Goal: Transaction & Acquisition: Purchase product/service

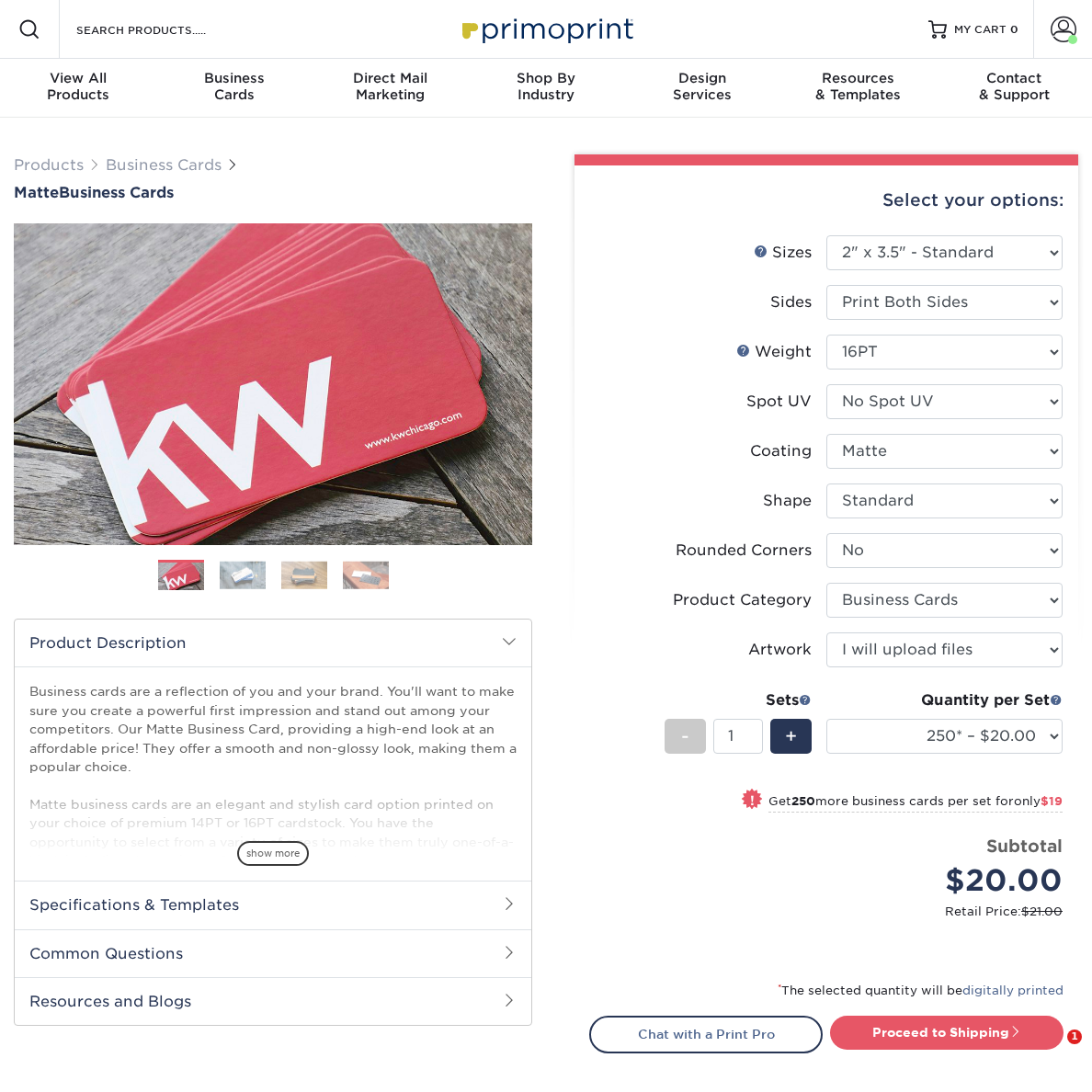
select select "2.00x3.50"
select select "0"
select select "3b5148f1-0588-4f88-a218-97bcfdce65c1"
select select "upload"
select select "250* – $20.00"
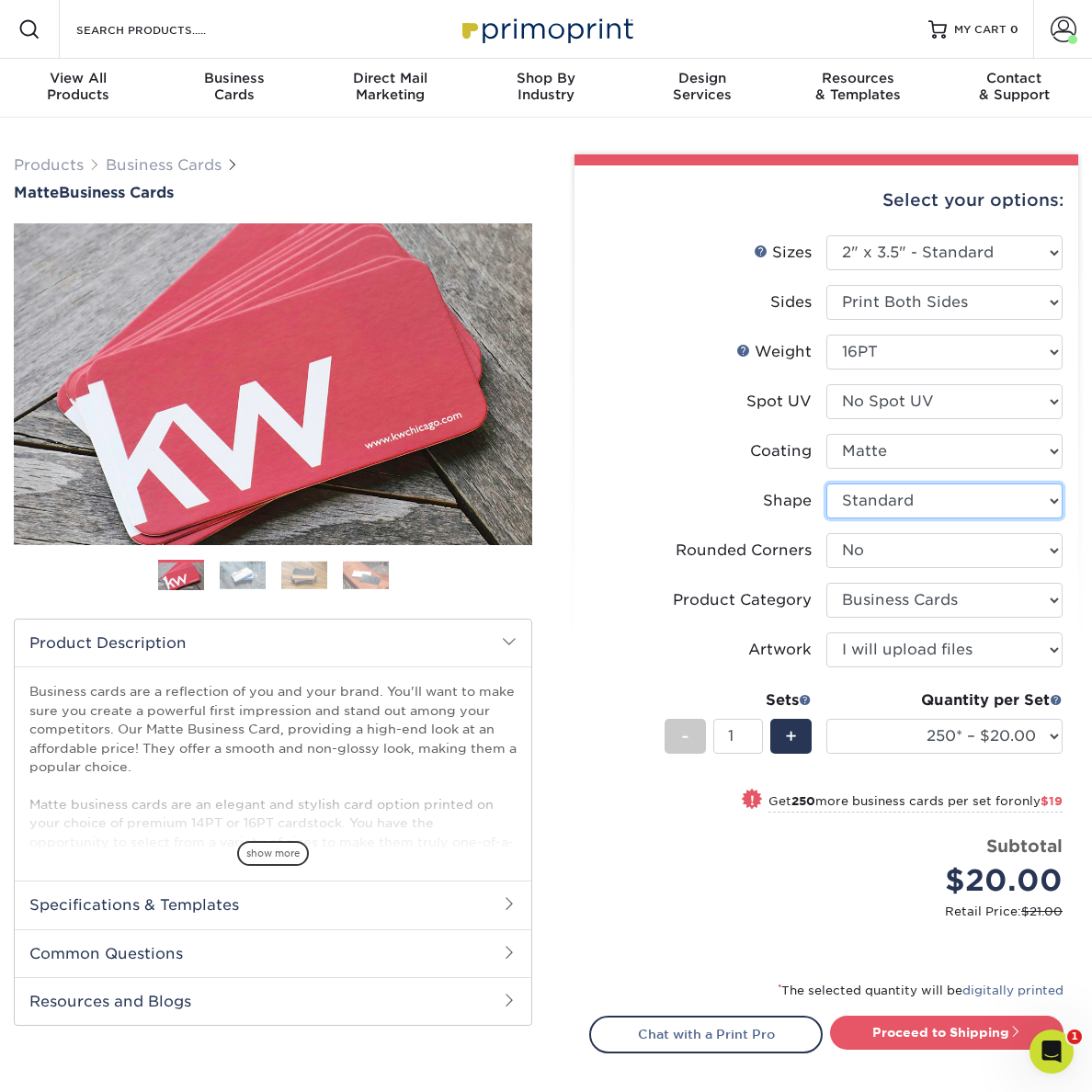
click at [894, 505] on select "Please Select Standard Oval" at bounding box center [945, 501] width 236 height 35
click at [827, 484] on select "Please Select Standard Oval" at bounding box center [945, 501] width 236 height 35
click at [904, 549] on select "Please Select Yes - Round 2 Corners Yes - Round 4 Corners No" at bounding box center [945, 550] width 236 height 35
select select "7672df9e-0e0a-464d-8e1f-920c575e4da3"
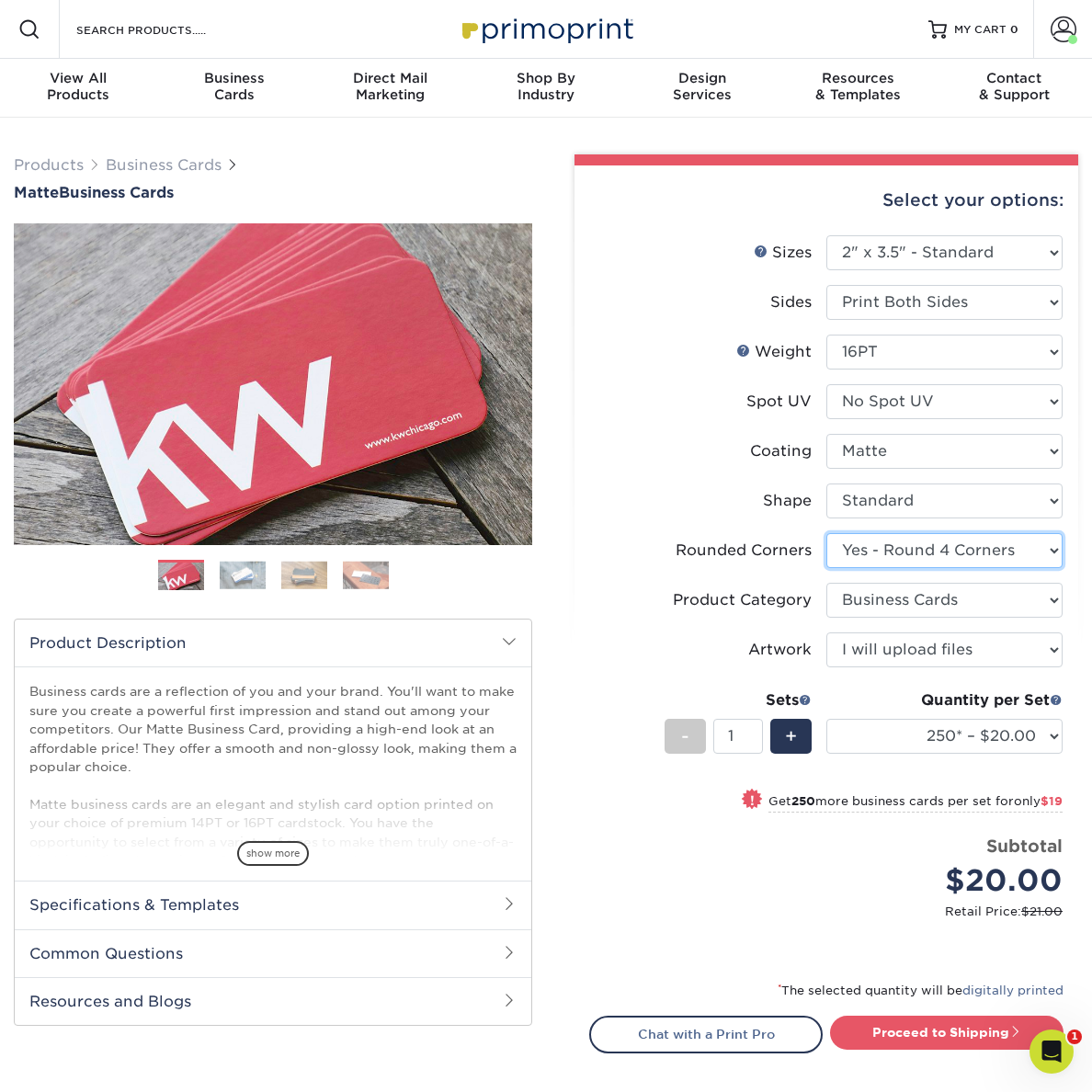
click at [827, 534] on select "Please Select Yes - Round 2 Corners Yes - Round 4 Corners No" at bounding box center [945, 550] width 236 height 35
select select "-1"
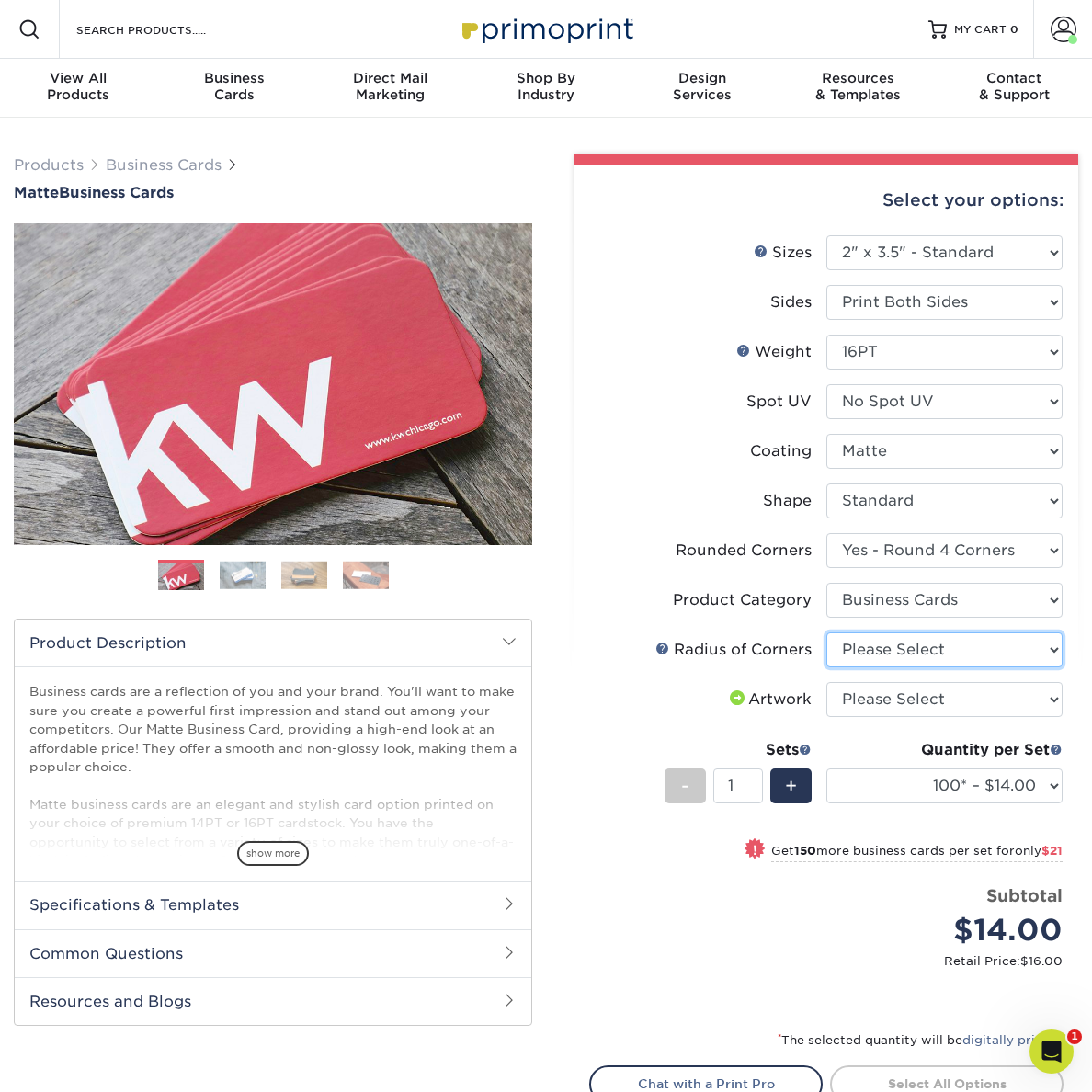
click at [890, 652] on select "Please Select Rounded 1/8" Rounded 1/4"" at bounding box center [945, 650] width 236 height 35
select select "479fbfe7-6a0c-4895-8c9a-81739b7486c9"
click at [827, 633] on select "Please Select Rounded 1/8" Rounded 1/4"" at bounding box center [945, 650] width 236 height 35
click at [893, 701] on select "Please Select I will upload files I need a design - $100" at bounding box center [945, 700] width 236 height 35
select select "upload"
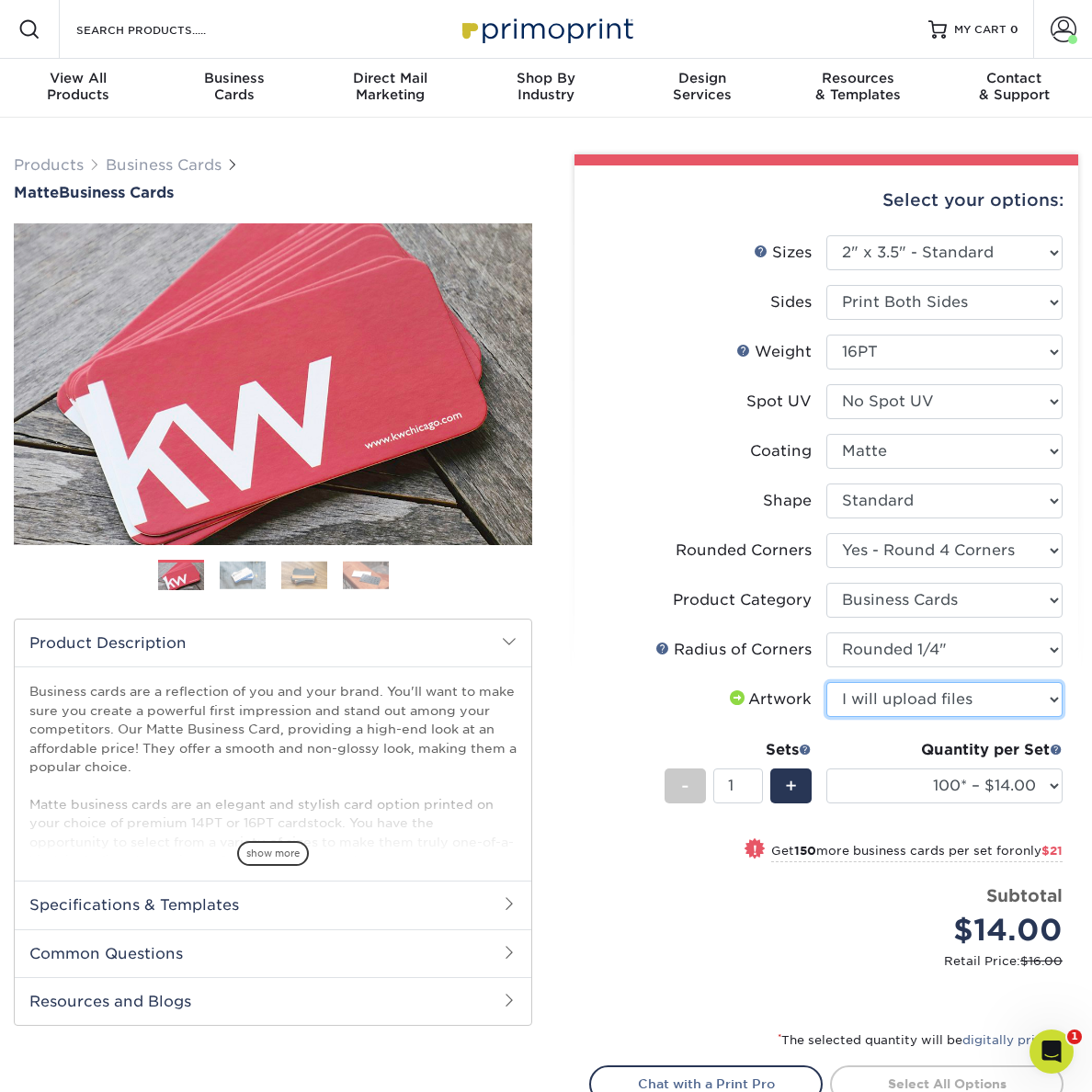
click at [827, 683] on select "Please Select I will upload files I need a design - $100" at bounding box center [945, 700] width 236 height 35
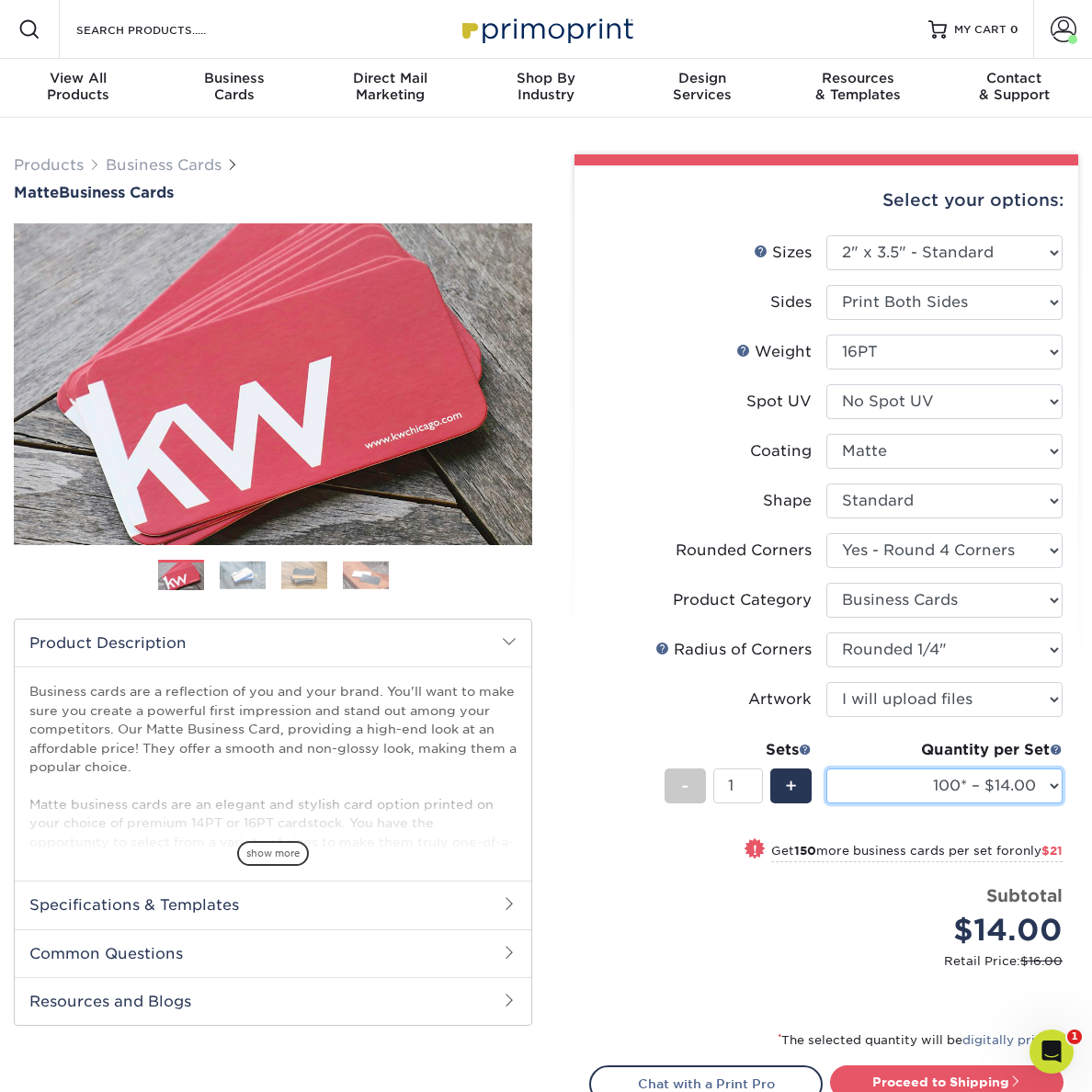
click at [1009, 796] on select "100* – $14.00 250* – $35.00 500 – $70.00 1000 – $86.00 2500 – $158.00 5000 – $2…" at bounding box center [945, 786] width 236 height 35
select select "1000 – $86.00"
click at [827, 769] on select "100* – $14.00 250* – $35.00 500 – $70.00 1000 – $86.00 2500 – $158.00 5000 – $2…" at bounding box center [945, 786] width 236 height 35
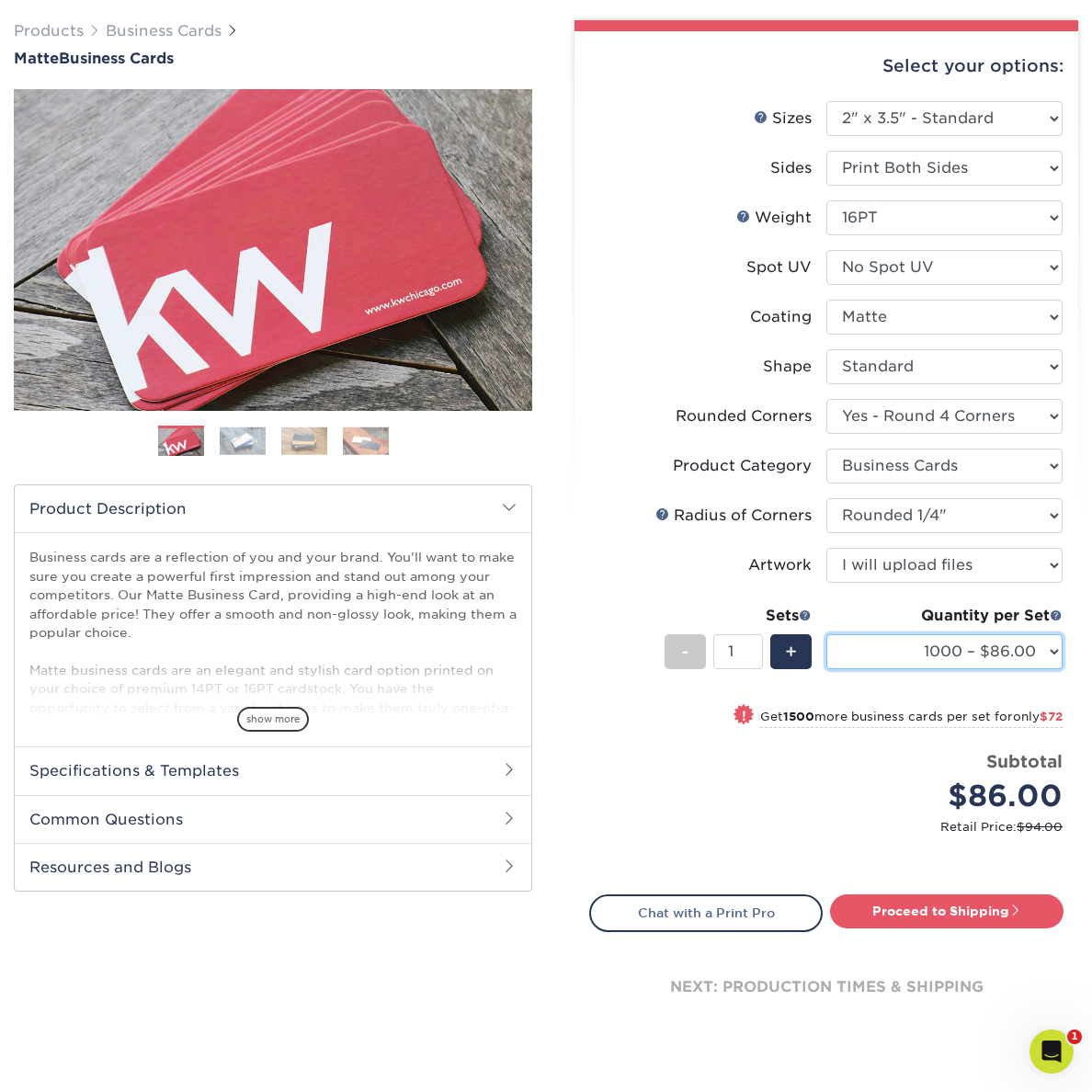
scroll to position [139, 0]
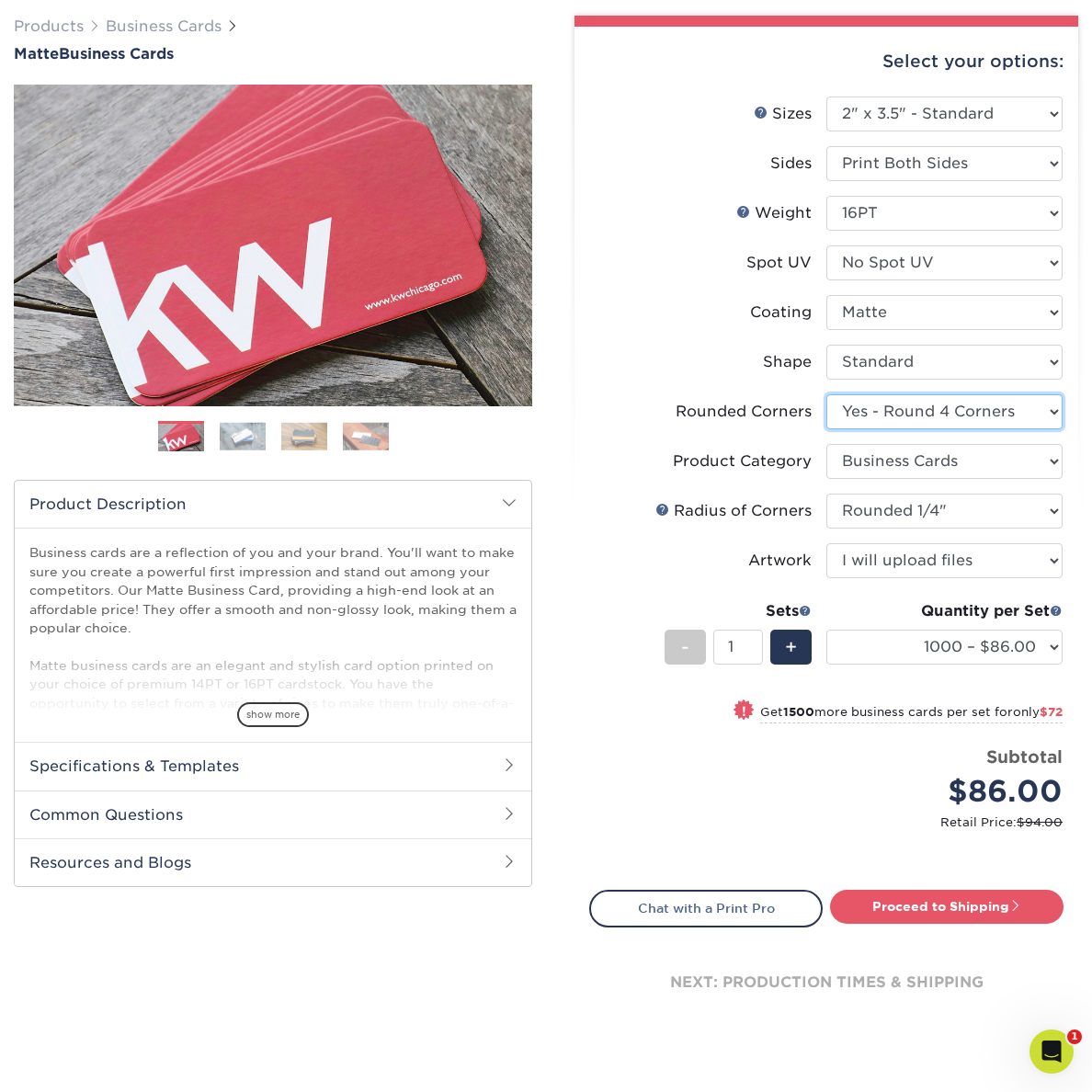
click at [955, 417] on select "Please Select Yes - Round 2 Corners Yes - Round 4 Corners No" at bounding box center [945, 411] width 236 height 35
select select "0"
click at [827, 394] on select "Please Select Yes - Round 2 Corners Yes - Round 4 Corners No" at bounding box center [945, 411] width 236 height 35
select select "-1"
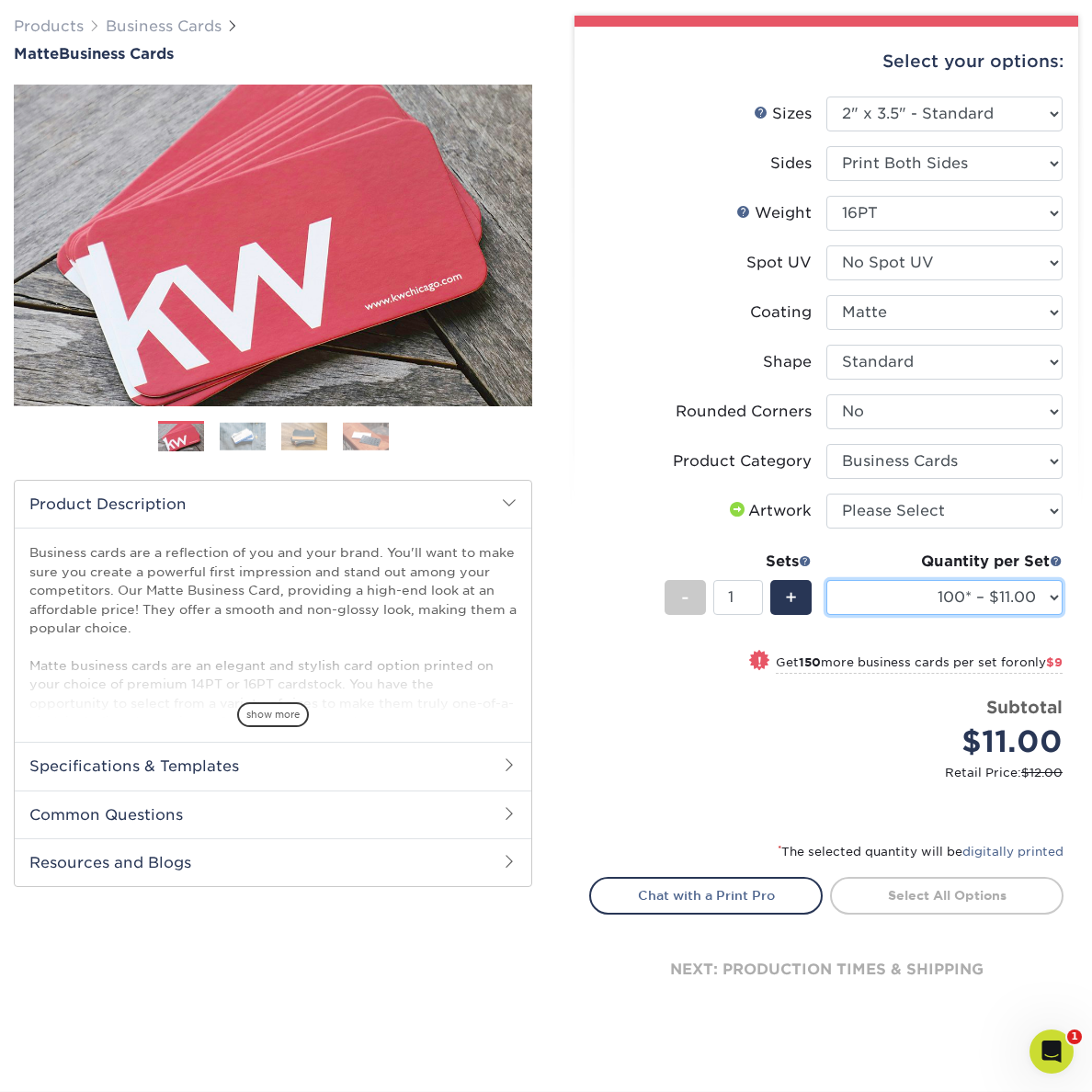
click at [956, 603] on select "100* – $11.00 250* – $20.00 500 – $39.00 1000 – $49.00 (free shipping*) 2500 – …" at bounding box center [945, 597] width 236 height 35
select select "1000 – $49.00 (free shipping*)"
click at [827, 580] on select "100* – $11.00 250* – $20.00 500 – $39.00 1000 – $49.00 (free shipping*) 2500 – …" at bounding box center [945, 597] width 236 height 35
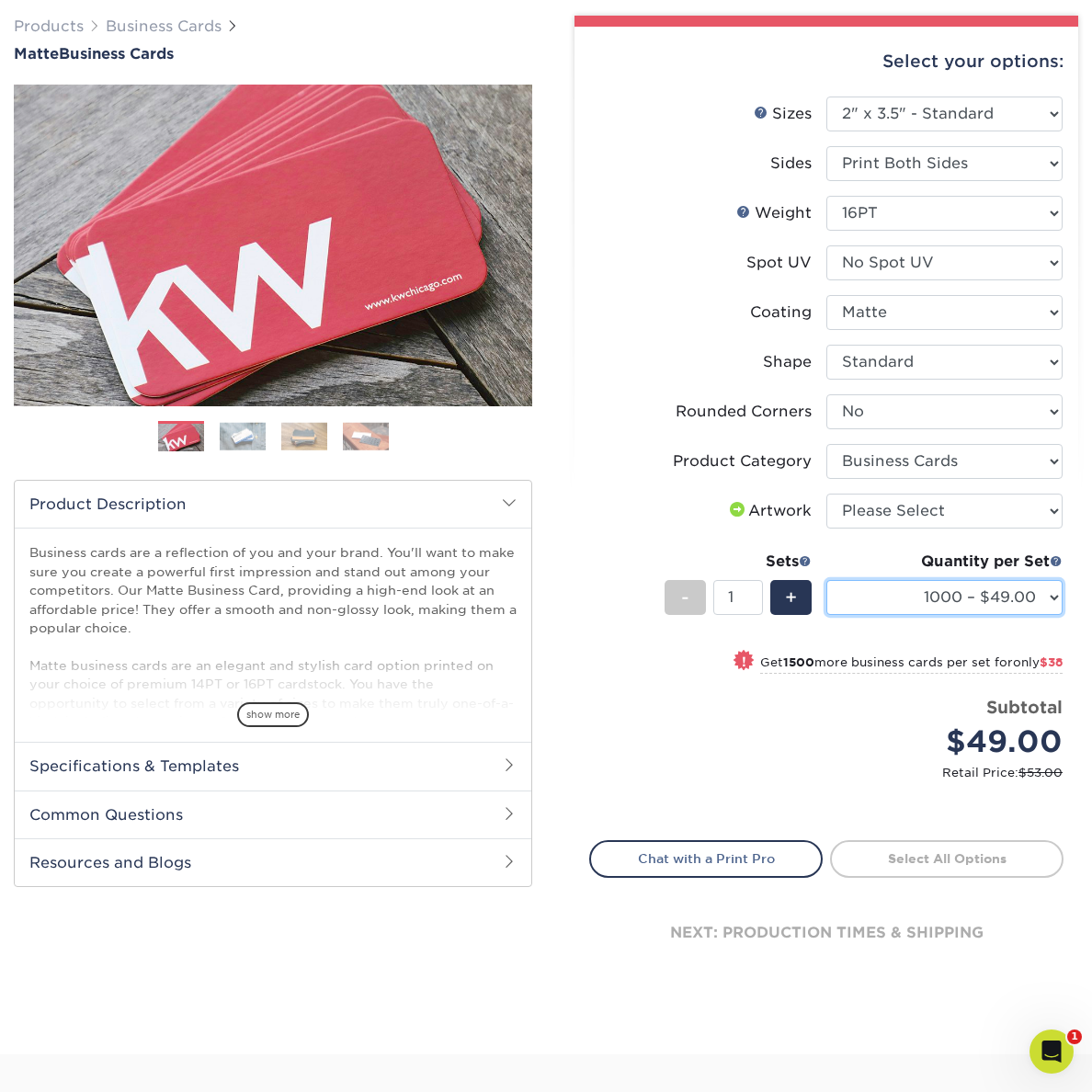
click at [997, 609] on select "100* – $11.00 250* – $20.00 500 – $39.00 1000 – $49.00 2500 – $87.00 5000 – $16…" at bounding box center [945, 597] width 236 height 35
click at [907, 413] on select "Please Select Yes - Round 2 Corners Yes - Round 4 Corners No" at bounding box center [945, 411] width 236 height 35
select select "7672df9e-0e0a-464d-8e1f-920c575e4da3"
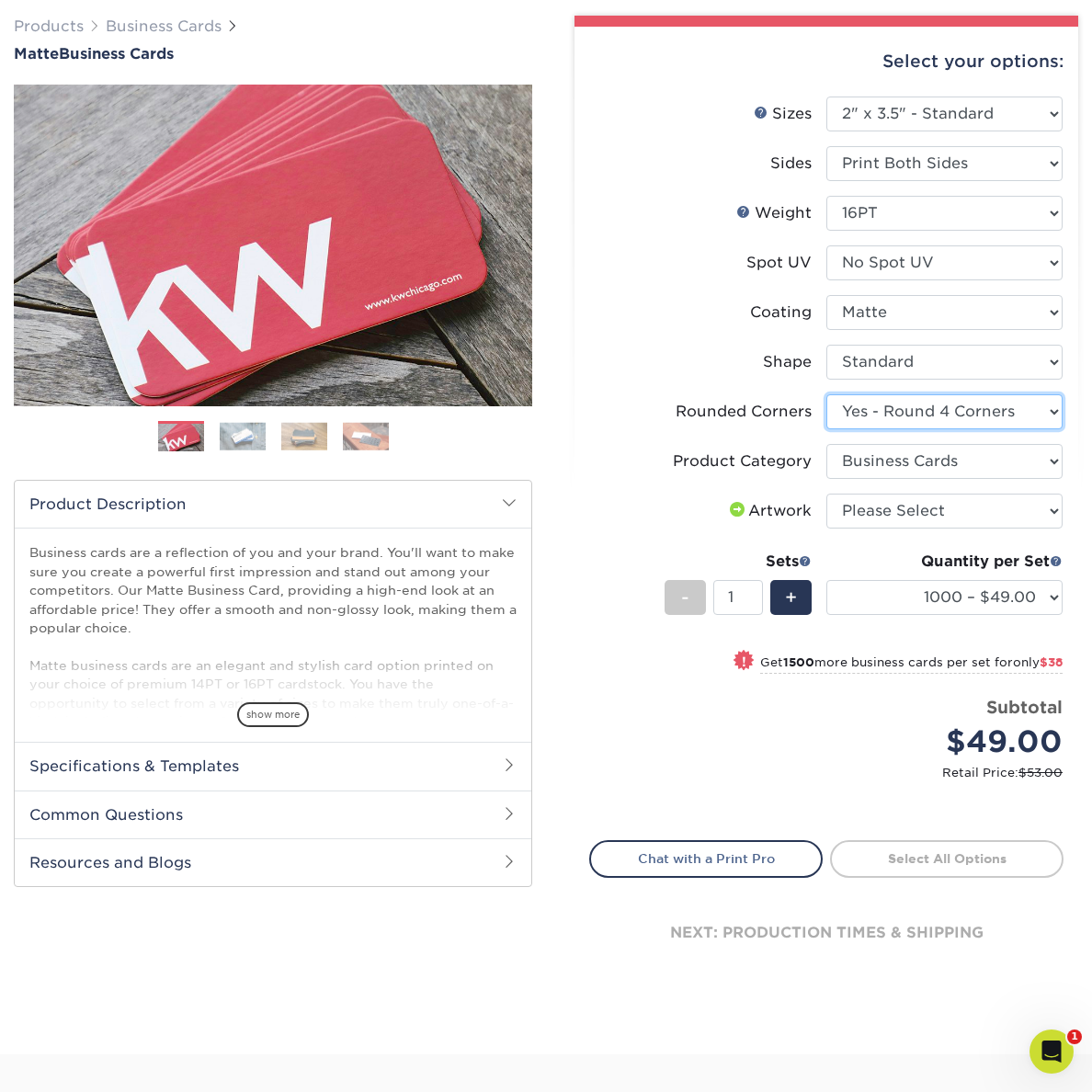
click at [827, 394] on select "Please Select Yes - Round 2 Corners Yes - Round 4 Corners No" at bounding box center [945, 411] width 236 height 35
select select "-1"
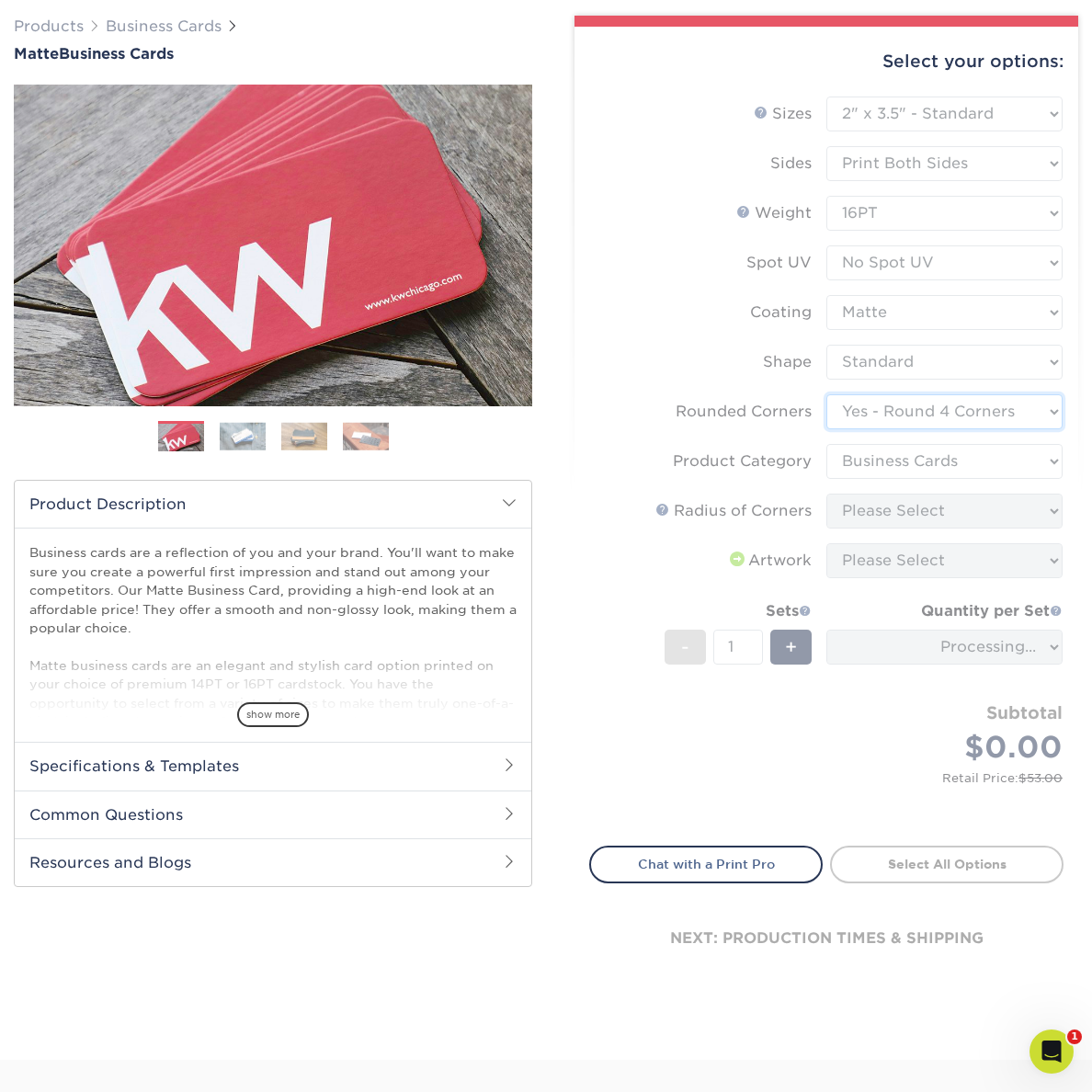
scroll to position [143, 0]
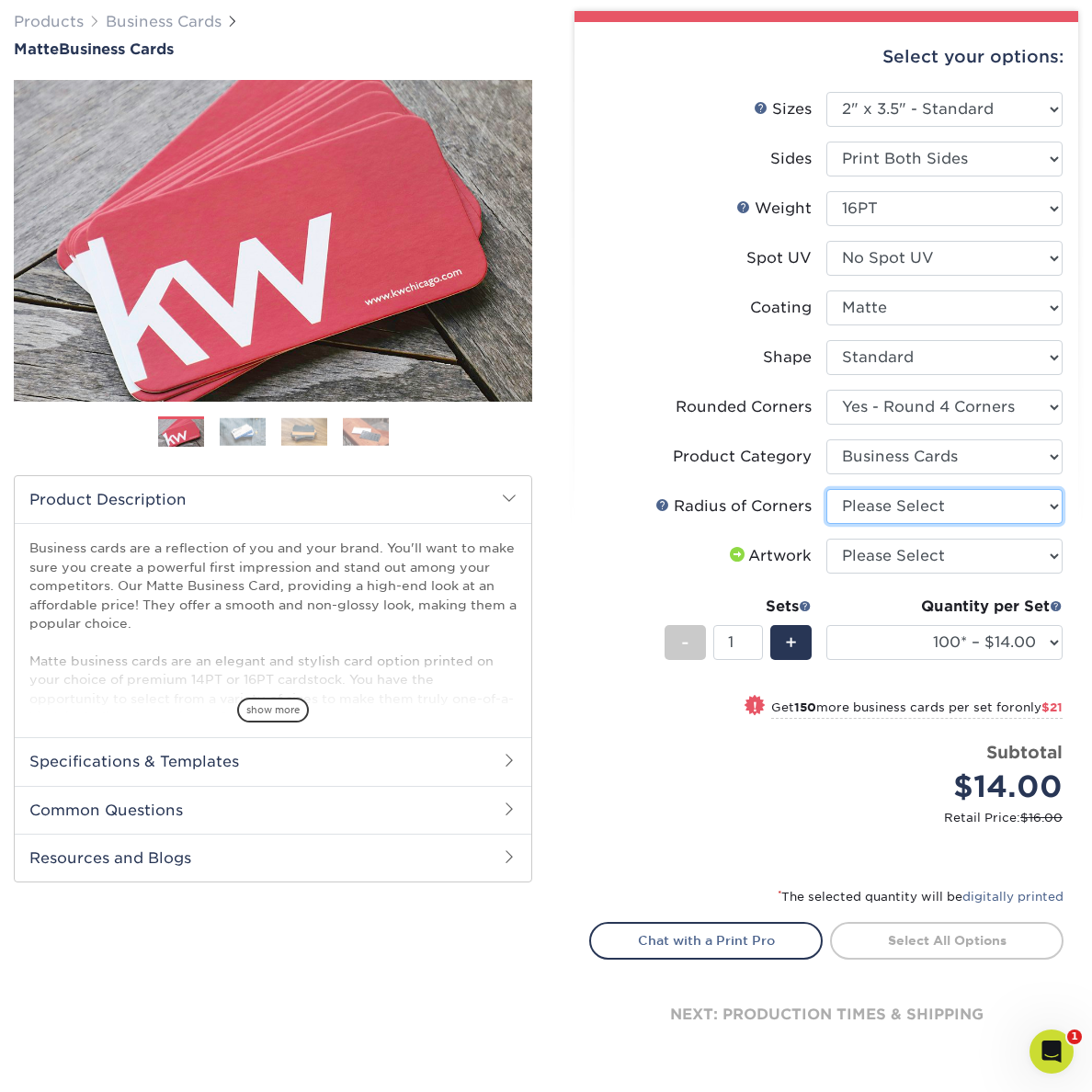
click at [904, 508] on select "Please Select Rounded 1/8" Rounded 1/4"" at bounding box center [945, 506] width 236 height 35
select select "479fbfe7-6a0c-4895-8c9a-81739b7486c9"
click at [827, 489] on select "Please Select Rounded 1/8" Rounded 1/4"" at bounding box center [945, 506] width 236 height 35
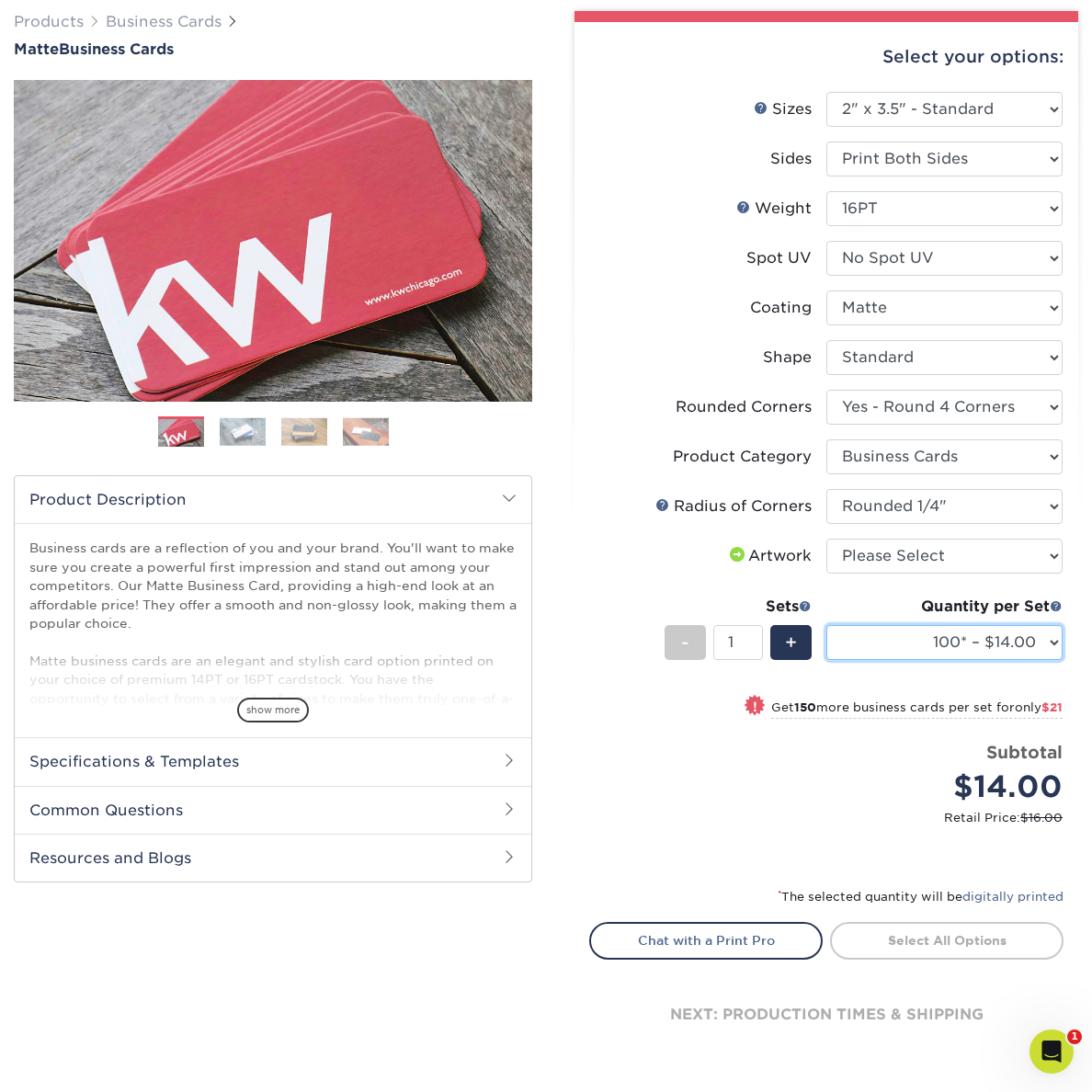
click at [926, 642] on select "100* – $14.00 250* – $35.00 500 – $70.00 1000 – $86.00 2500 – $158.00 5000 – $2…" at bounding box center [945, 642] width 236 height 35
select select "1000 – $86.00"
click at [827, 625] on select "100* – $14.00 250* – $35.00 500 – $70.00 1000 – $86.00 2500 – $158.00 5000 – $2…" at bounding box center [945, 642] width 236 height 35
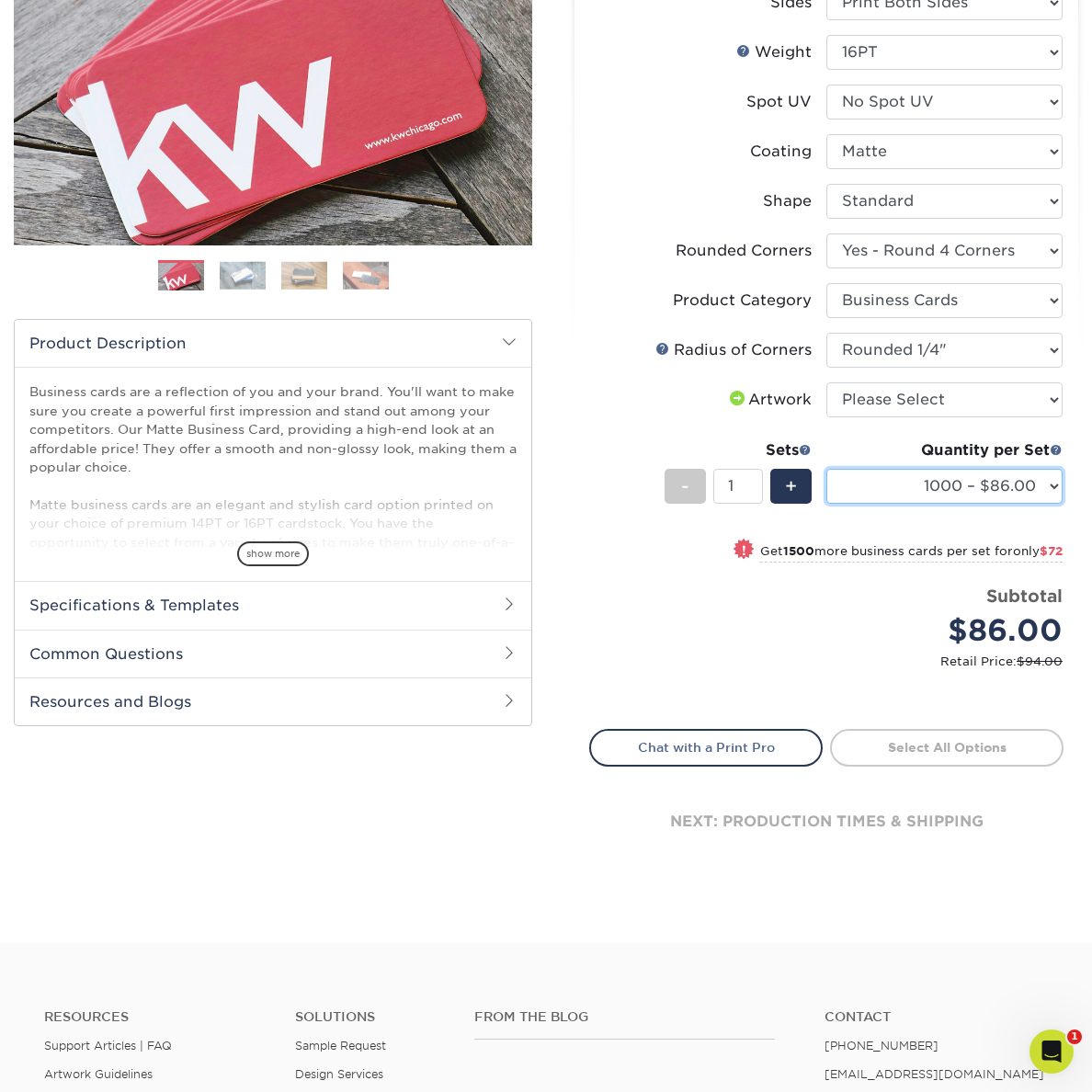
scroll to position [198, 0]
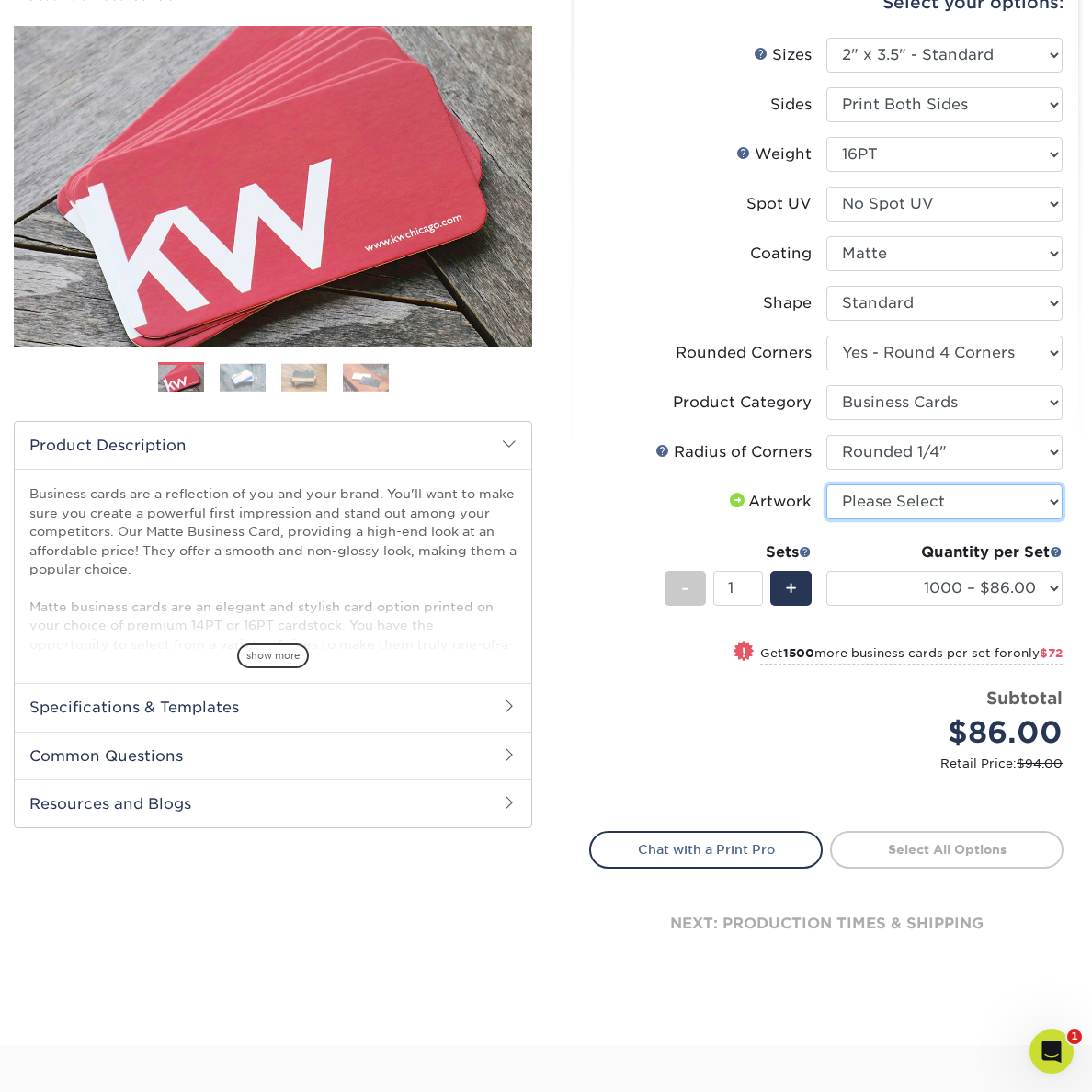
click at [930, 512] on select "Please Select I will upload files I need a design - $100" at bounding box center [945, 502] width 236 height 35
select select "upload"
click at [827, 485] on select "Please Select I will upload files I need a design - $100" at bounding box center [945, 502] width 236 height 35
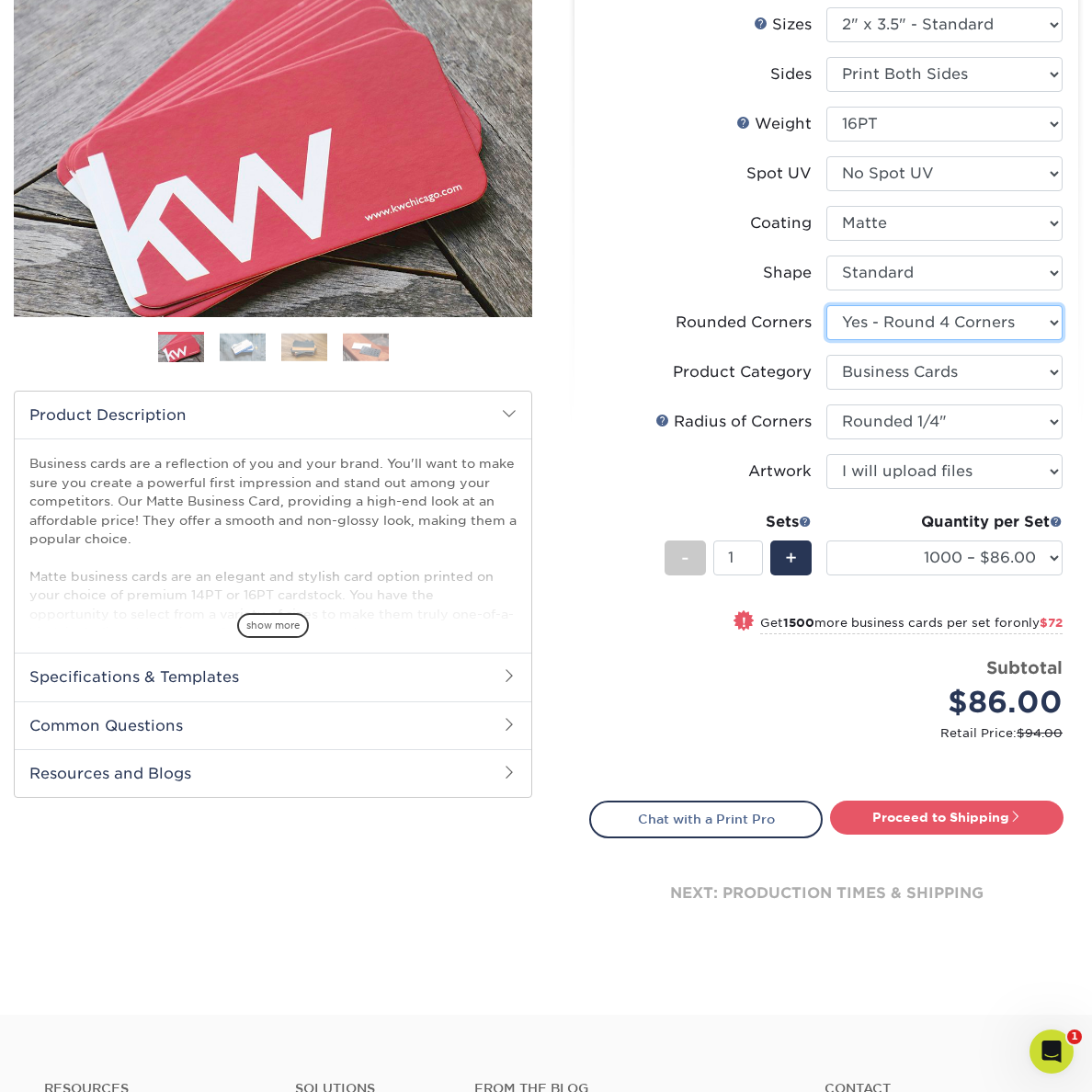
click at [890, 327] on select "Please Select Yes - Round 2 Corners Yes - Round 4 Corners No" at bounding box center [945, 322] width 236 height 35
select select "0"
click at [827, 306] on select "Please Select Yes - Round 2 Corners Yes - Round 4 Corners No" at bounding box center [945, 323] width 236 height 35
select select "-1"
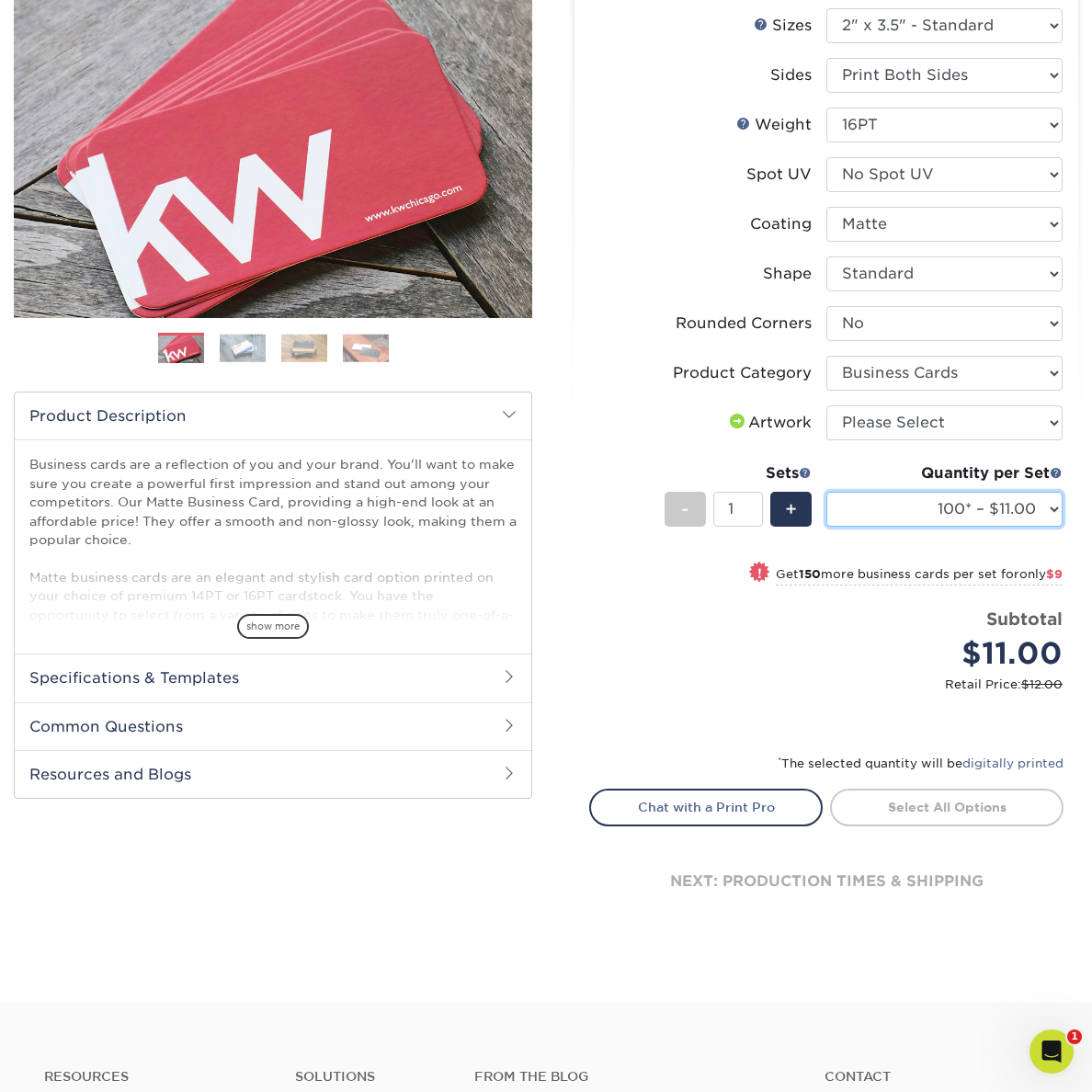
click at [948, 514] on select "100* – $11.00 250* – $20.00 500 – $39.00 1000 – $49.00 (free shipping*) 2500 – …" at bounding box center [945, 509] width 236 height 35
select select "1000 – $49.00 (free shipping*)"
click at [827, 492] on select "100* – $11.00 250* – $20.00 500 – $39.00 1000 – $49.00 (free shipping*) 2500 – …" at bounding box center [945, 509] width 236 height 35
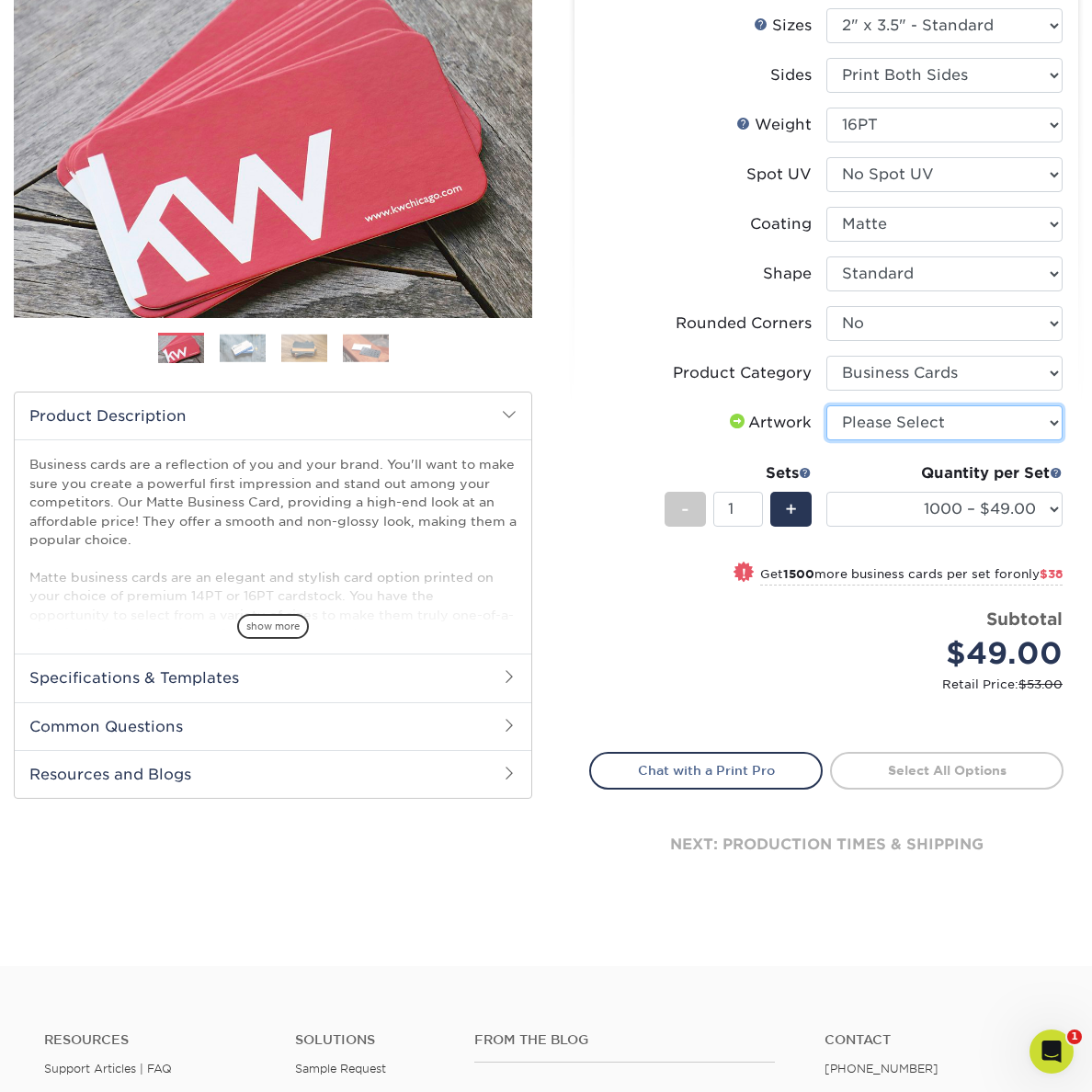
click at [866, 417] on select "Please Select I will upload files I need a design - $100" at bounding box center [945, 422] width 236 height 35
select select "upload"
click at [827, 405] on select "Please Select I will upload files I need a design - $100" at bounding box center [945, 422] width 236 height 35
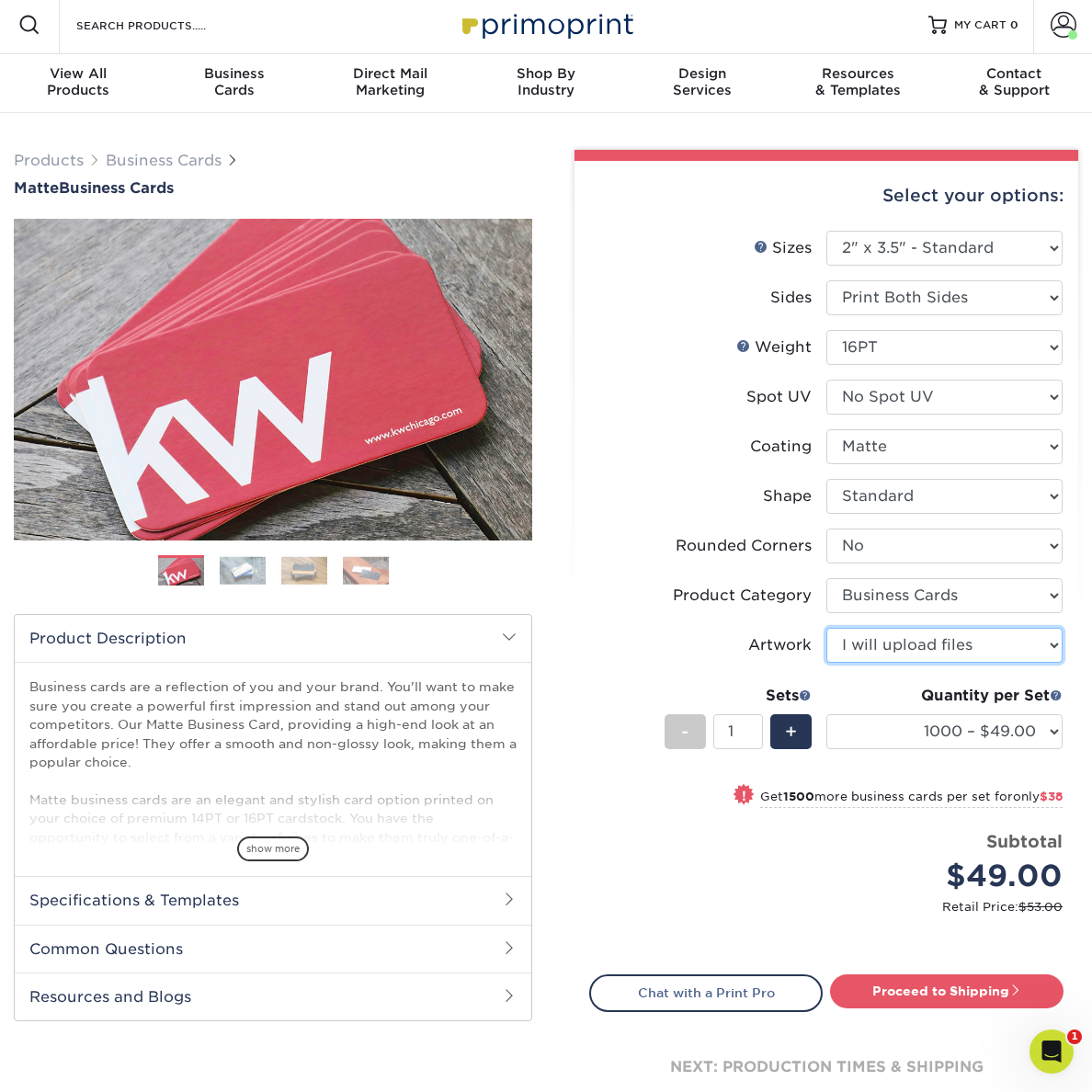
scroll to position [2, 0]
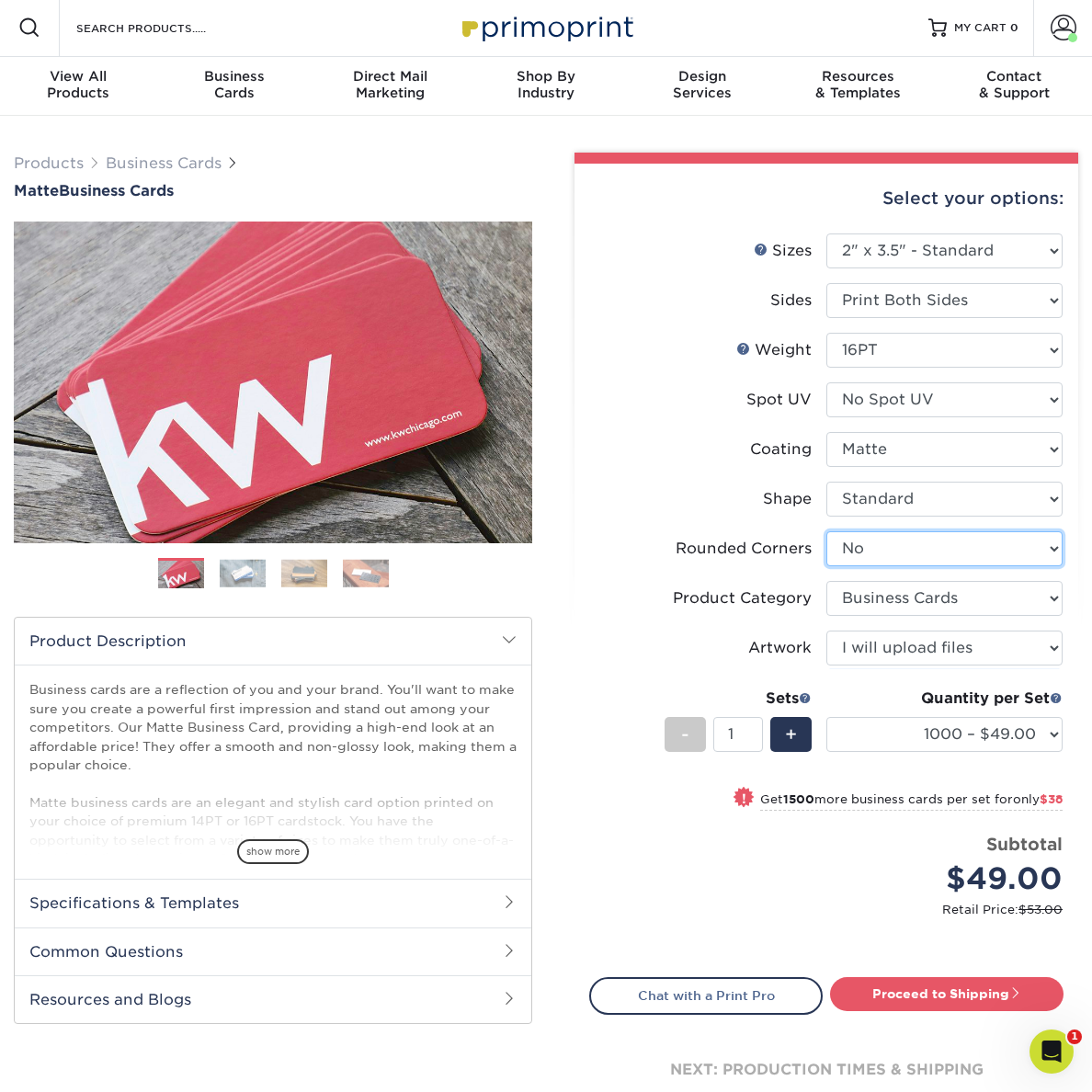
click at [897, 552] on select "Please Select Yes - Round 2 Corners Yes - Round 4 Corners No" at bounding box center [945, 548] width 236 height 35
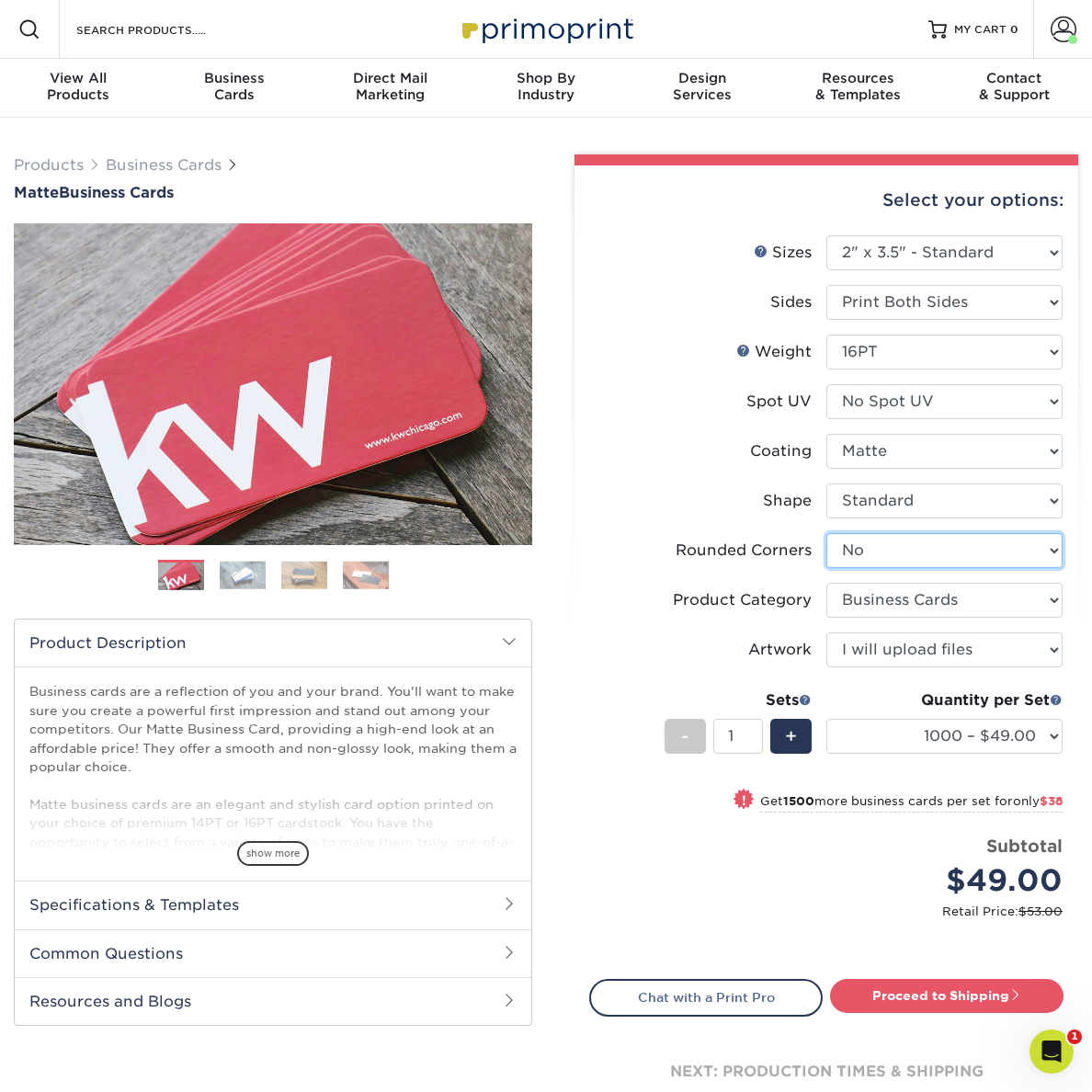
select select "7672df9e-0e0a-464d-8e1f-920c575e4da3"
click at [827, 534] on select "Please Select Yes - Round 2 Corners Yes - Round 4 Corners No" at bounding box center [945, 550] width 236 height 35
select select "-1"
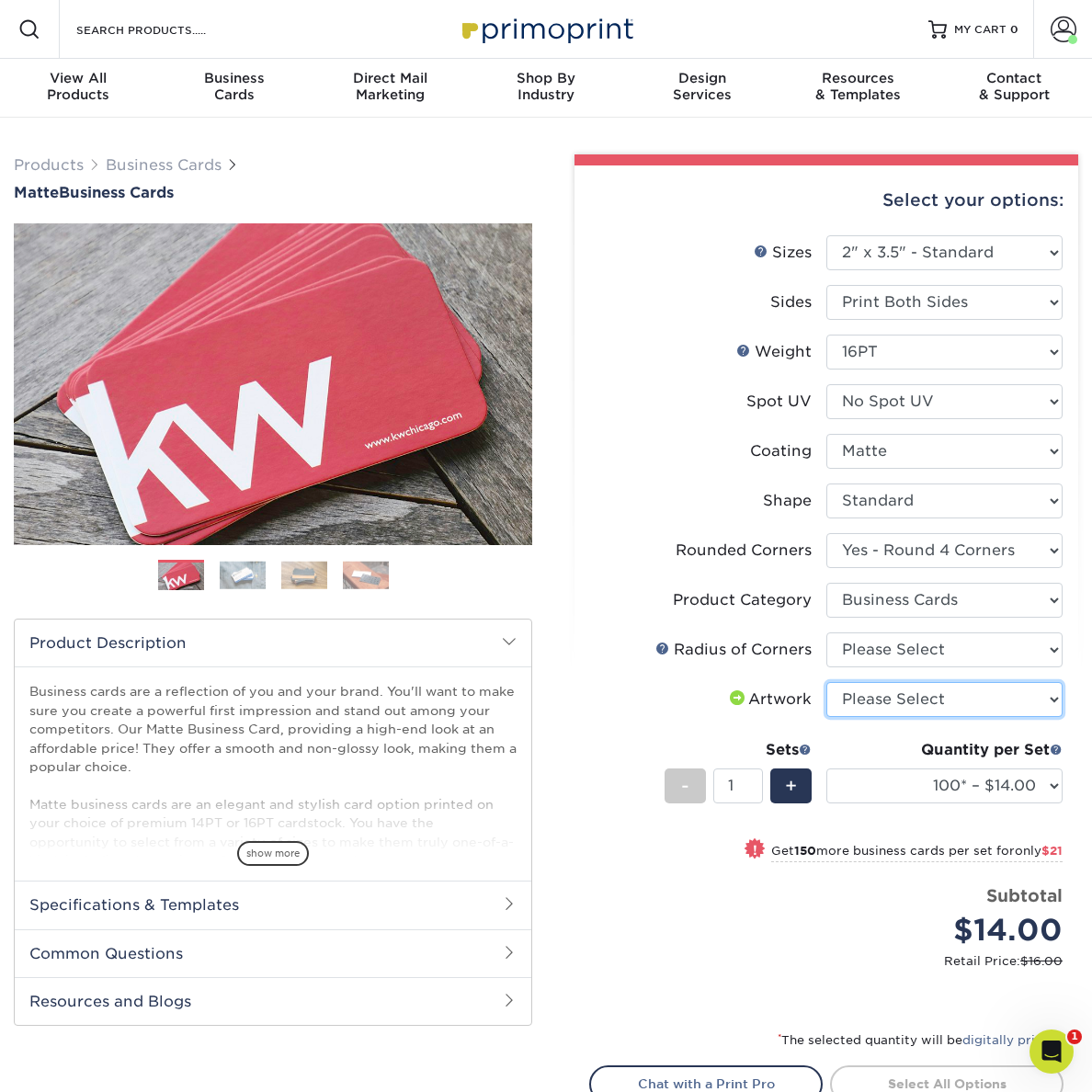
click at [891, 704] on select "Please Select I will upload files I need a design - $100" at bounding box center [945, 700] width 236 height 35
select select "upload"
click at [827, 683] on select "Please Select I will upload files I need a design - $100" at bounding box center [945, 700] width 236 height 35
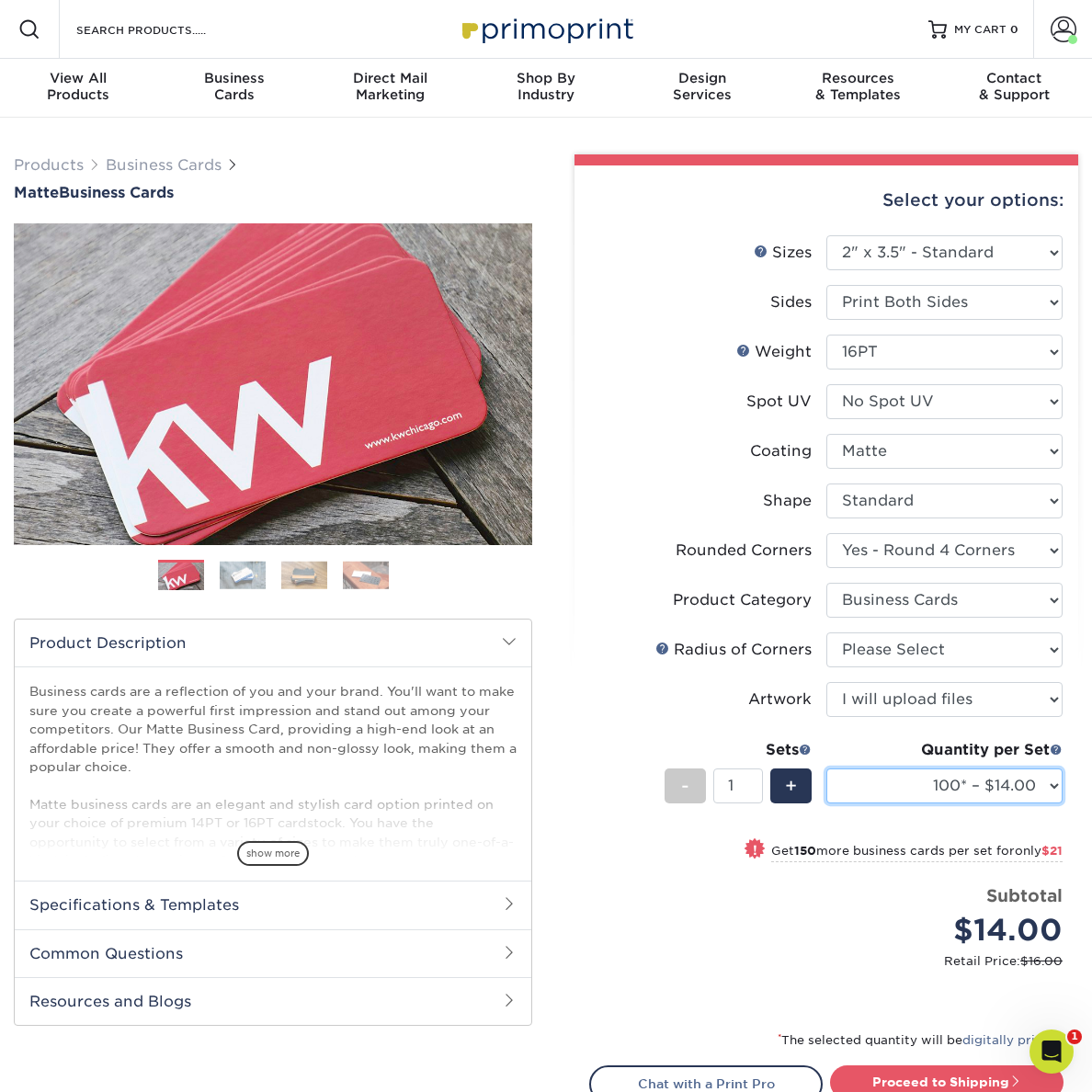
click at [932, 789] on select "100* – $14.00 250* – $35.00 500 – $70.00 1000 – $86.00 2500 – $158.00 5000 – $2…" at bounding box center [945, 786] width 236 height 35
select select "1000 – $86.00"
click at [827, 769] on select "100* – $14.00 250* – $35.00 500 – $70.00 1000 – $86.00 2500 – $158.00 5000 – $2…" at bounding box center [945, 786] width 236 height 35
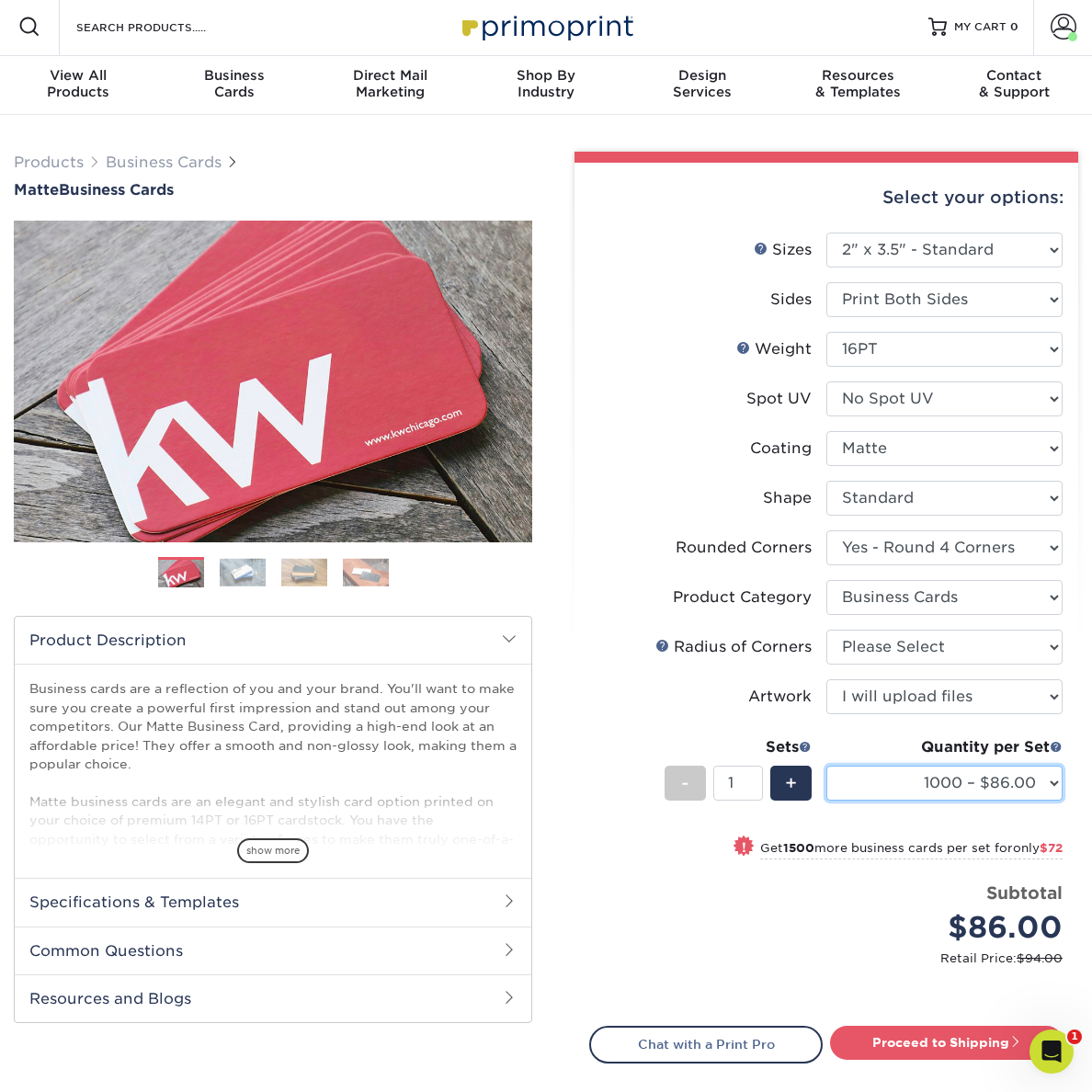
scroll to position [124, 0]
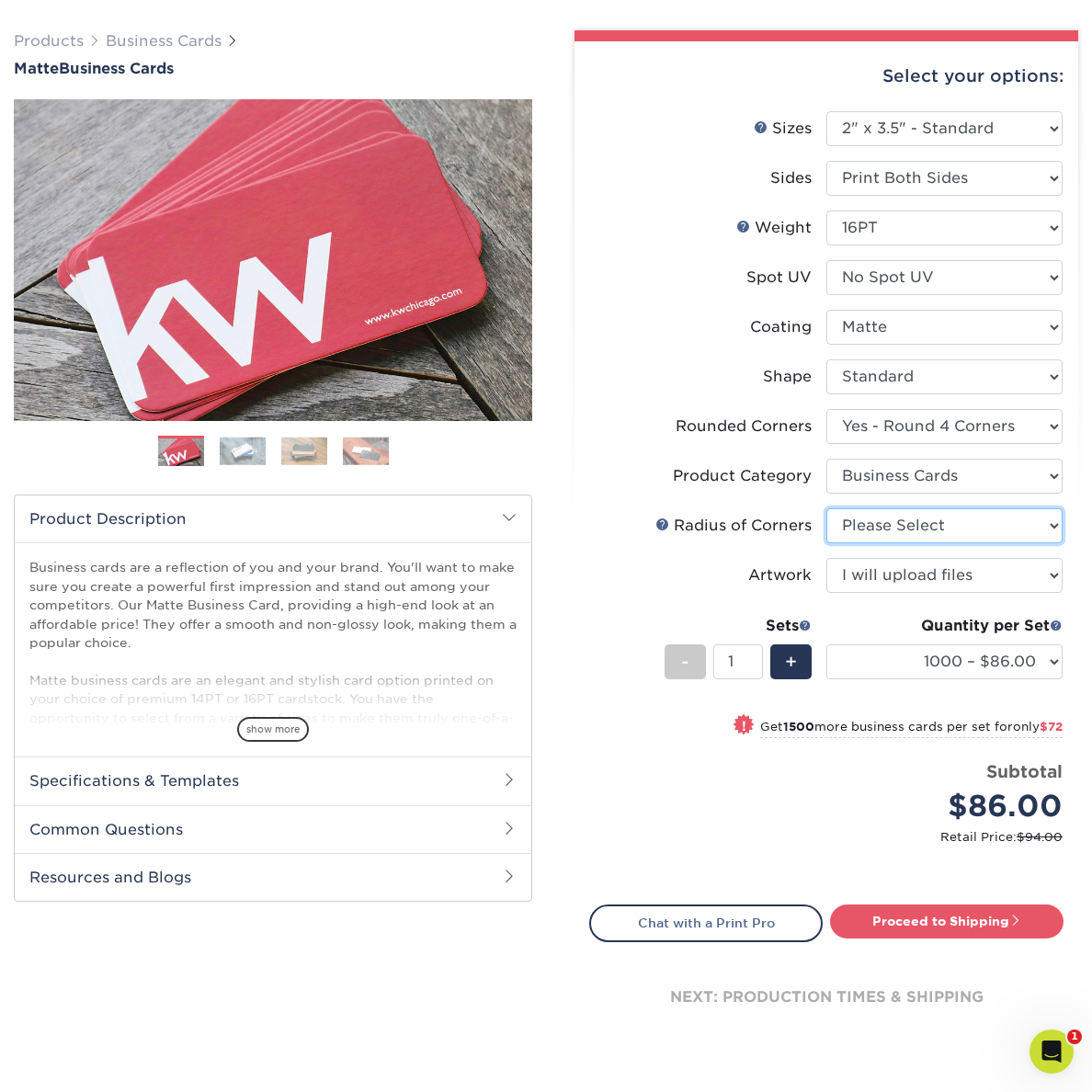
click at [925, 525] on select "Please Select Rounded 1/8" Rounded 1/4"" at bounding box center [945, 526] width 236 height 35
select select "479fbfe7-6a0c-4895-8c9a-81739b7486c9"
click at [827, 509] on select "Please Select Rounded 1/8" Rounded 1/4"" at bounding box center [945, 526] width 236 height 35
click at [936, 930] on link "Proceed to Shipping" at bounding box center [947, 921] width 234 height 33
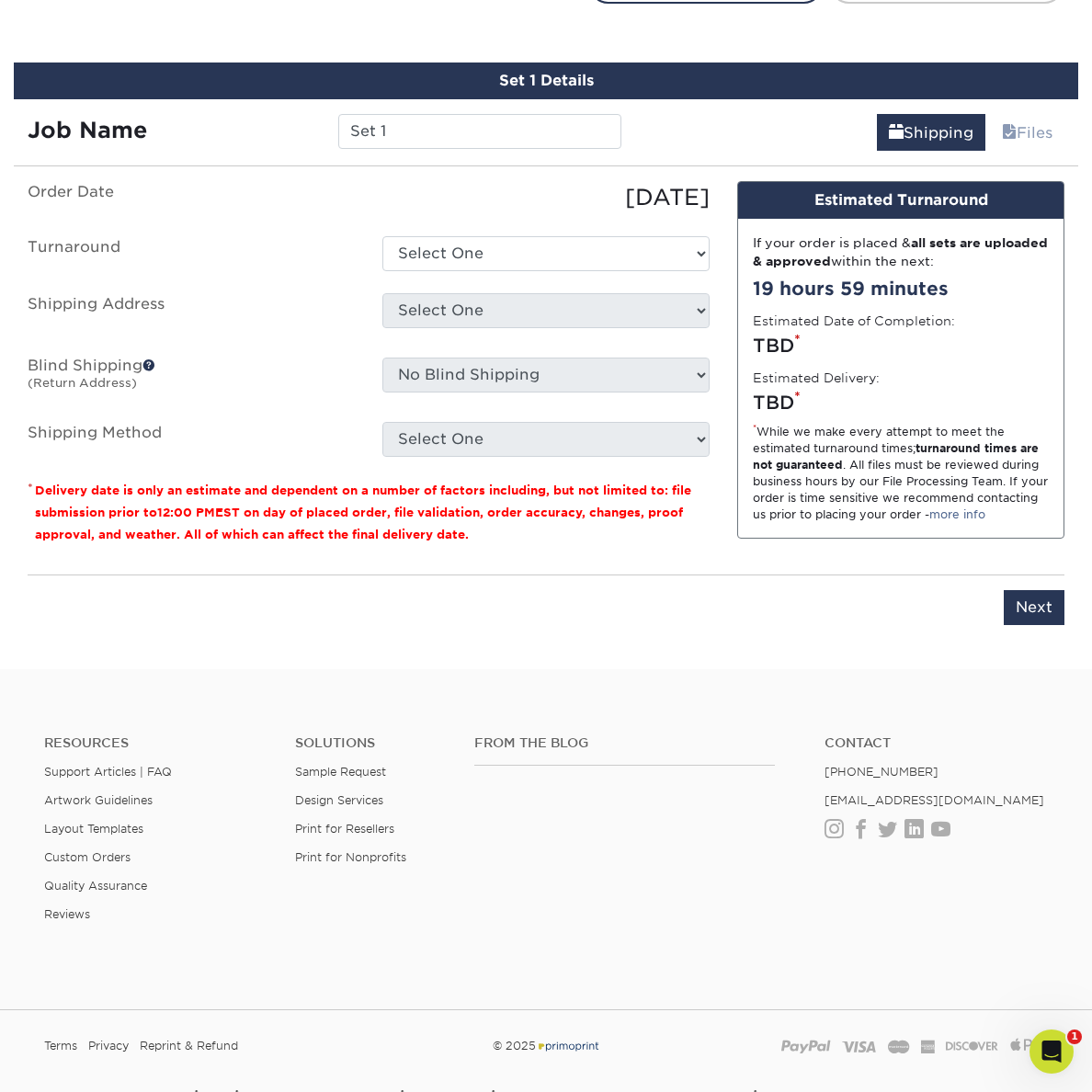
scroll to position [1079, 0]
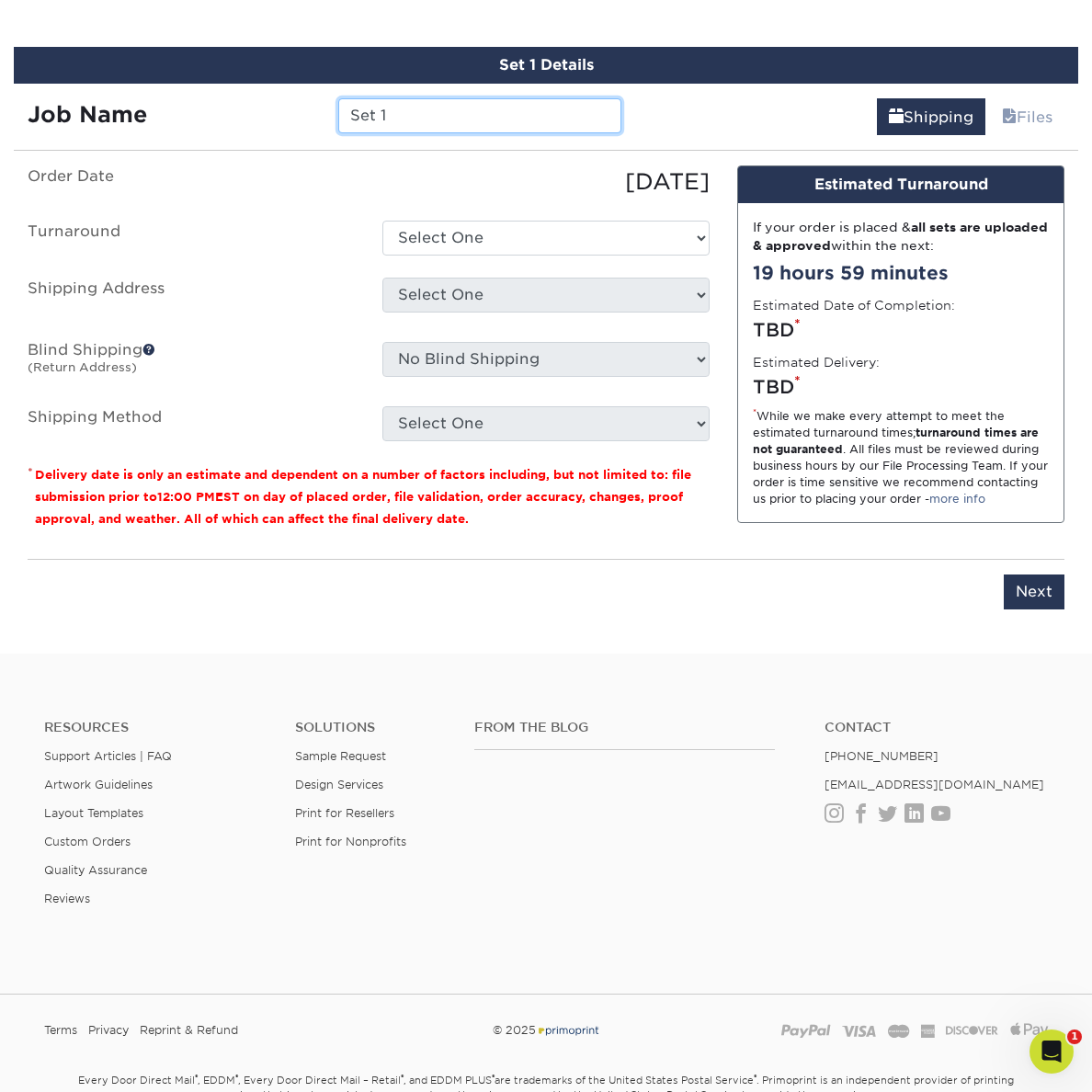
click at [452, 109] on input "Set 1" at bounding box center [480, 115] width 283 height 35
type input "Silver Squirrel business cards"
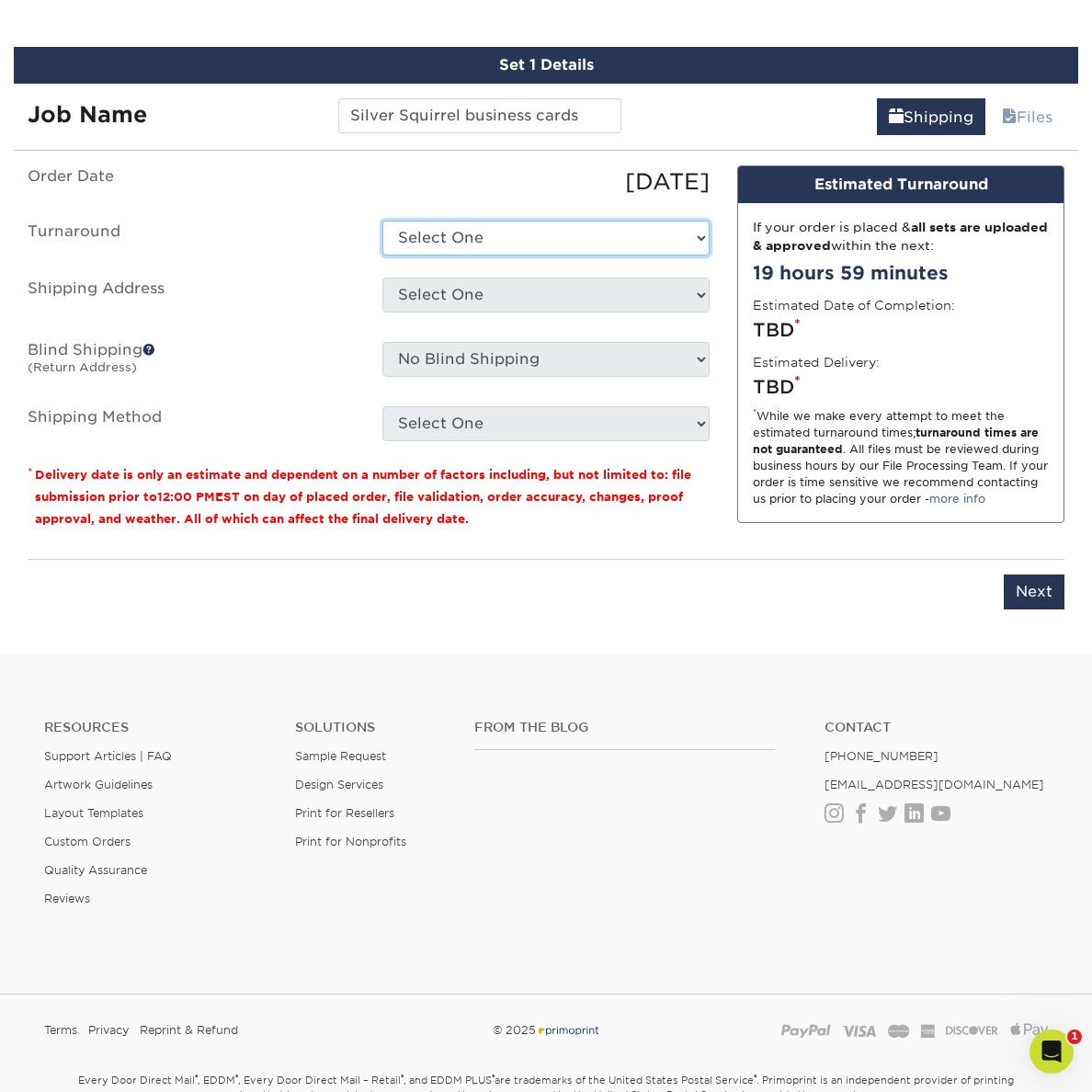
click at [498, 240] on select "Select One 2-4 Business Days 2 Day Next Business Day" at bounding box center [546, 237] width 327 height 35
select select "5d2a04aa-b3c9-42b9-97a3-f29de9906fda"
click at [383, 221] on select "Select One 2-4 Business Days 2 Day Next Business Day" at bounding box center [546, 237] width 327 height 35
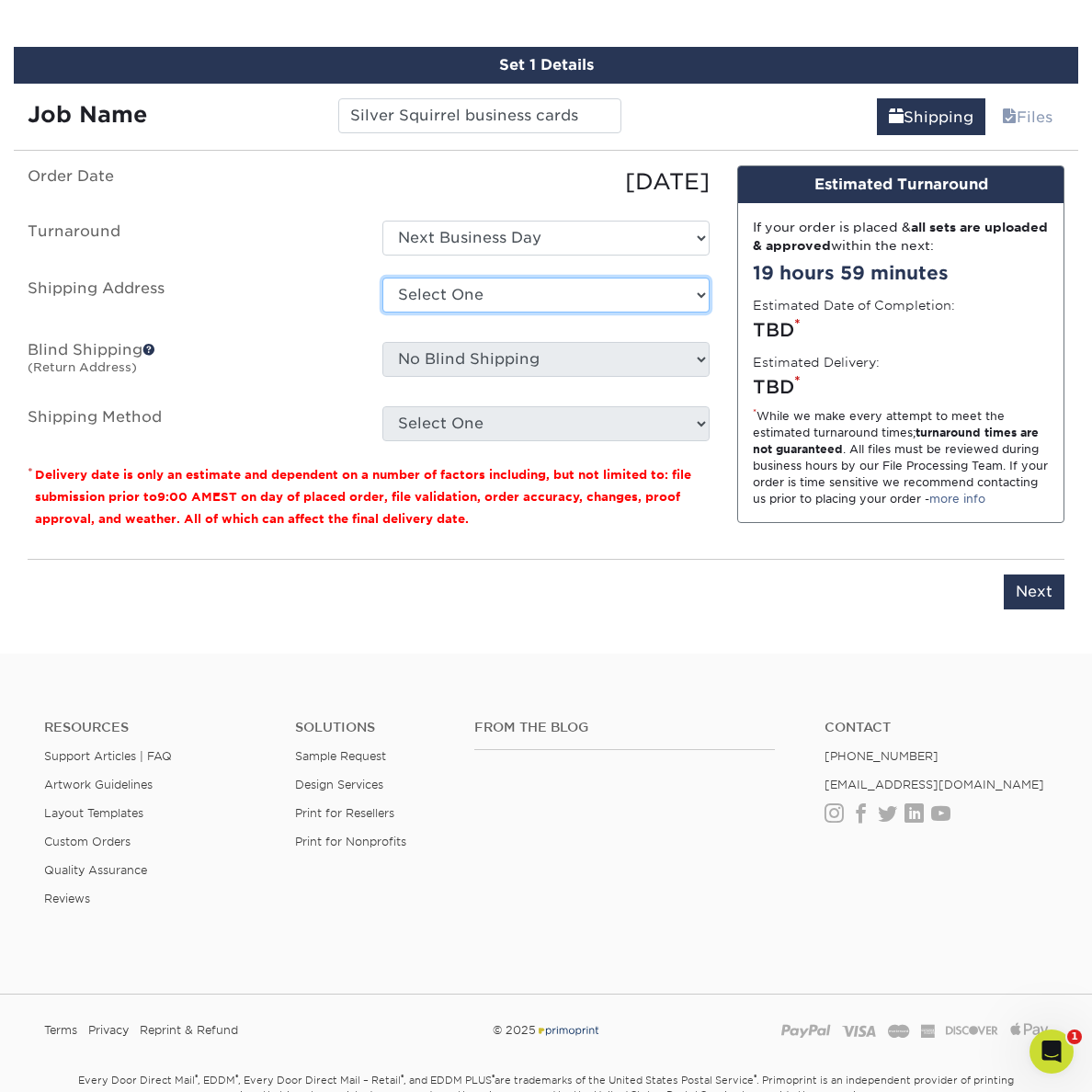
click at [498, 289] on select "Select One Bluestem Ecological Services Carbon Freckle - Nicolai Road Cindy Muc…" at bounding box center [546, 294] width 327 height 35
select select "newaddress"
click at [383, 277] on select "Select One Bluestem Ecological Services Carbon Freckle - Nicolai Road Cindy Muc…" at bounding box center [546, 294] width 327 height 35
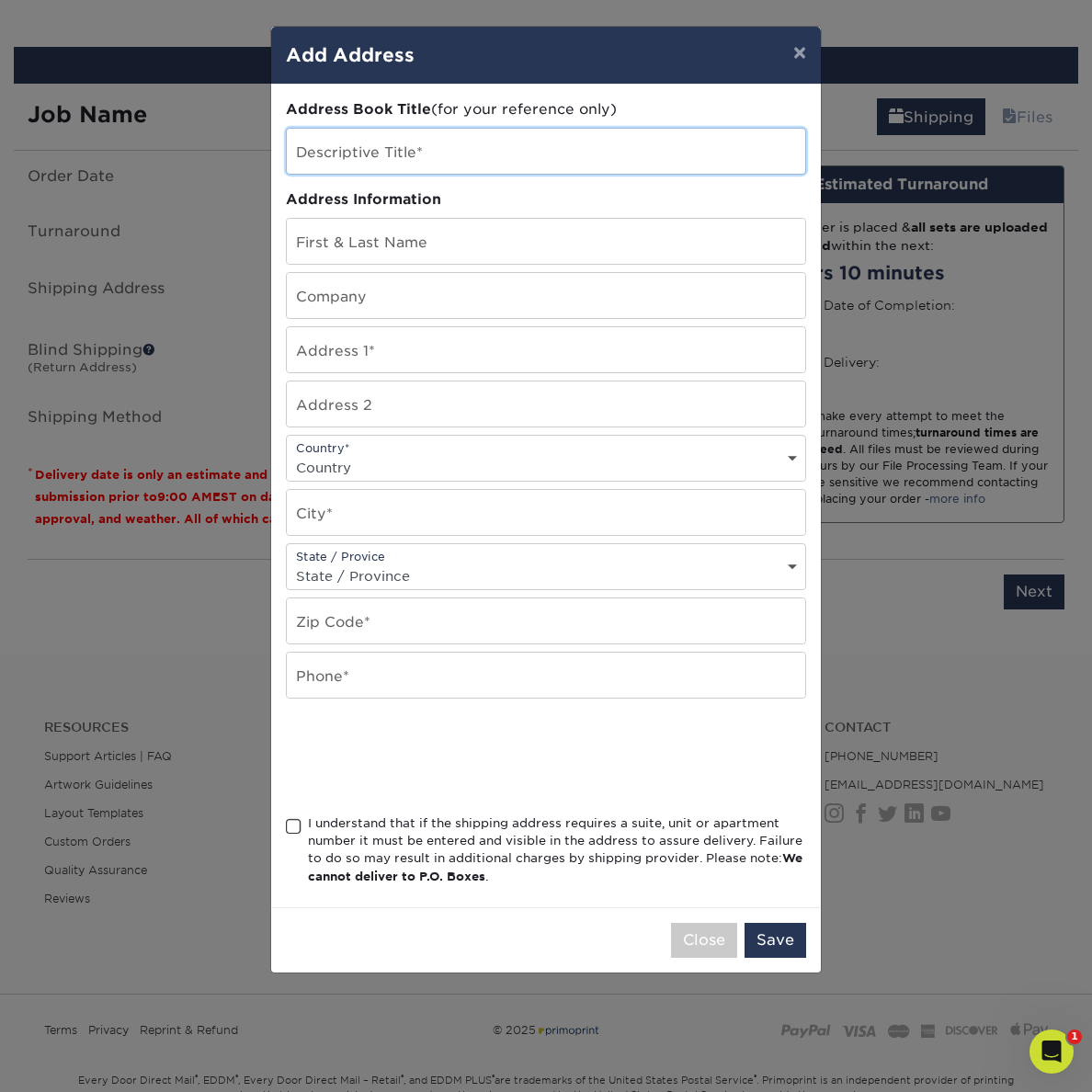
click at [463, 154] on input "text" at bounding box center [546, 151] width 519 height 45
type input "Silver Squirrel"
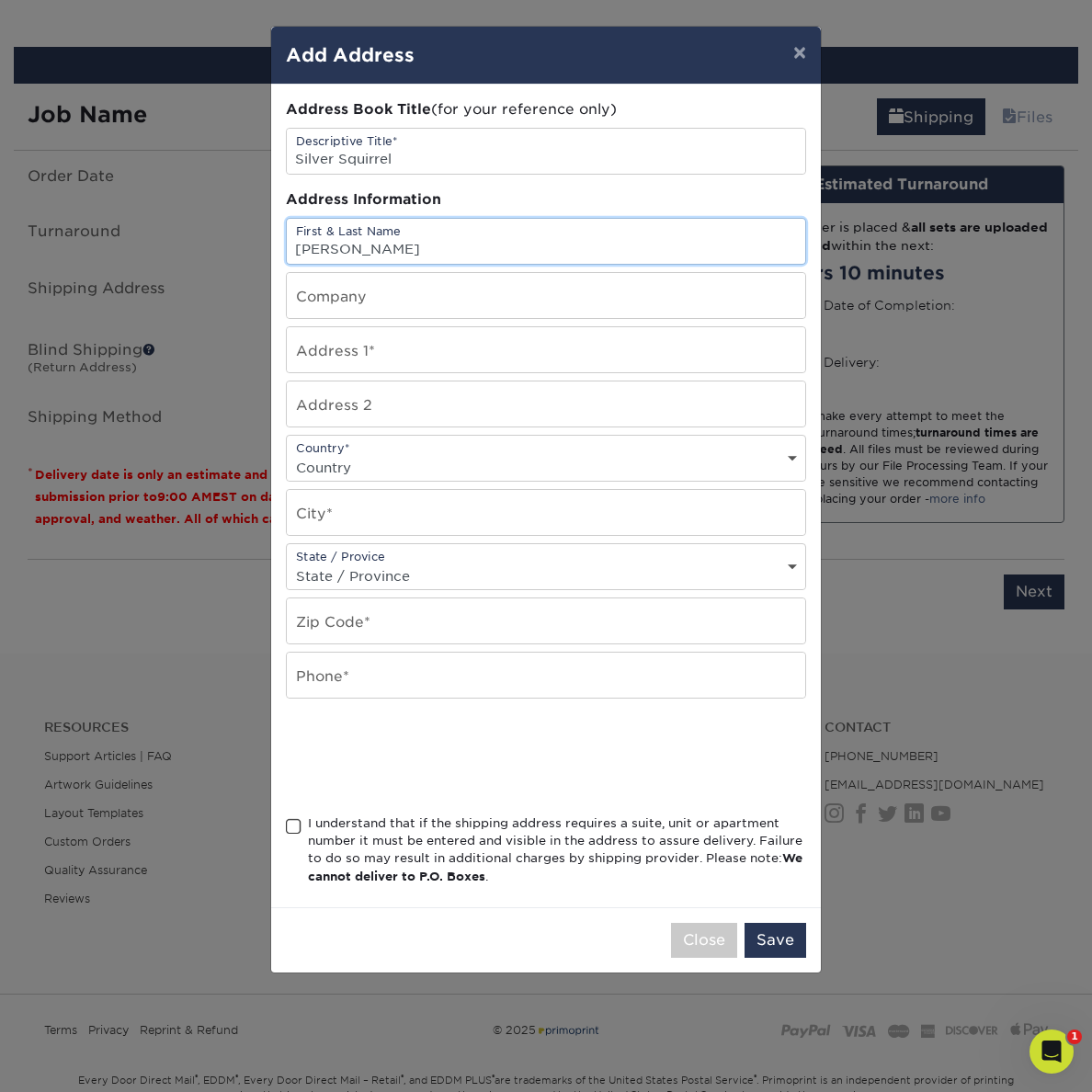
type input "Becky"
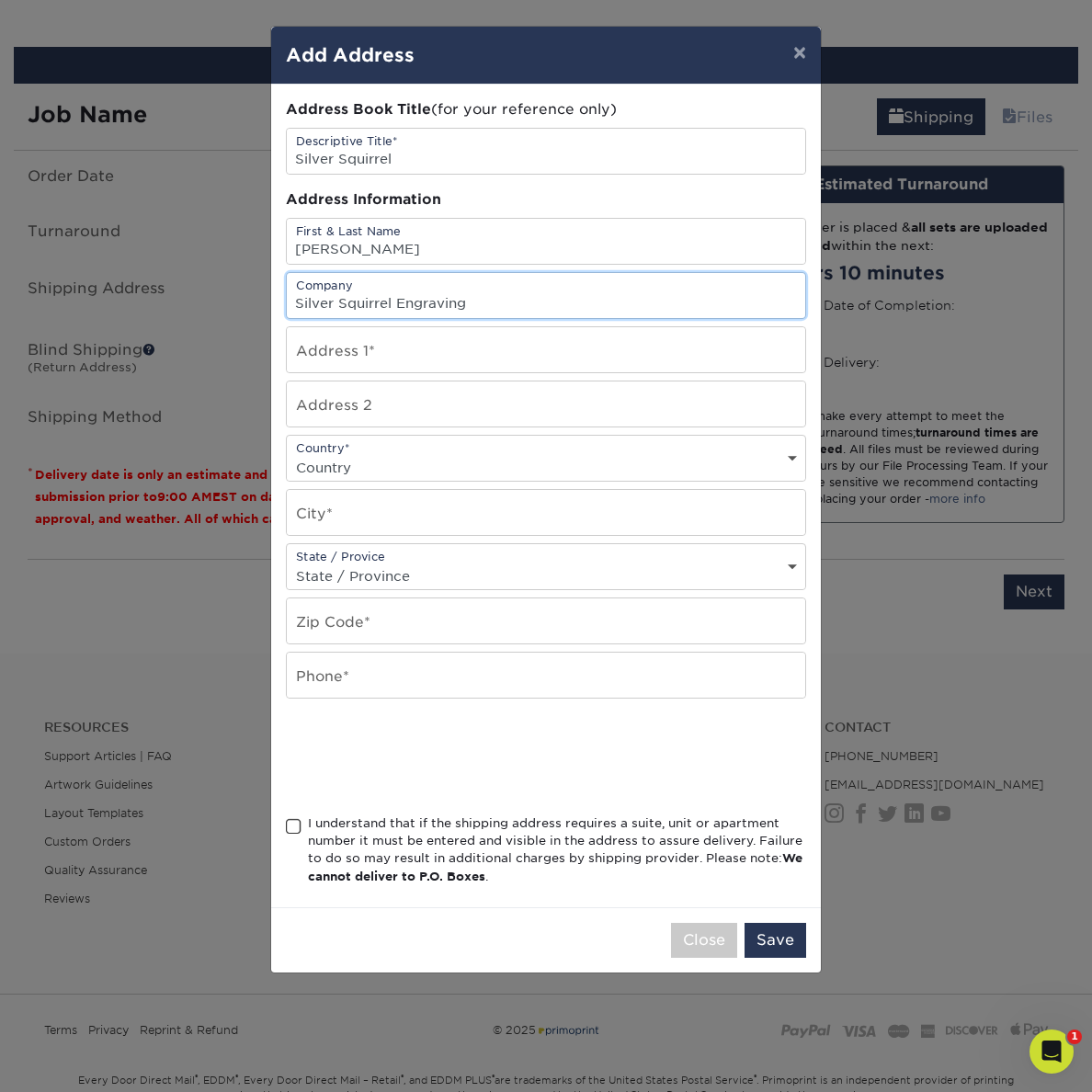
type input "Silver Squirrel Engraving"
click at [373, 344] on input "text" at bounding box center [546, 349] width 519 height 45
paste input "2040 E. Main St."
type input "2040 E. Main St."
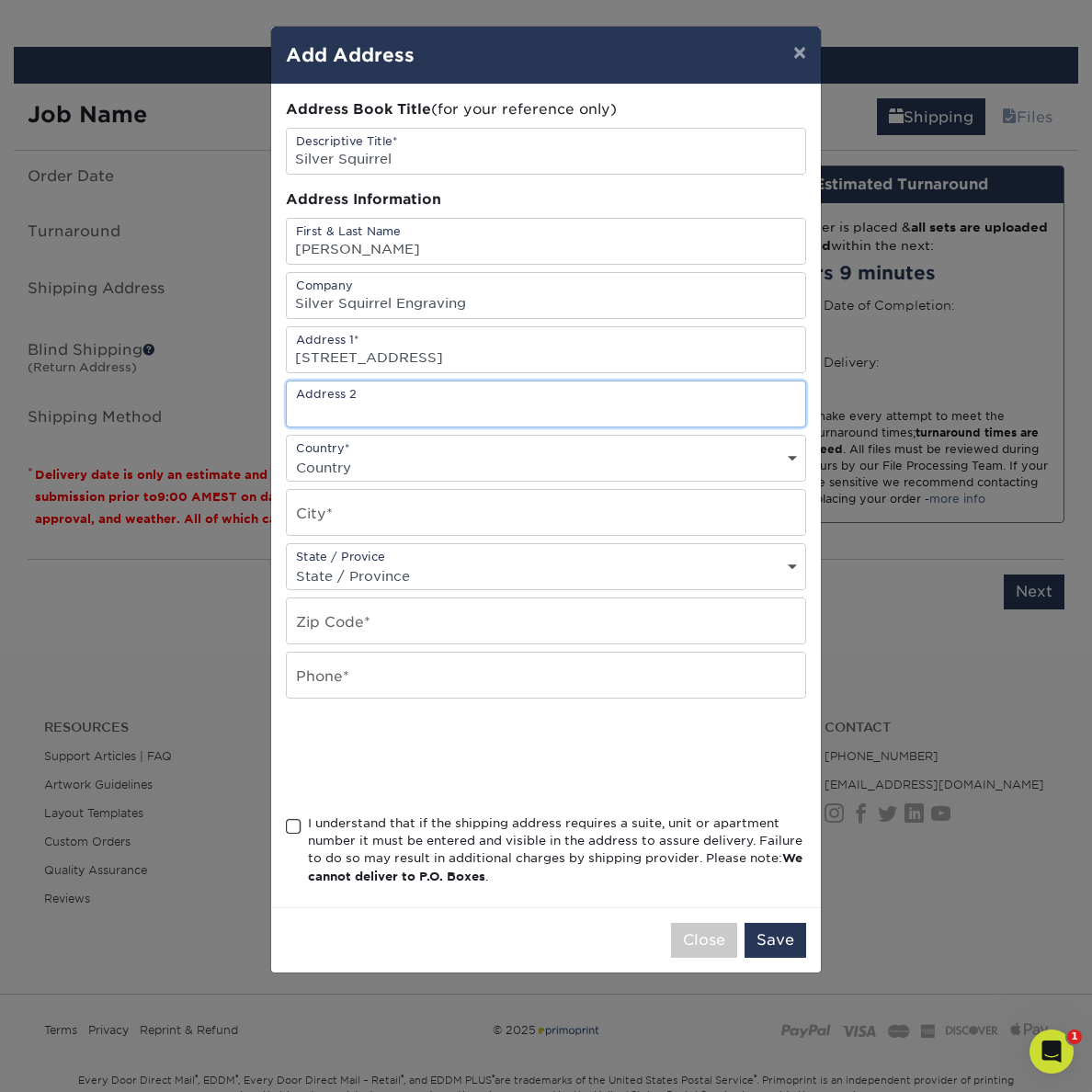
click at [337, 407] on input "text" at bounding box center [546, 403] width 519 height 45
click at [346, 401] on input "text" at bounding box center [546, 403] width 519 height 45
paste input "STE C"
type input "STE C"
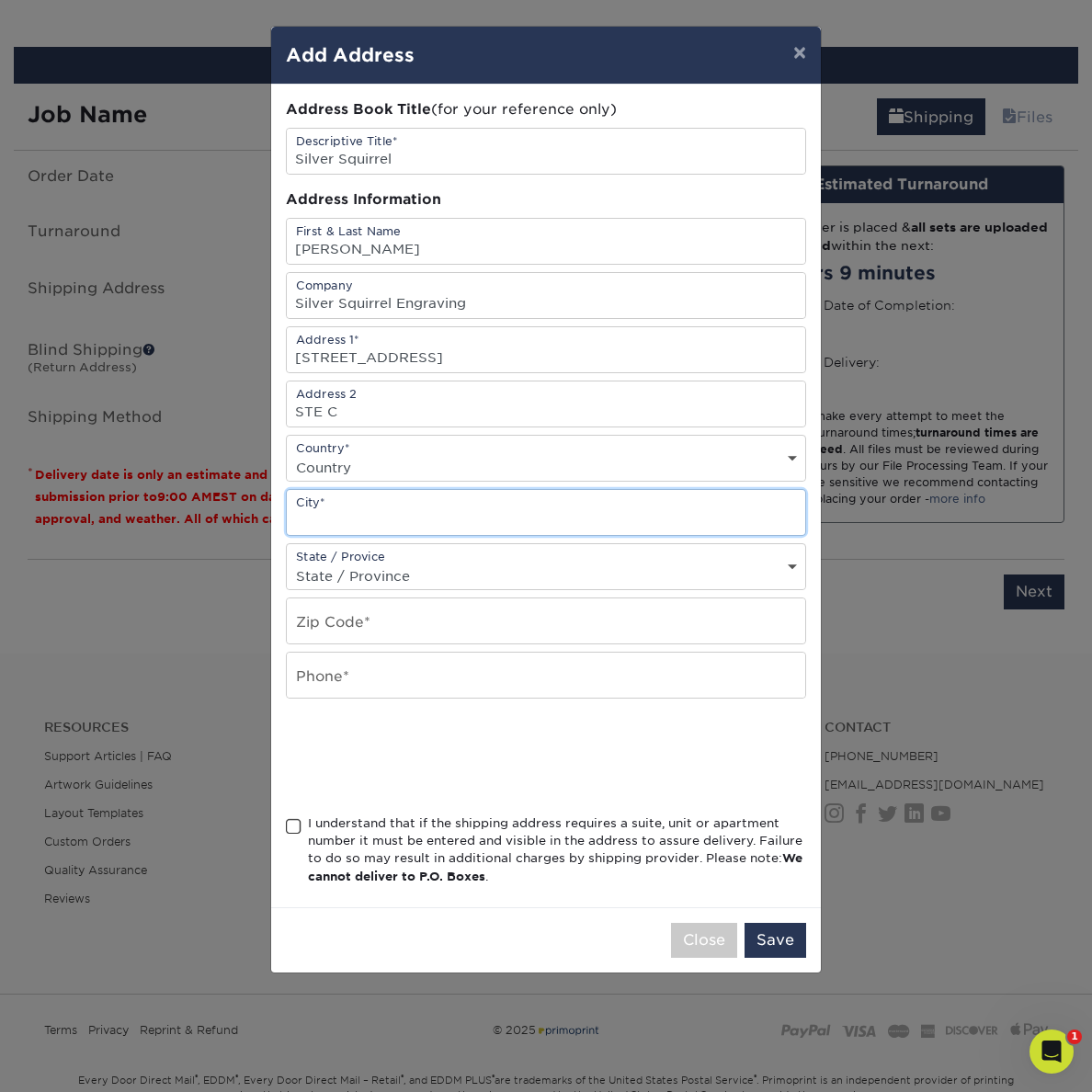
click at [357, 511] on input "text" at bounding box center [546, 512] width 519 height 45
paste input "Little Chute"
type input "Little Chute"
click at [336, 578] on select "State / Province Alabama Alaska Arizona Arkansas California Colorado Connecticu…" at bounding box center [546, 575] width 519 height 27
select select "WI"
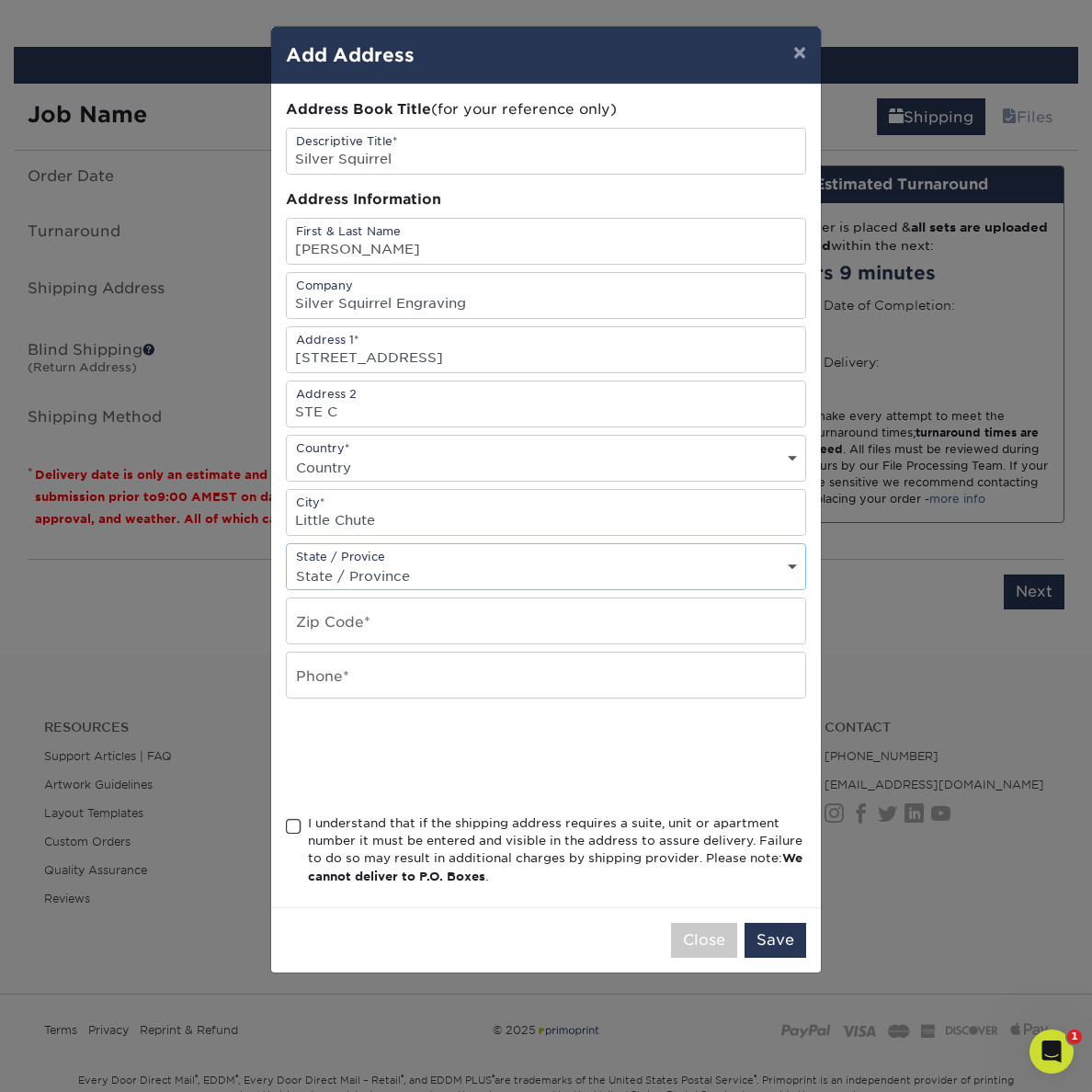
click at [287, 562] on select "State / Province Alabama Alaska Arizona Arkansas California Colorado Connecticu…" at bounding box center [546, 575] width 519 height 27
click at [368, 615] on input "text" at bounding box center [546, 620] width 519 height 45
paste input "54140"
type input "54140"
type input "9"
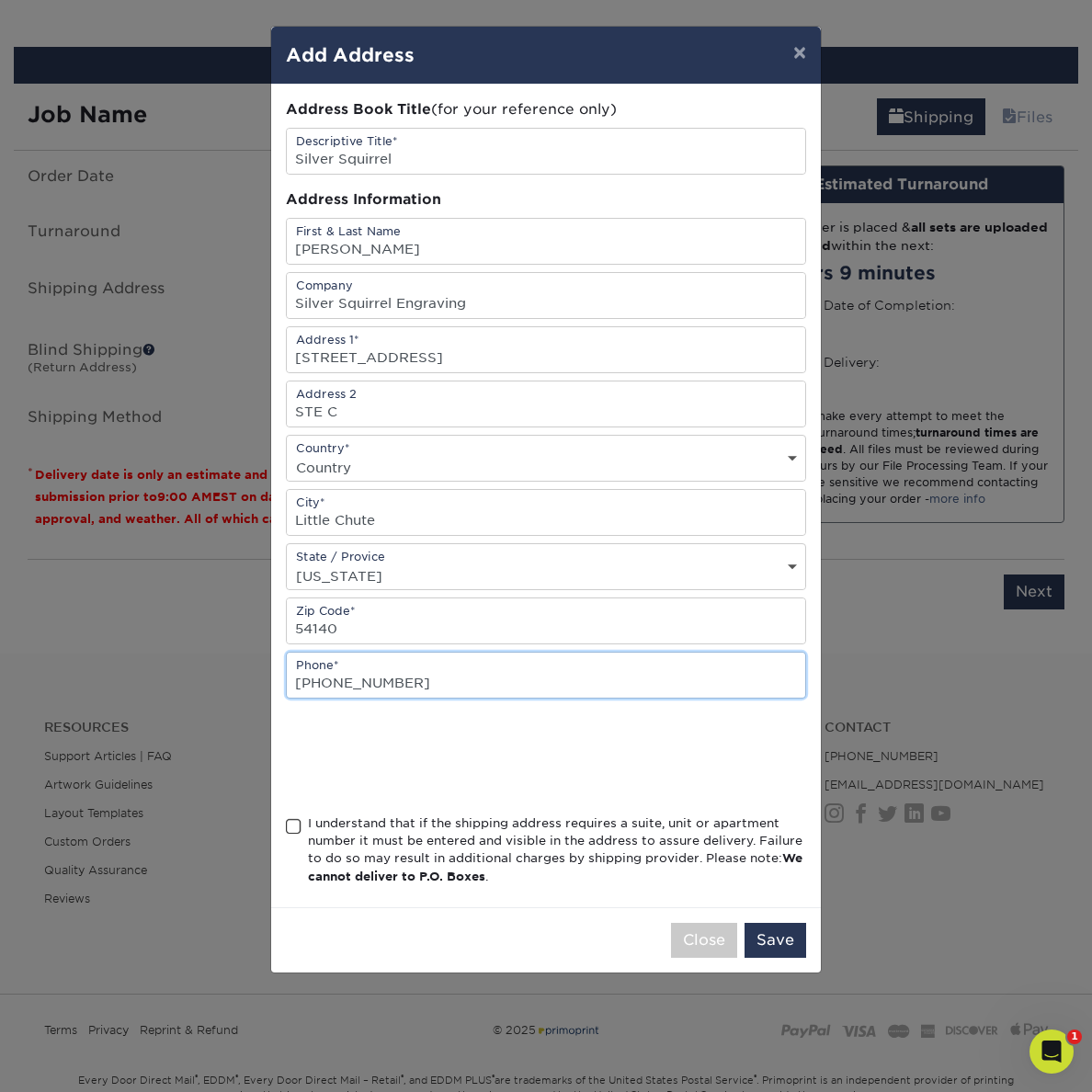
type input "920 766-5141"
click at [292, 831] on span at bounding box center [294, 828] width 16 height 18
click at [0, 0] on input "I understand that if the shipping address requires a suite, unit or apartment n…" at bounding box center [0, 0] width 0 height 0
click at [776, 945] on button "Save" at bounding box center [776, 940] width 62 height 35
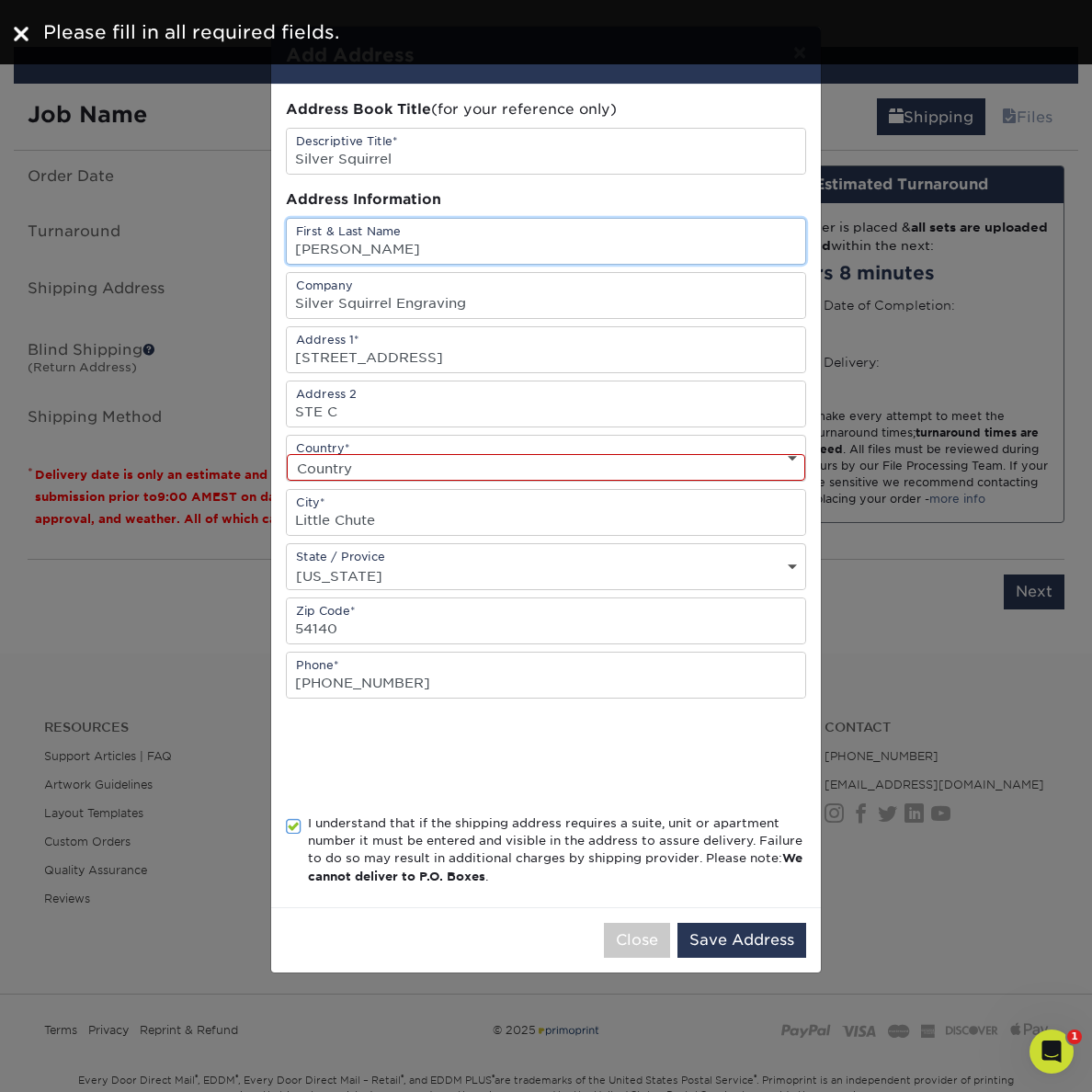
click at [386, 253] on input "Becky" at bounding box center [546, 240] width 519 height 45
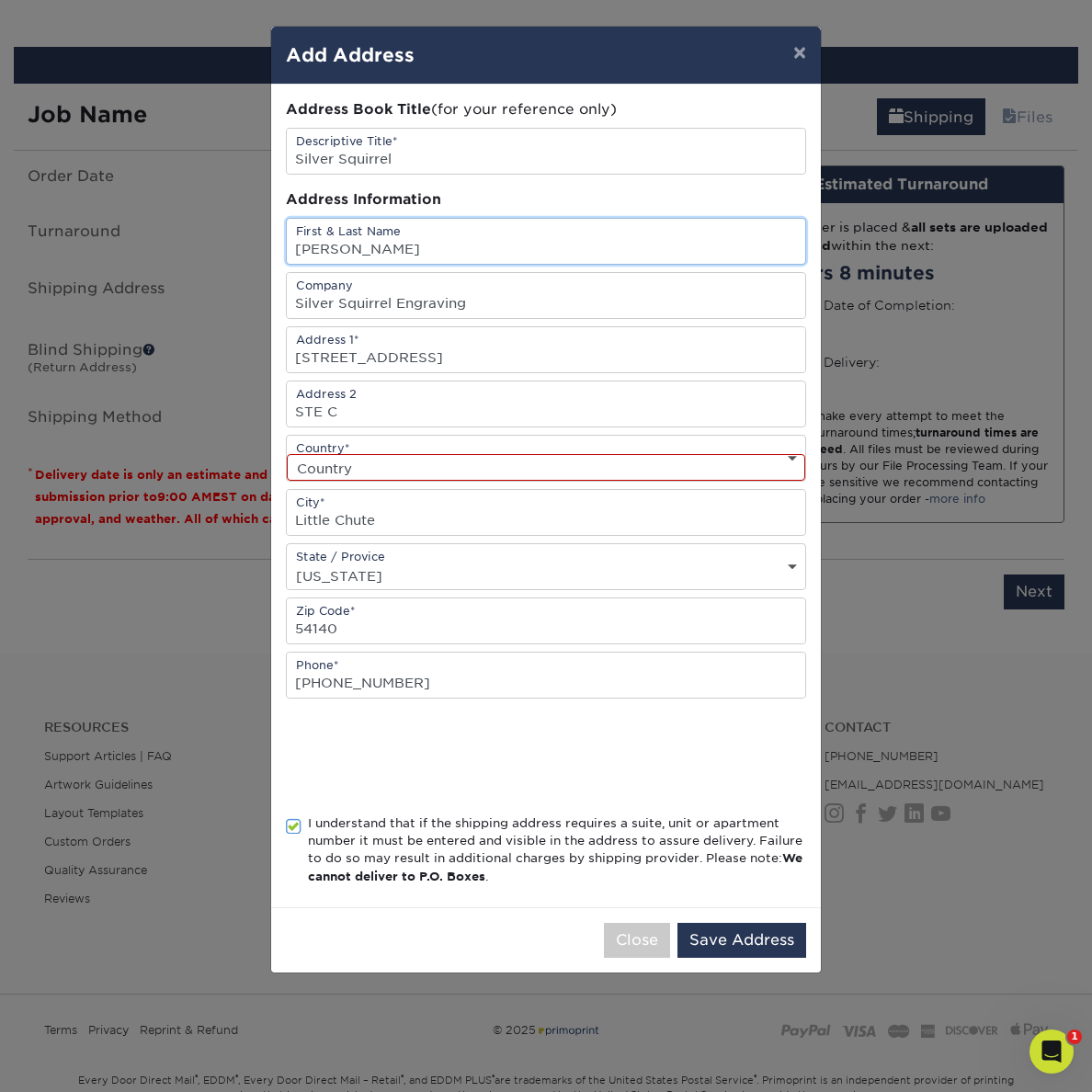
type input "Becky Gromala"
click at [376, 467] on select "Country United States Canada ----------------------------- Afghanistan Albania …" at bounding box center [546, 467] width 519 height 27
select select "US"
click at [287, 454] on select "Country United States Canada ----------------------------- Afghanistan Albania …" at bounding box center [546, 467] width 519 height 27
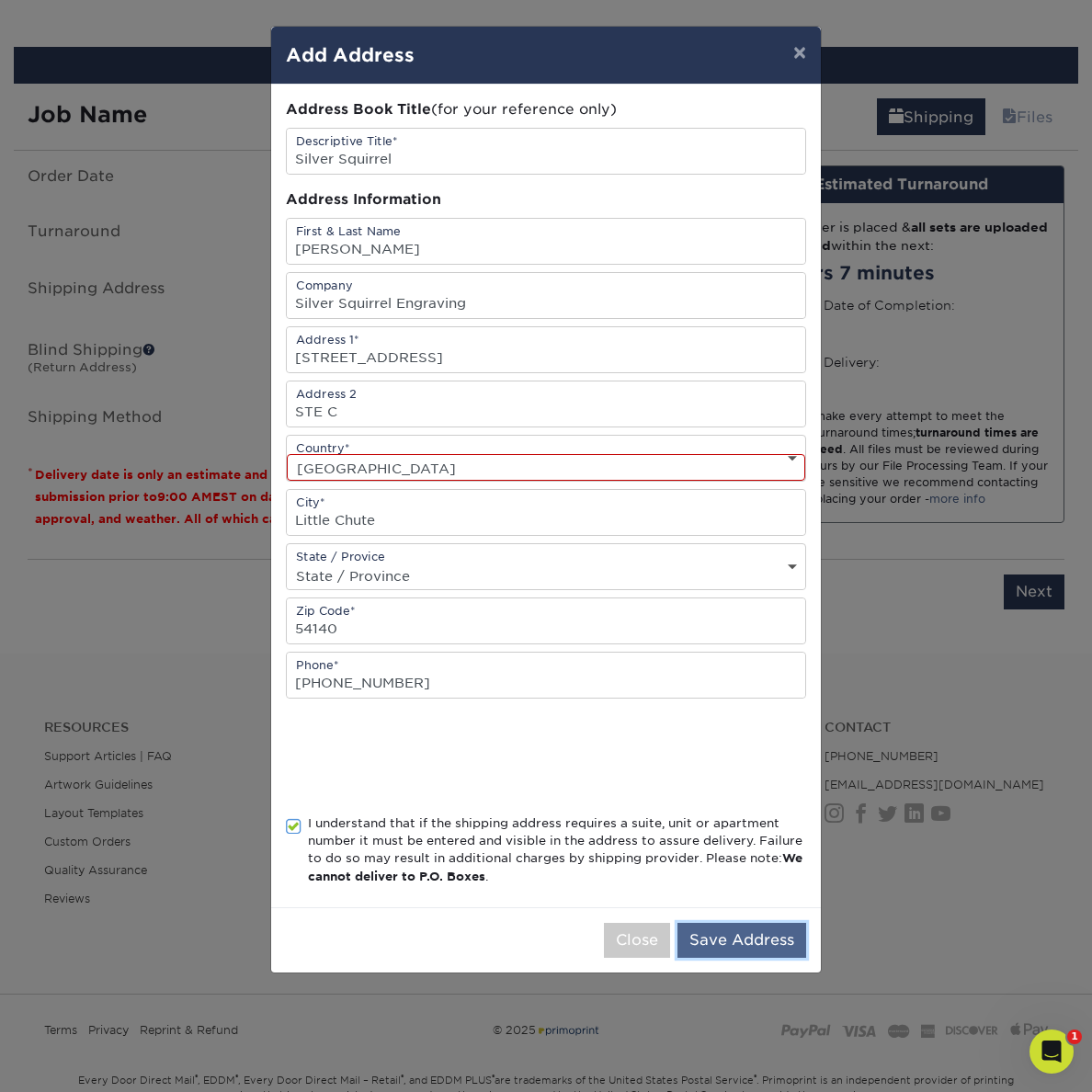
click at [745, 941] on button "Save Address" at bounding box center [742, 940] width 129 height 35
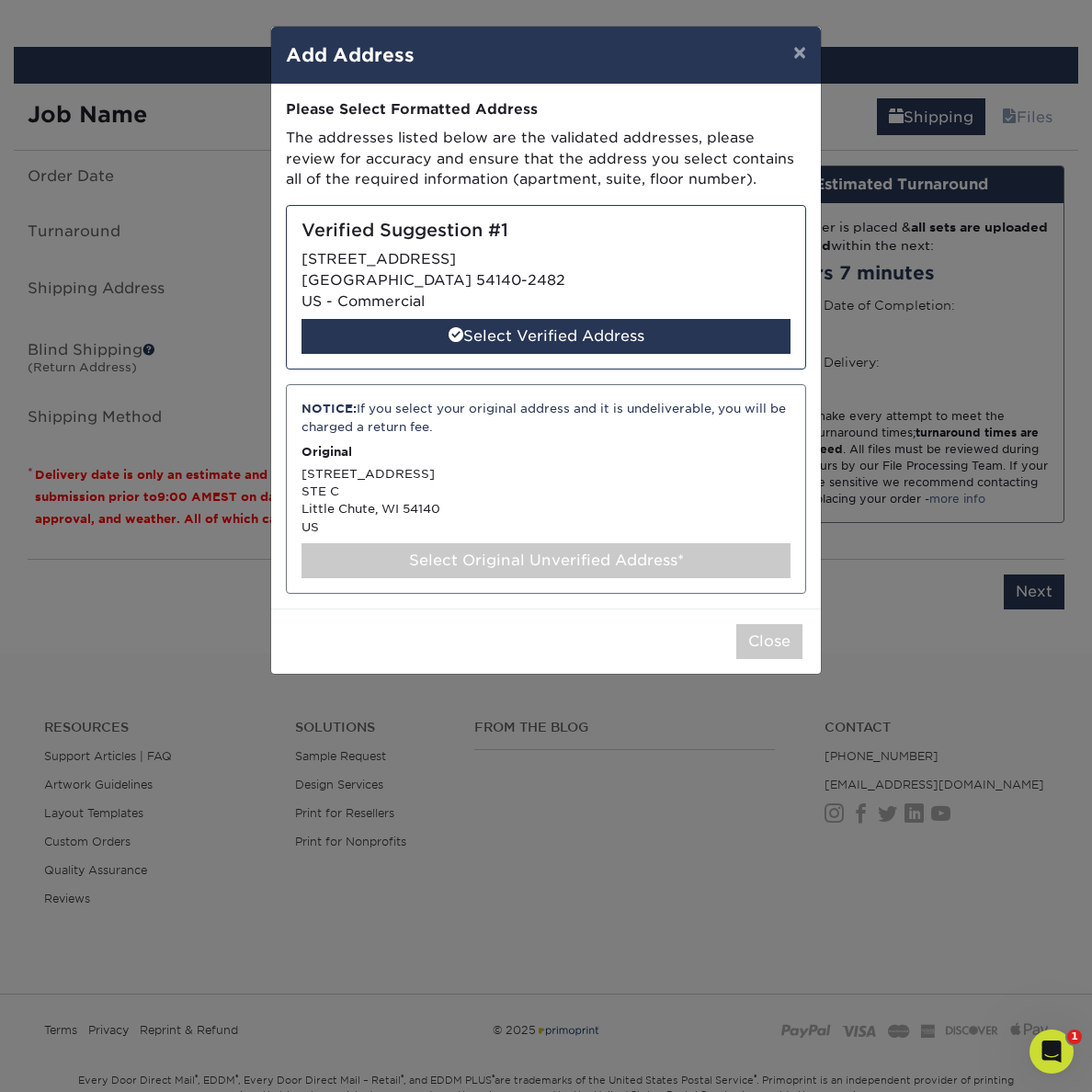
click at [575, 513] on div "NOTICE: If you select your original address and it is undeliverable, you will b…" at bounding box center [546, 489] width 521 height 210
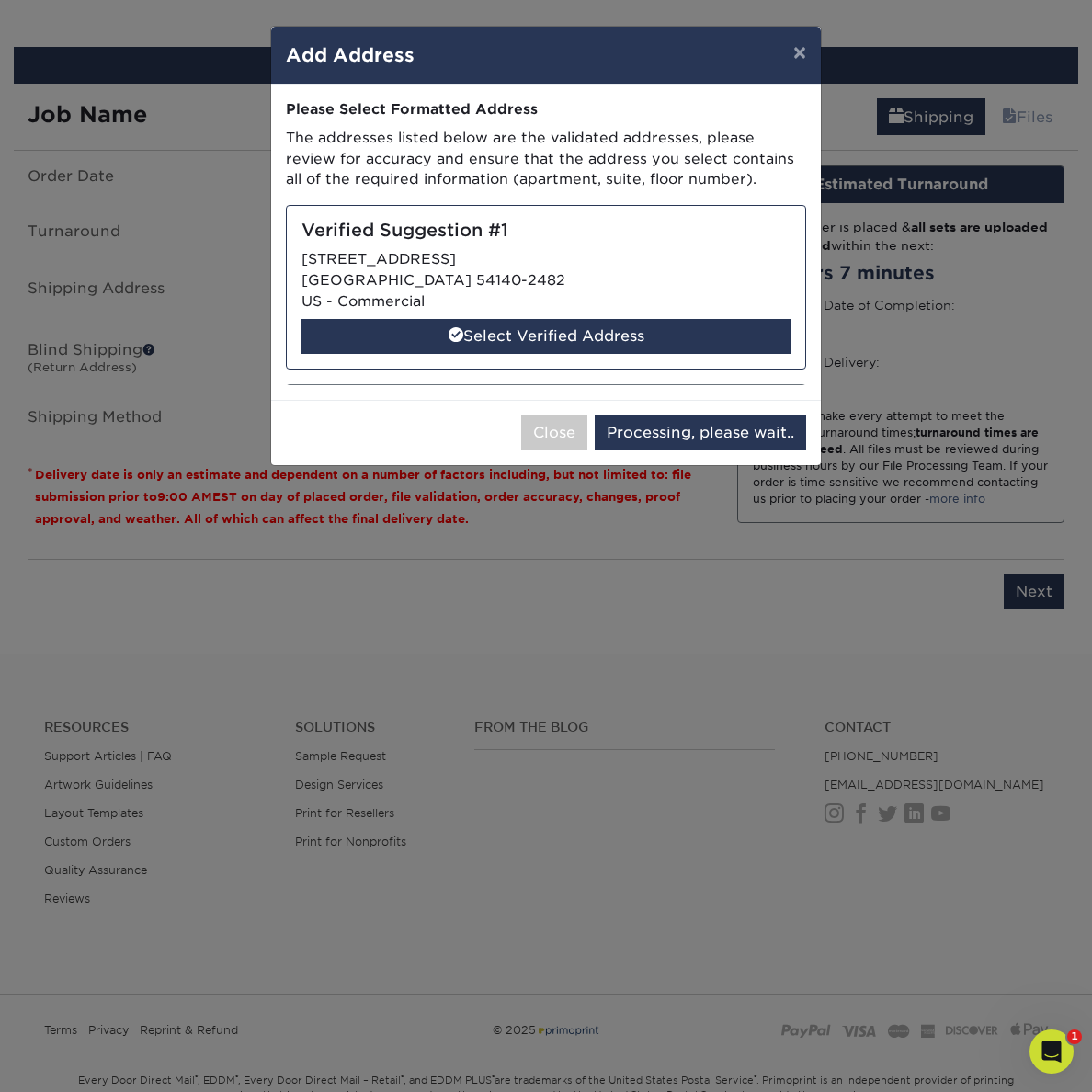
select select "286273"
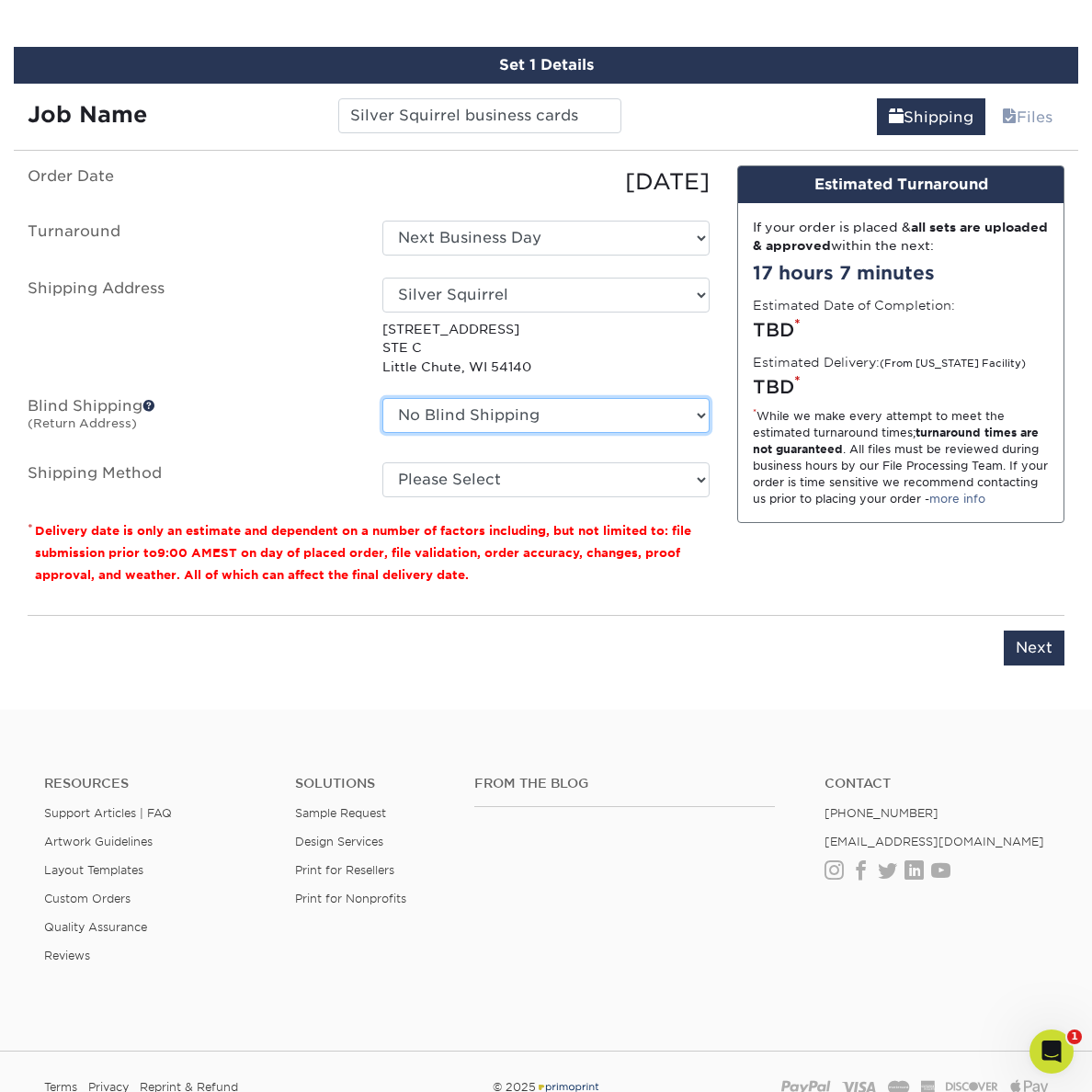
click at [455, 407] on select "No Blind Shipping Bluestem Ecological Services Carbon Freckle - Nicolai Road Ci…" at bounding box center [546, 415] width 327 height 35
select select "180413"
click at [383, 398] on select "No Blind Shipping Bluestem Ecological Services Carbon Freckle - Nicolai Road Ci…" at bounding box center [546, 415] width 327 height 35
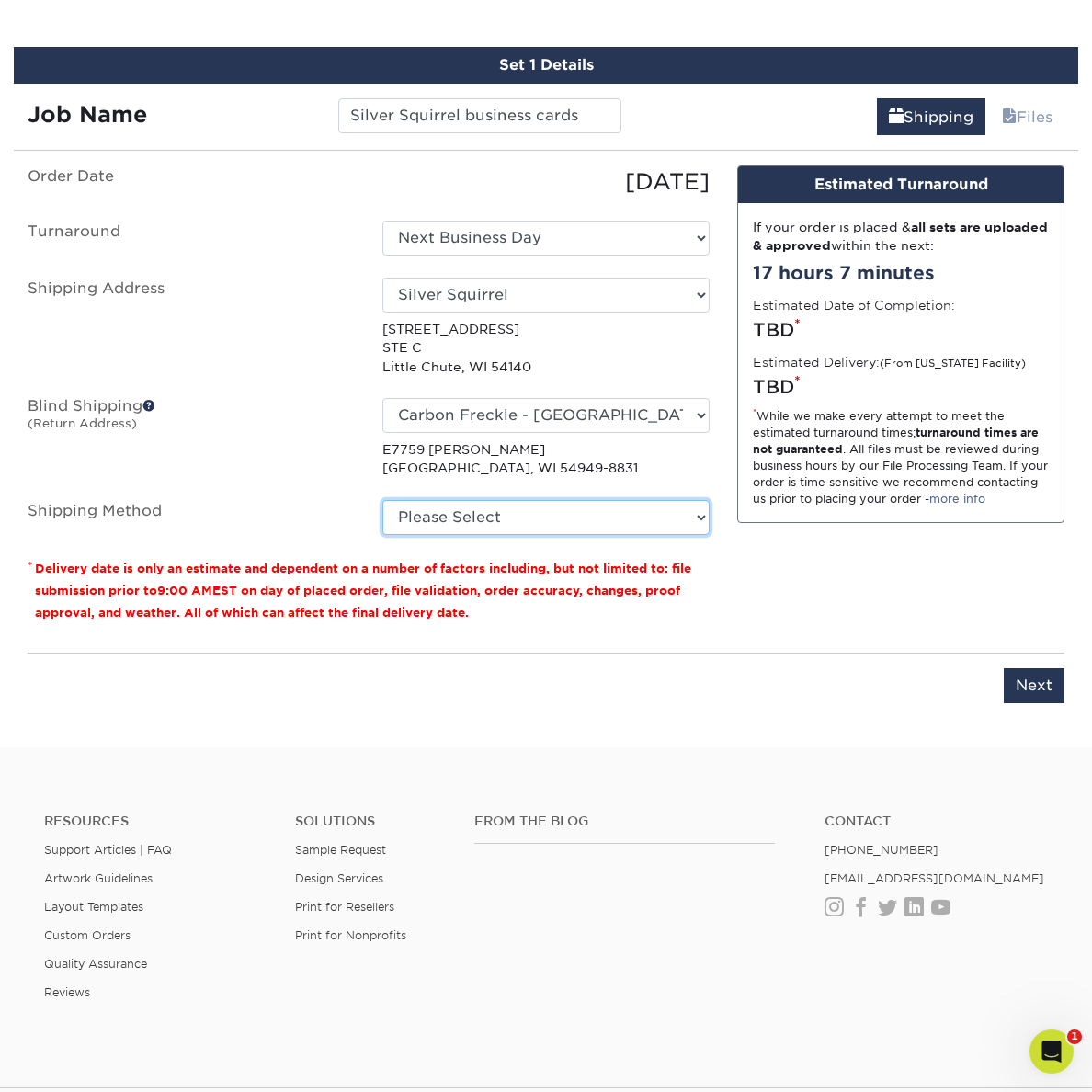
click at [499, 519] on select "Please Select Ground Shipping (+$8.96) 3 Day Shipping Service (+$15.34) 2 Day A…" at bounding box center [546, 517] width 327 height 35
select select "03"
click at [383, 500] on select "Please Select Ground Shipping (+$8.96) 3 Day Shipping Service (+$15.34) 2 Day A…" at bounding box center [546, 517] width 327 height 35
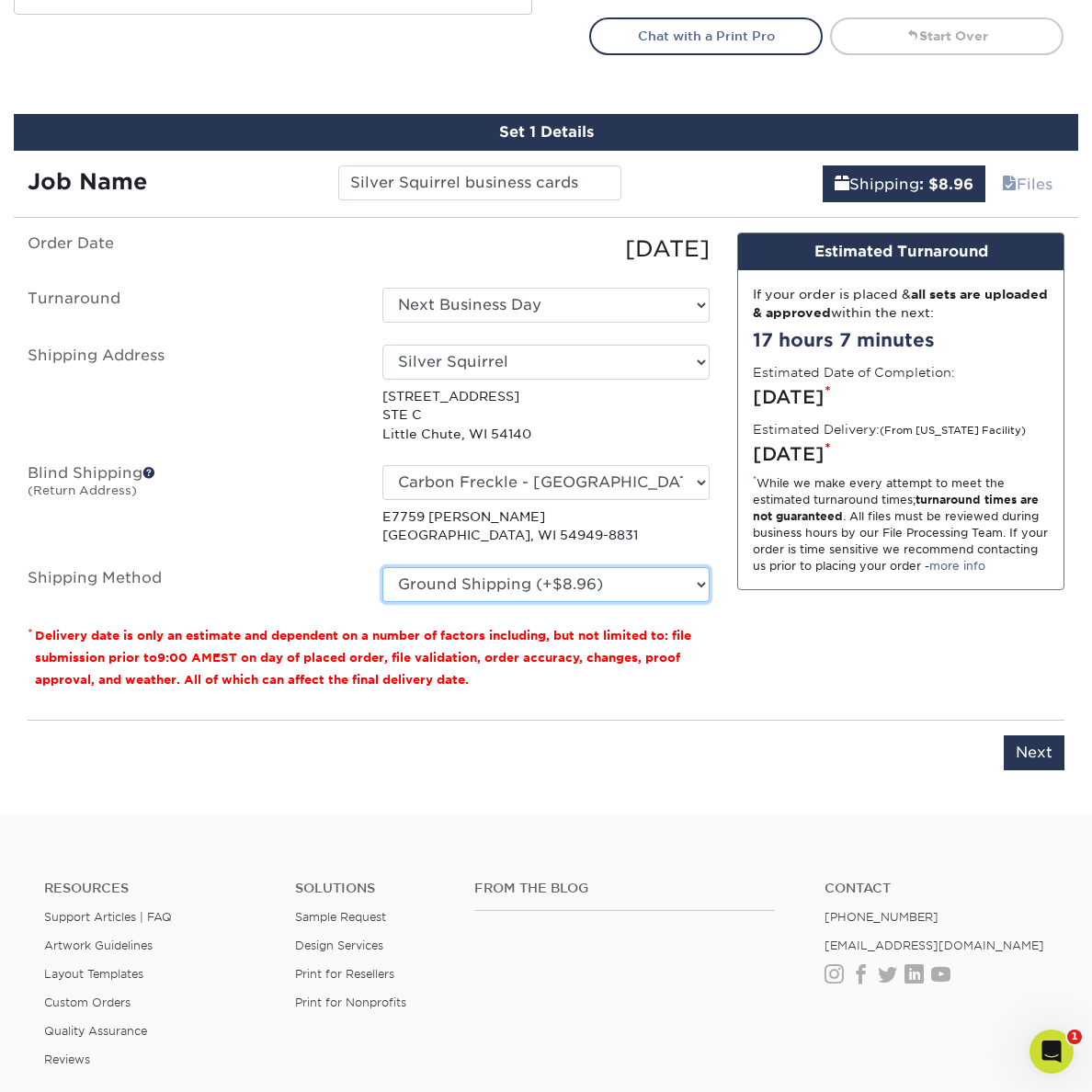
scroll to position [1010, 0]
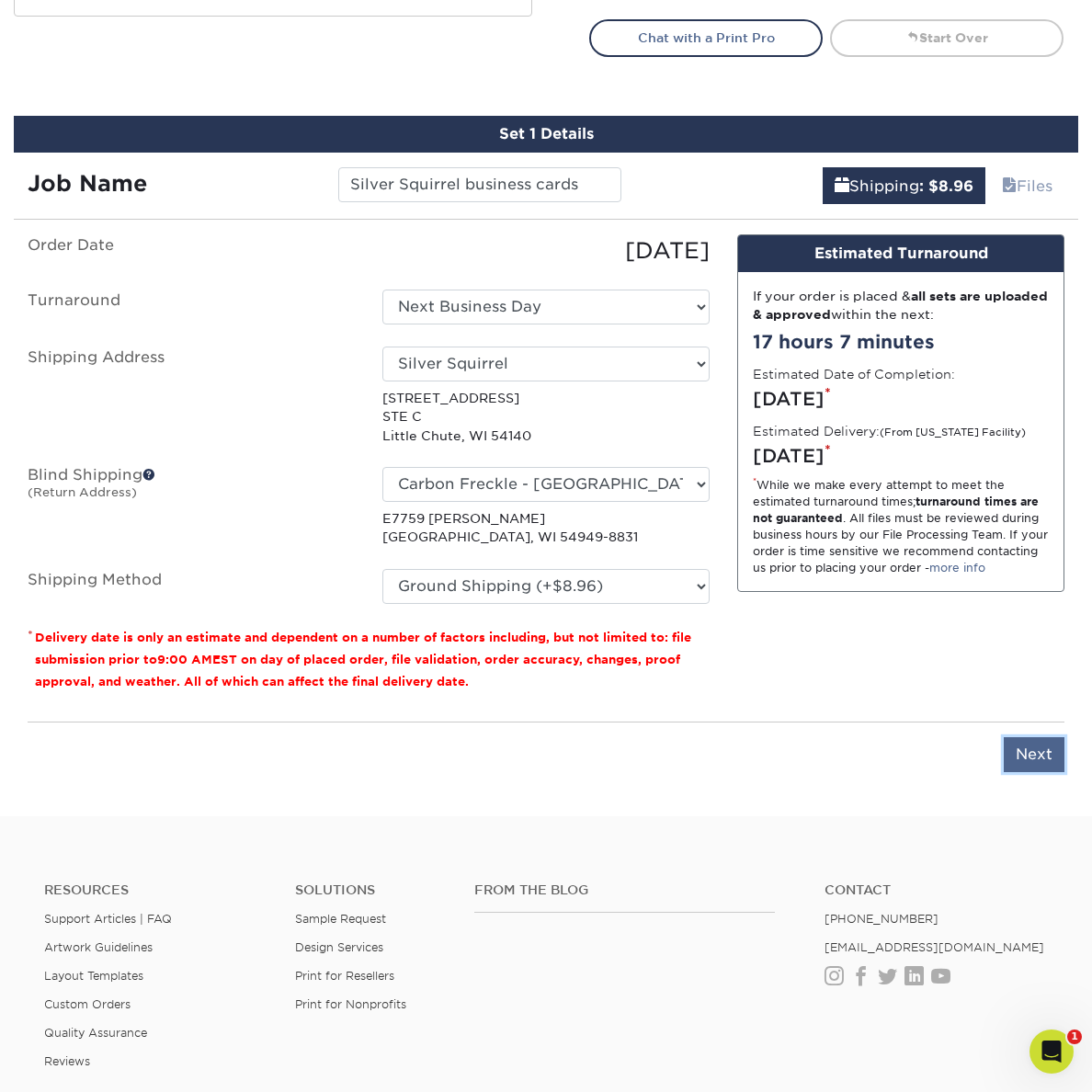
click at [1026, 757] on input "Next" at bounding box center [1034, 754] width 61 height 35
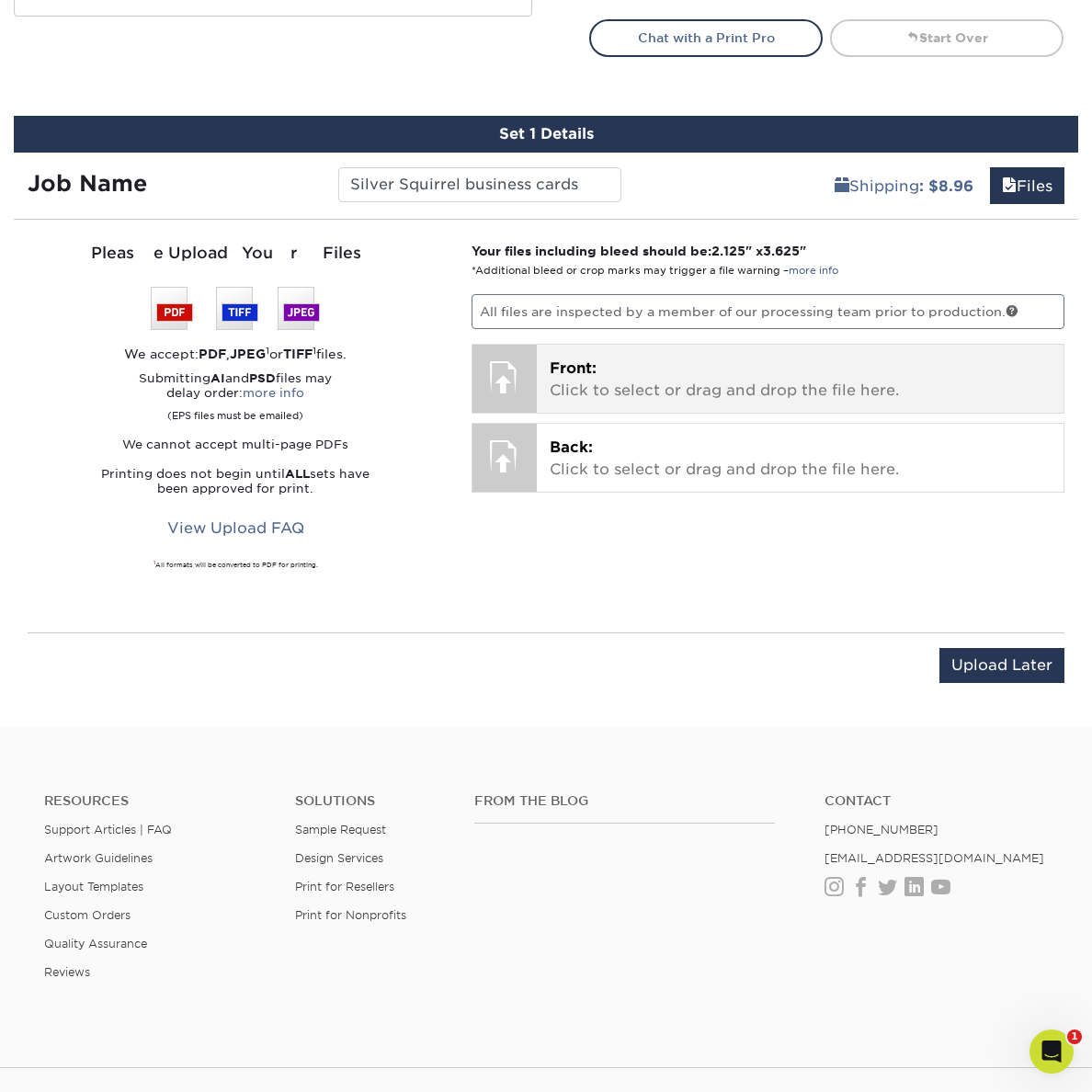
click at [616, 374] on p "Front: Click to select or drag and drop the file here." at bounding box center [800, 380] width 502 height 44
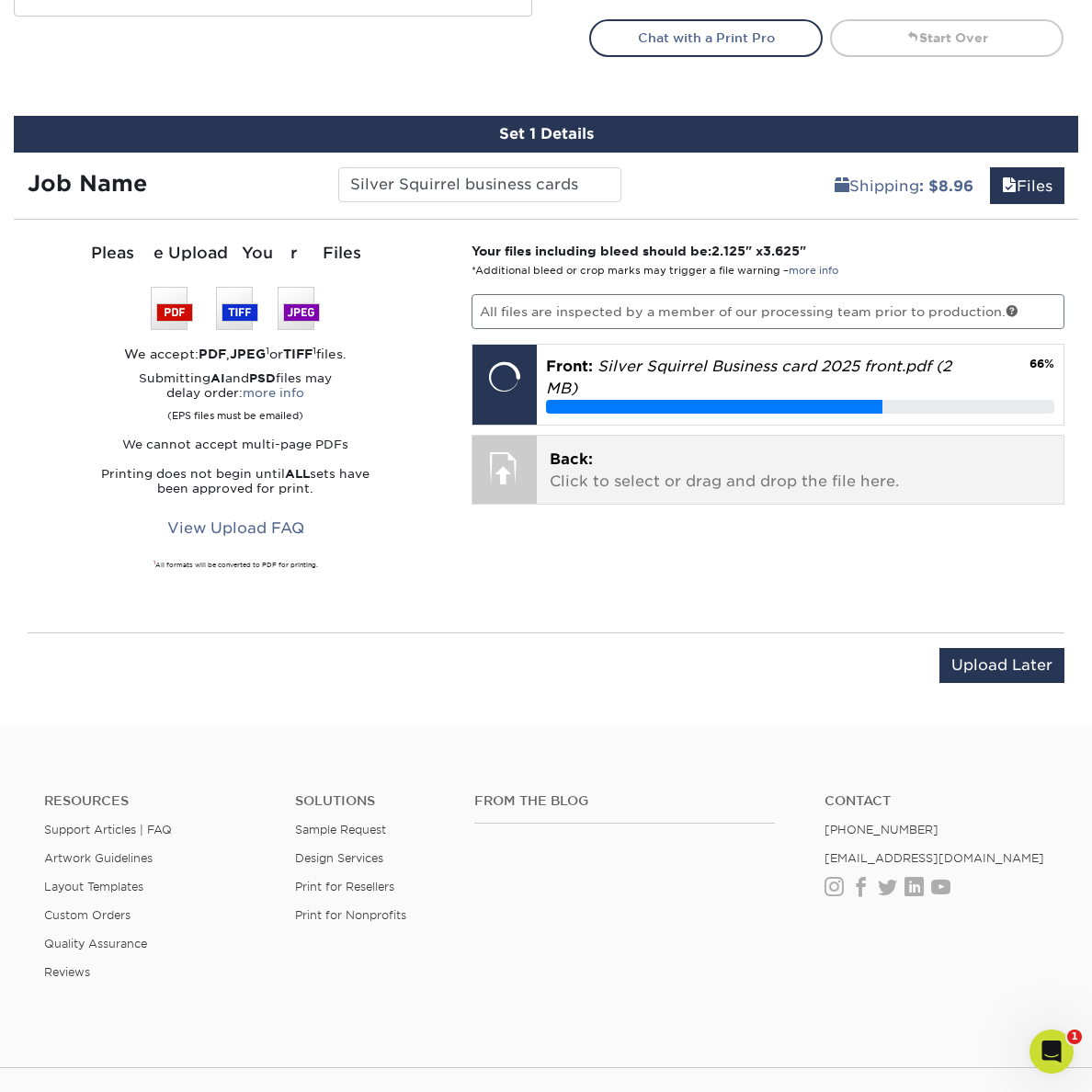
click at [709, 480] on p "Back: Click to select or drag and drop the file here." at bounding box center [800, 471] width 502 height 44
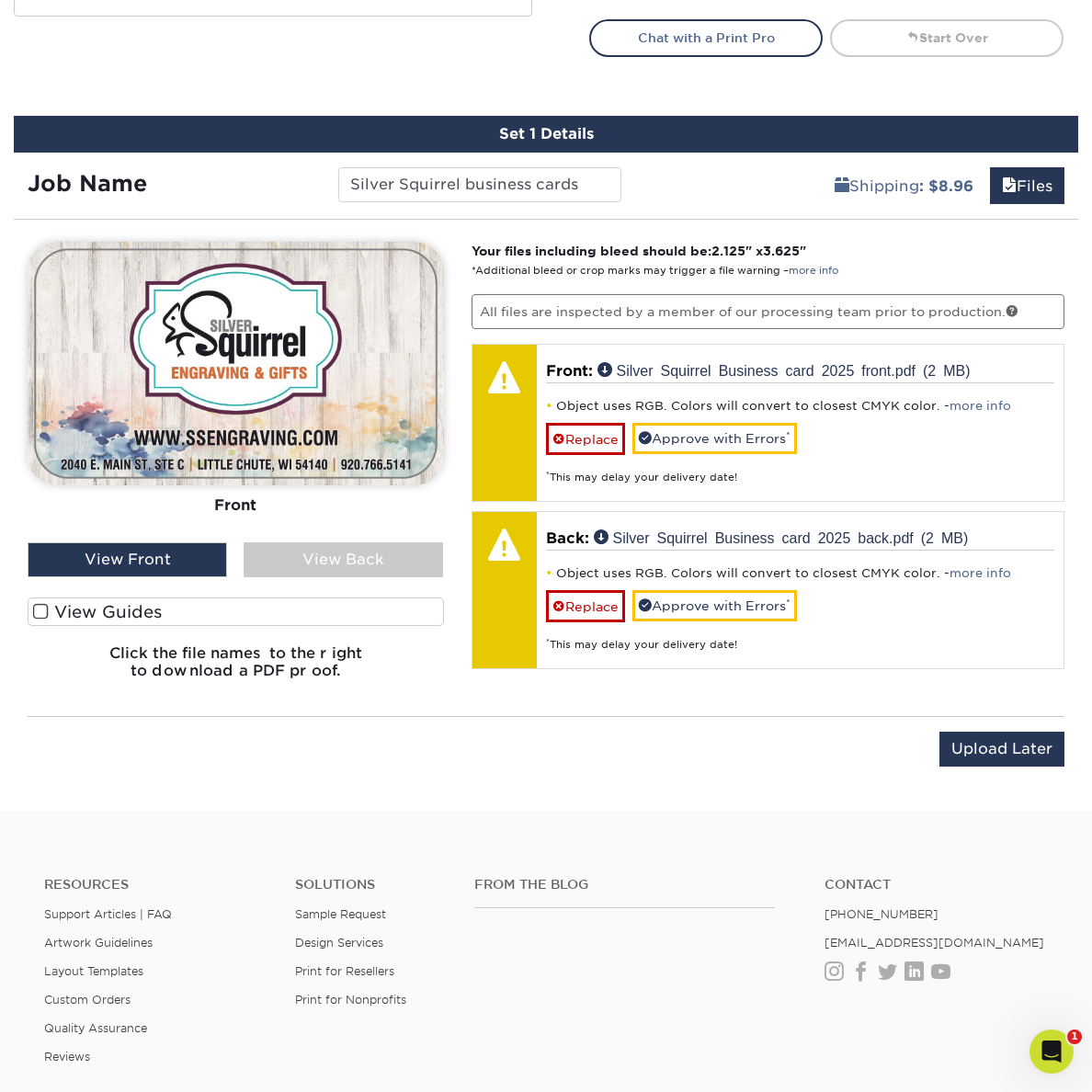
click at [331, 558] on div "View Back" at bounding box center [343, 559] width 200 height 35
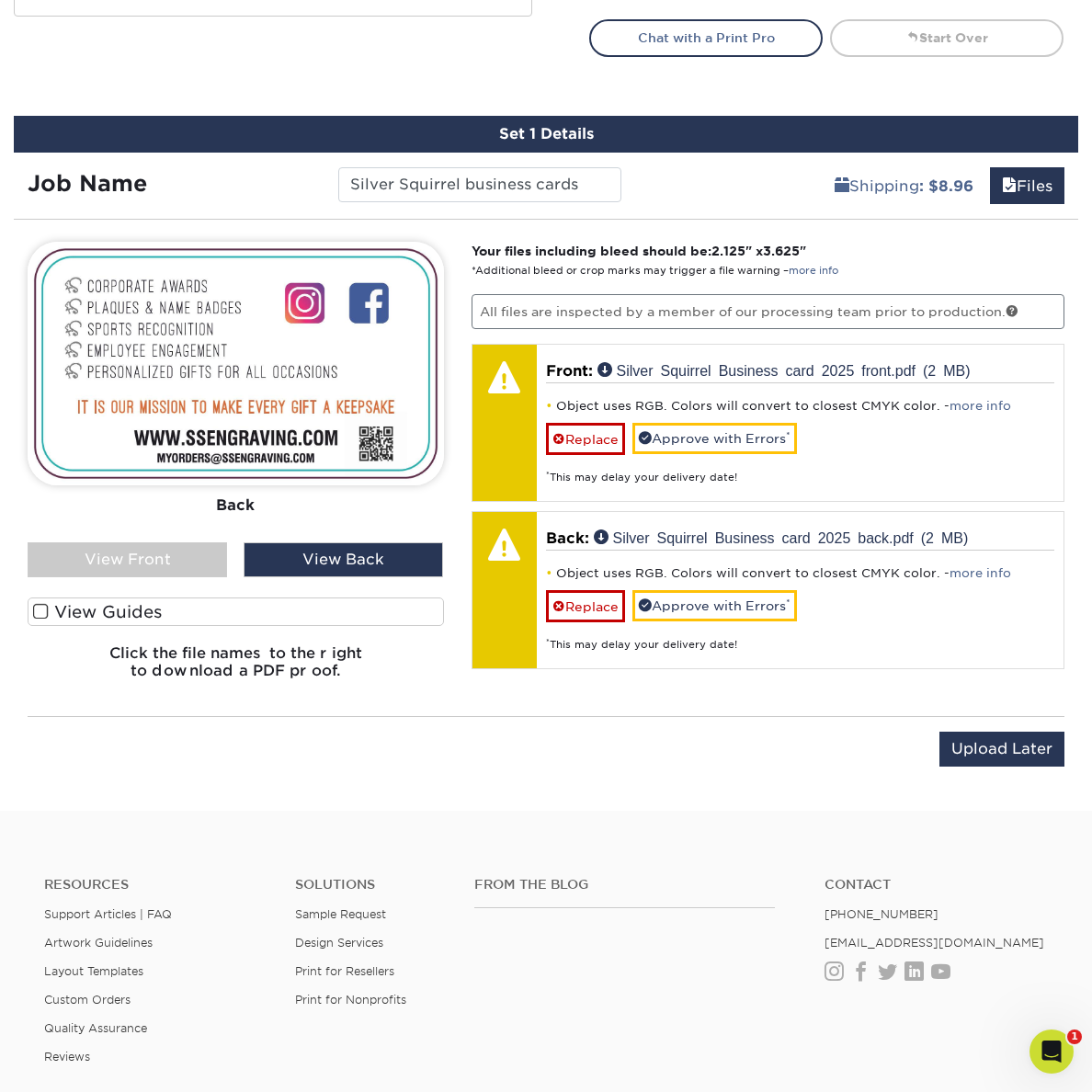
click at [158, 555] on div "View Front" at bounding box center [127, 559] width 200 height 35
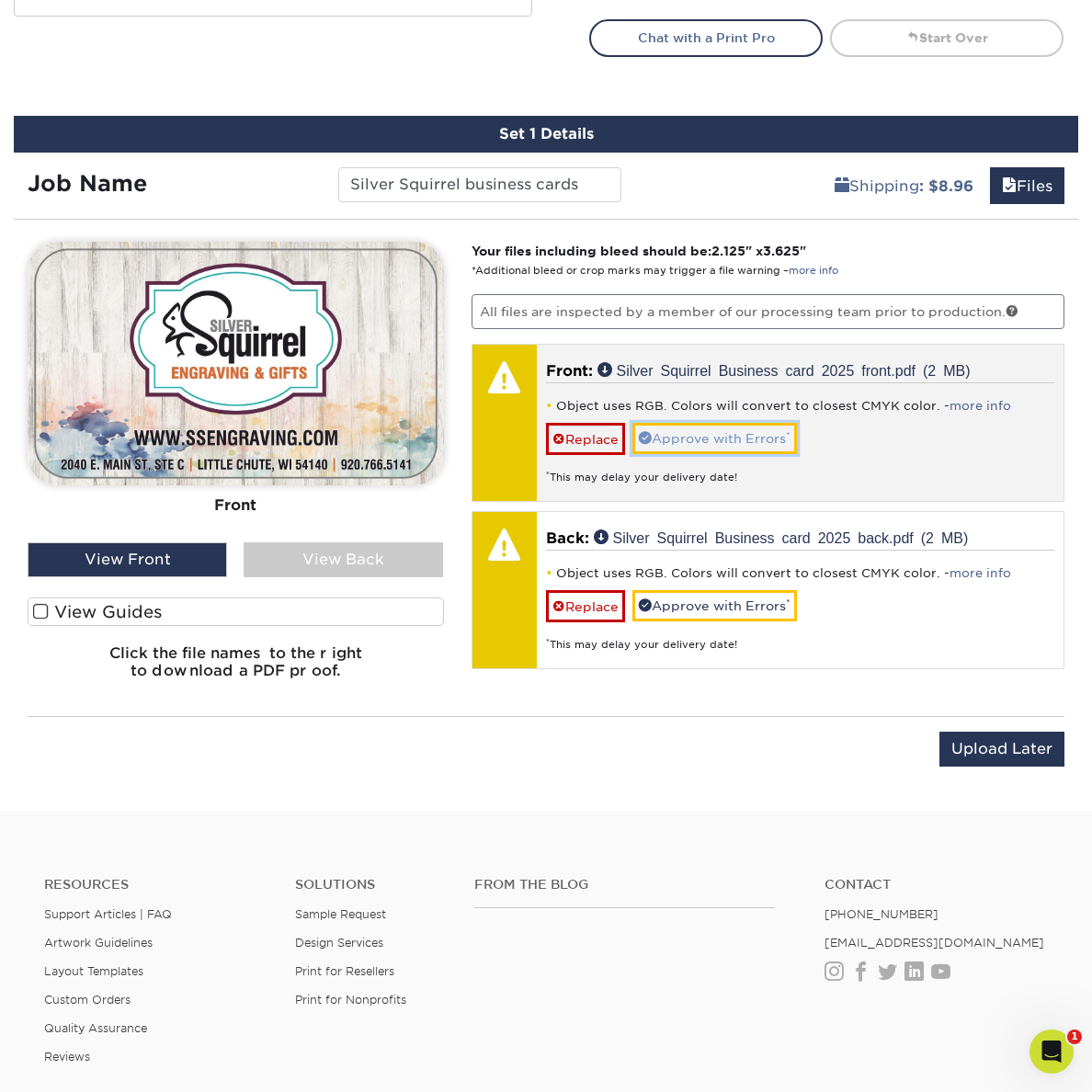
click at [722, 441] on link "Approve with Errors *" at bounding box center [715, 438] width 165 height 31
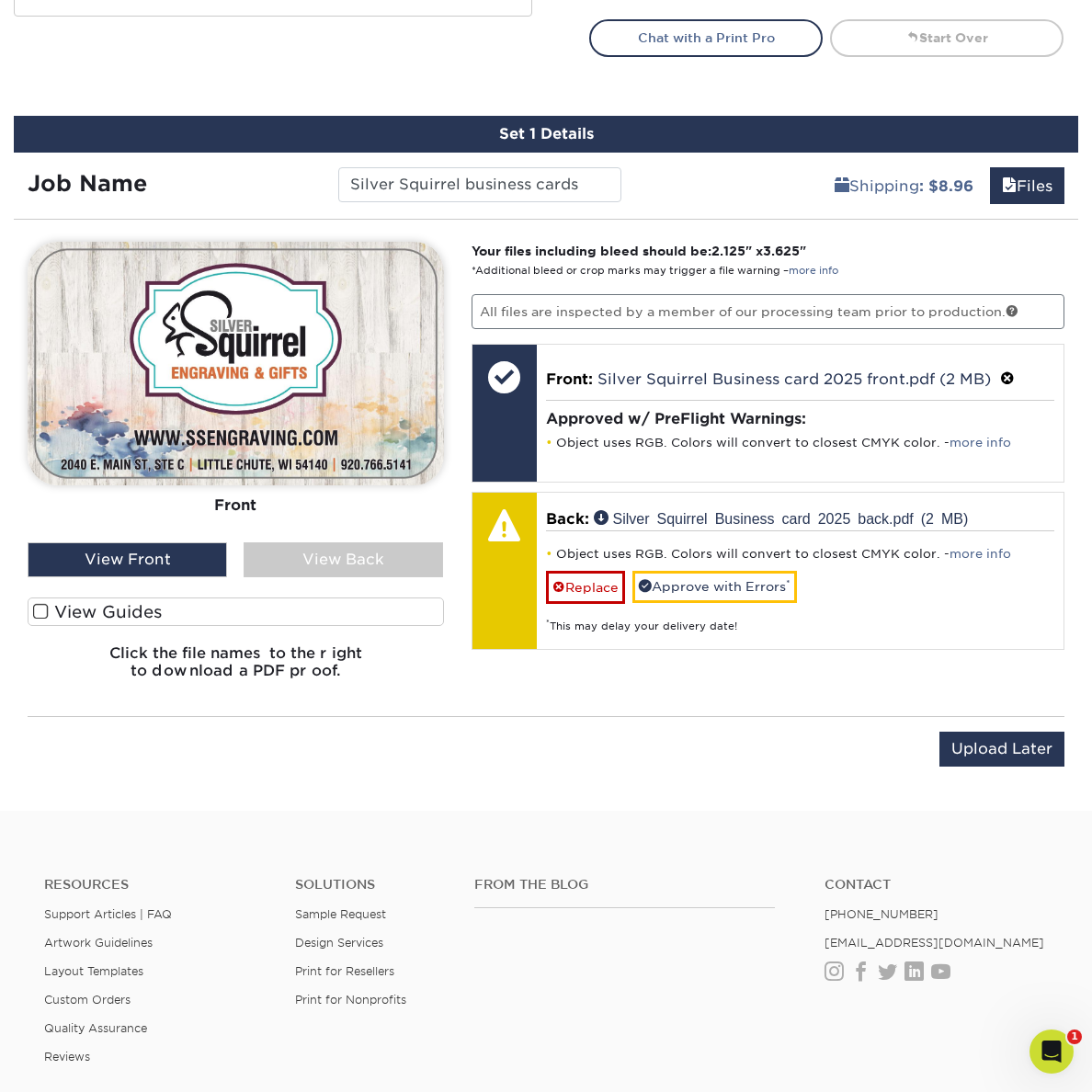
drag, startPoint x: 402, startPoint y: 546, endPoint x: 399, endPoint y: 560, distance: 14.3
click at [401, 546] on div "View Back" at bounding box center [343, 559] width 200 height 35
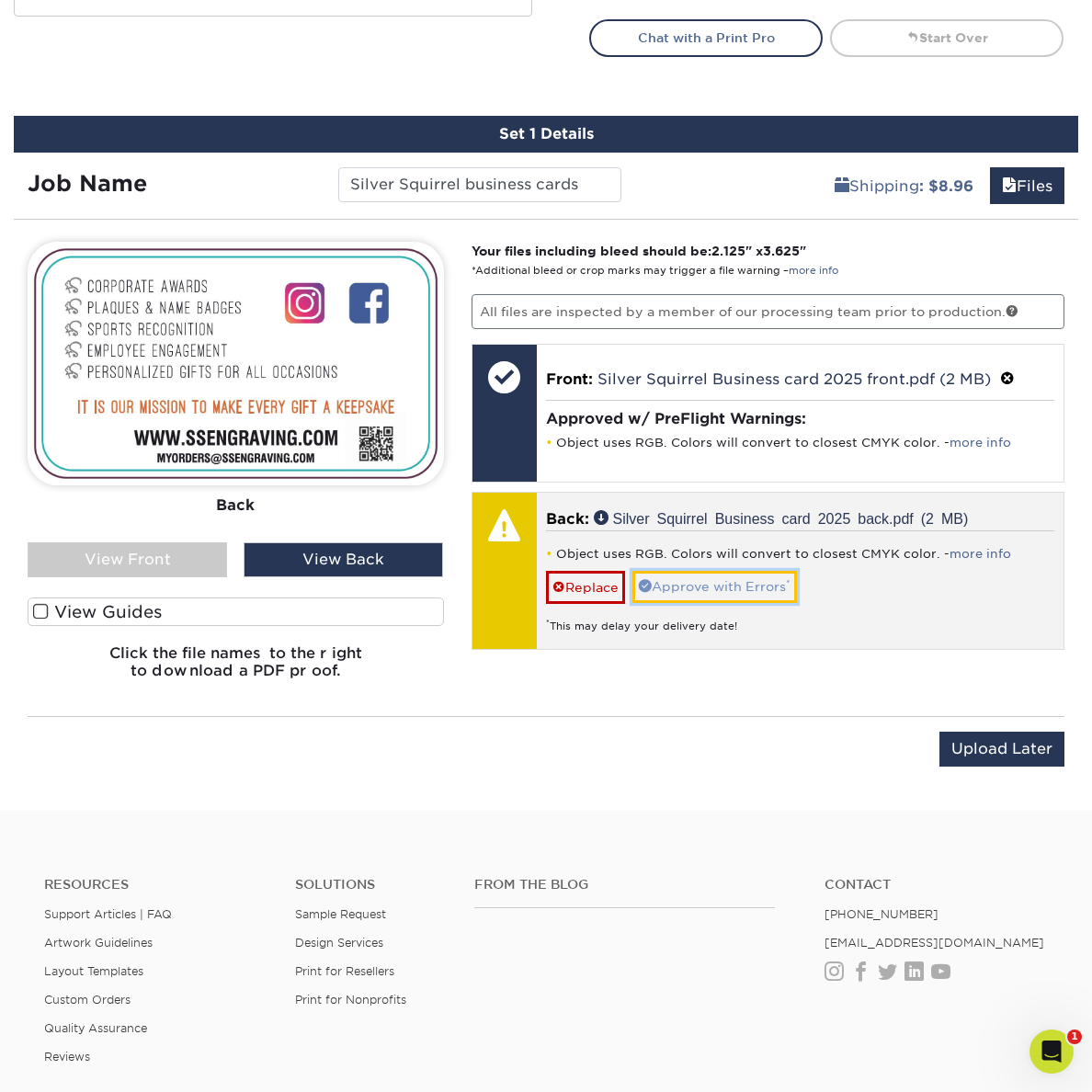
click at [725, 582] on link "Approve with Errors *" at bounding box center [715, 586] width 165 height 31
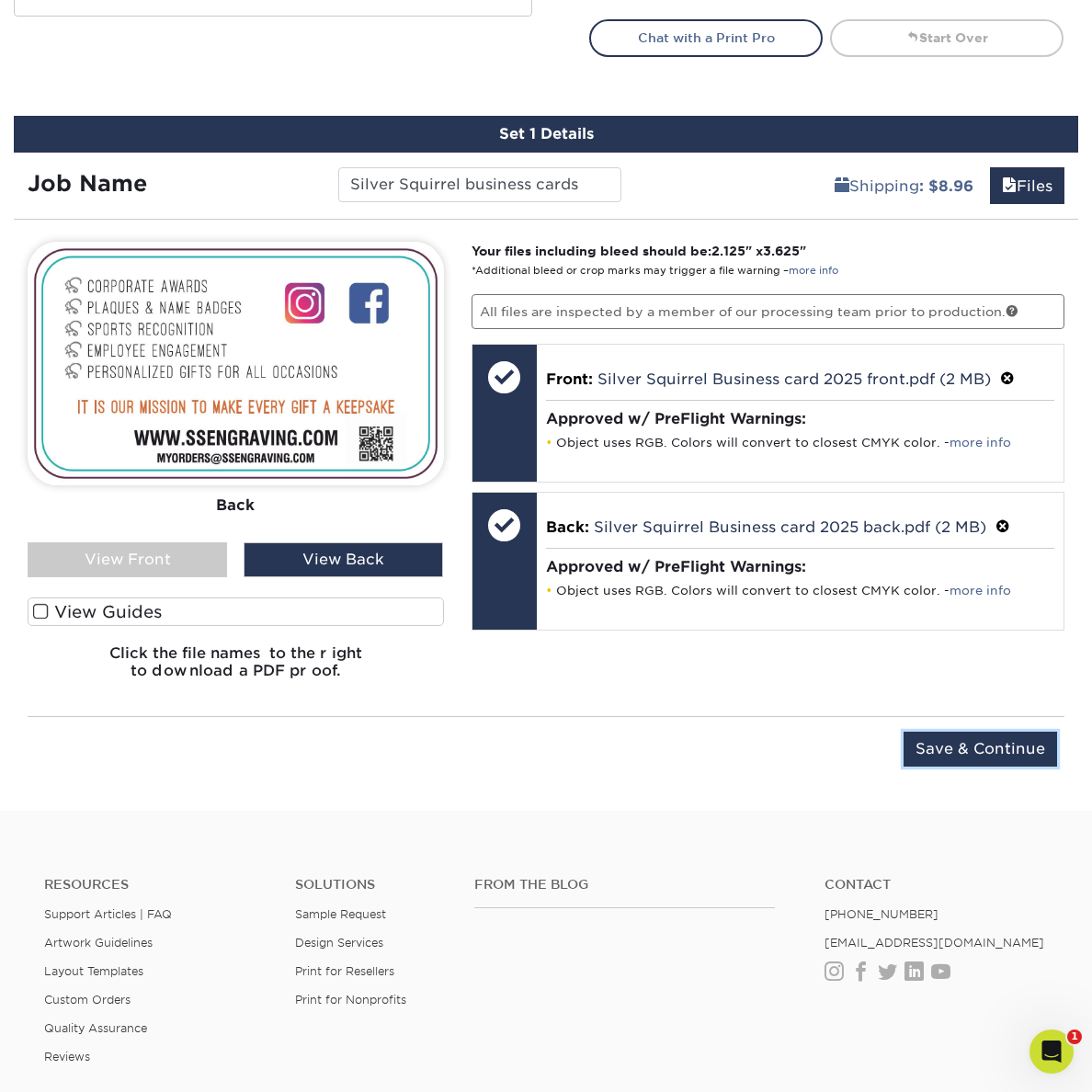
click at [969, 746] on input "Save & Continue" at bounding box center [981, 749] width 154 height 35
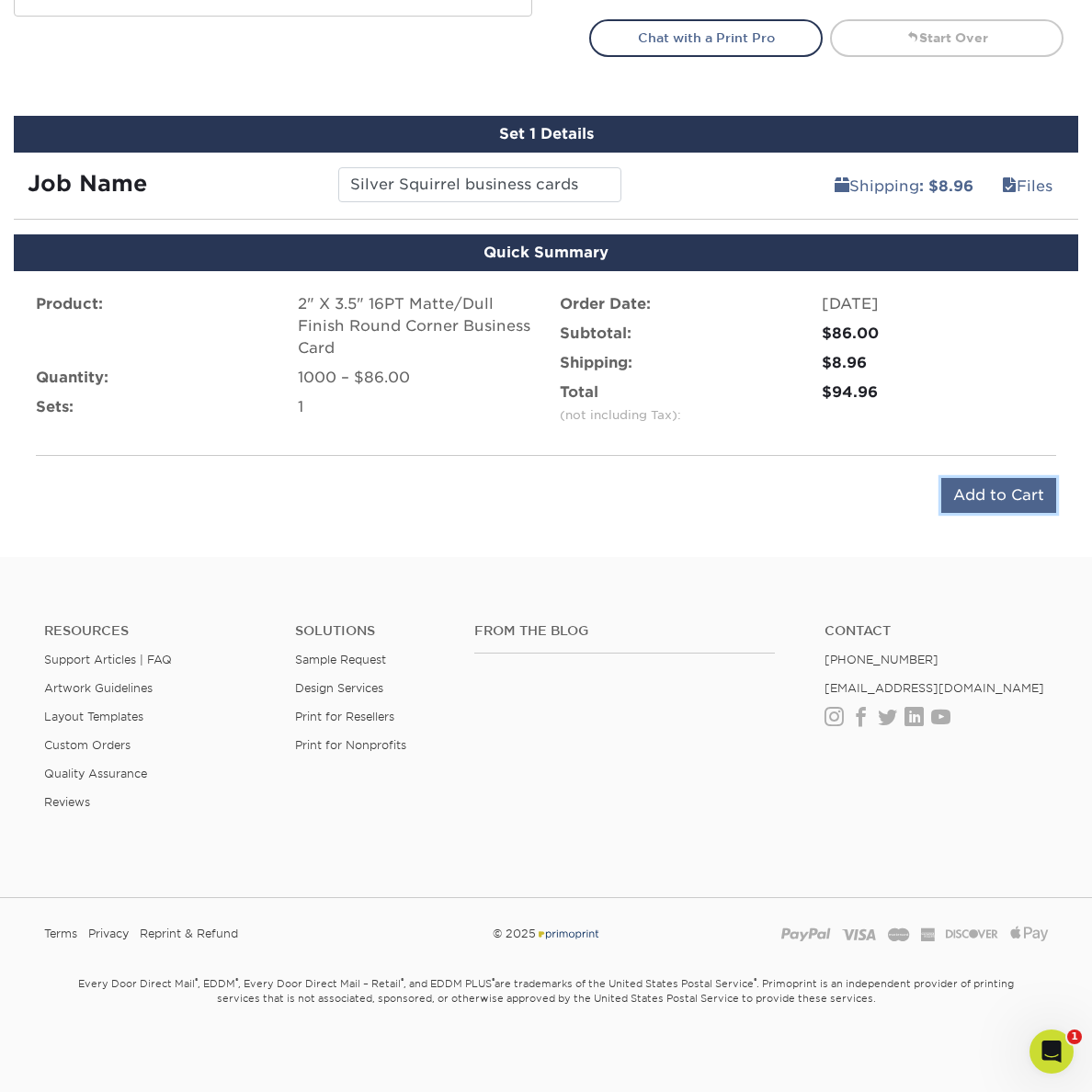
click at [1006, 492] on input "Add to Cart" at bounding box center [1000, 495] width 115 height 35
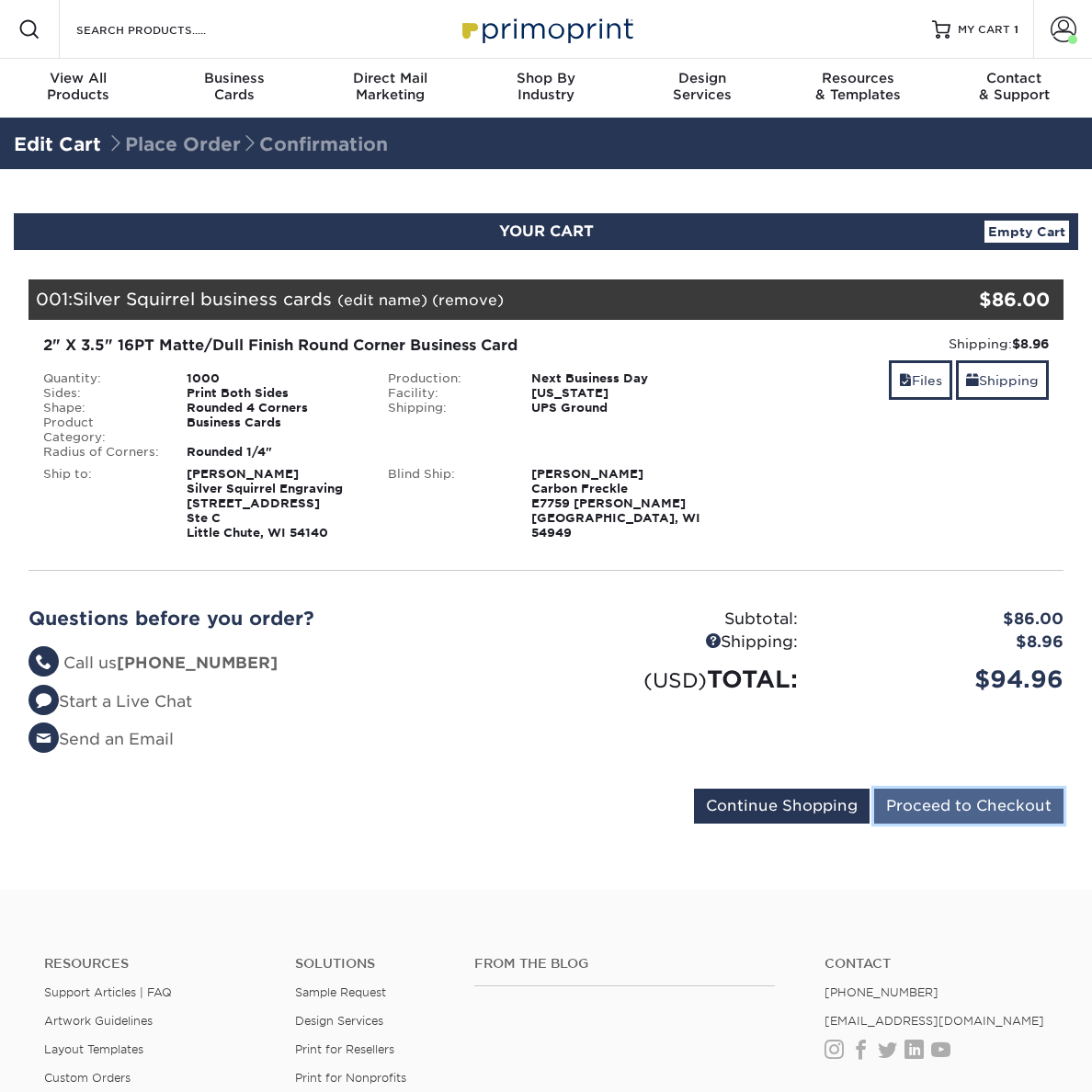
click at [988, 793] on input "Proceed to Checkout" at bounding box center [969, 806] width 190 height 35
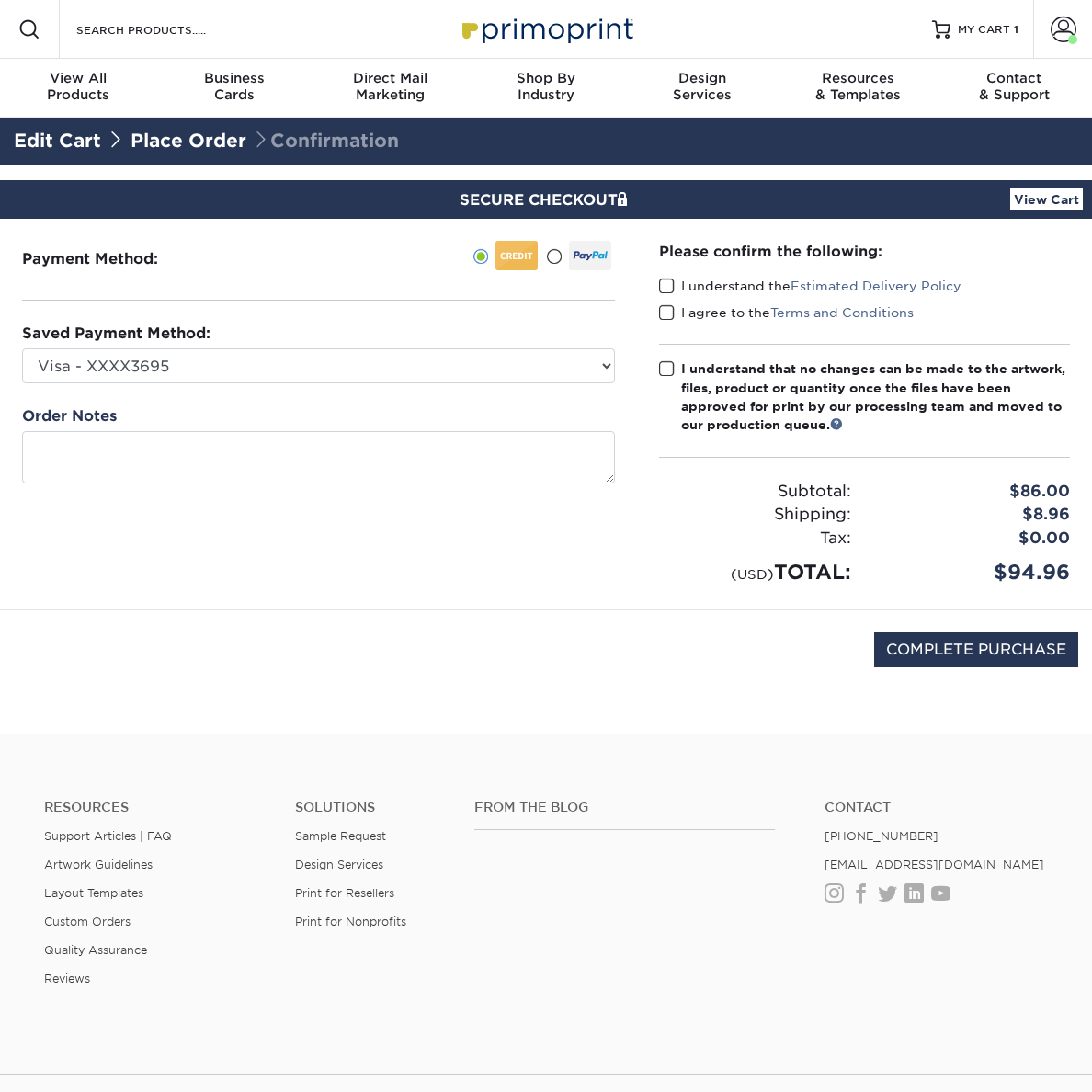
click at [668, 288] on span at bounding box center [668, 286] width 16 height 18
click at [0, 0] on input "I understand the Estimated Delivery Policy" at bounding box center [0, 0] width 0 height 0
click at [671, 315] on span at bounding box center [668, 313] width 16 height 18
click at [0, 0] on input "I agree to the Terms and Conditions" at bounding box center [0, 0] width 0 height 0
click at [670, 373] on span at bounding box center [668, 370] width 16 height 18
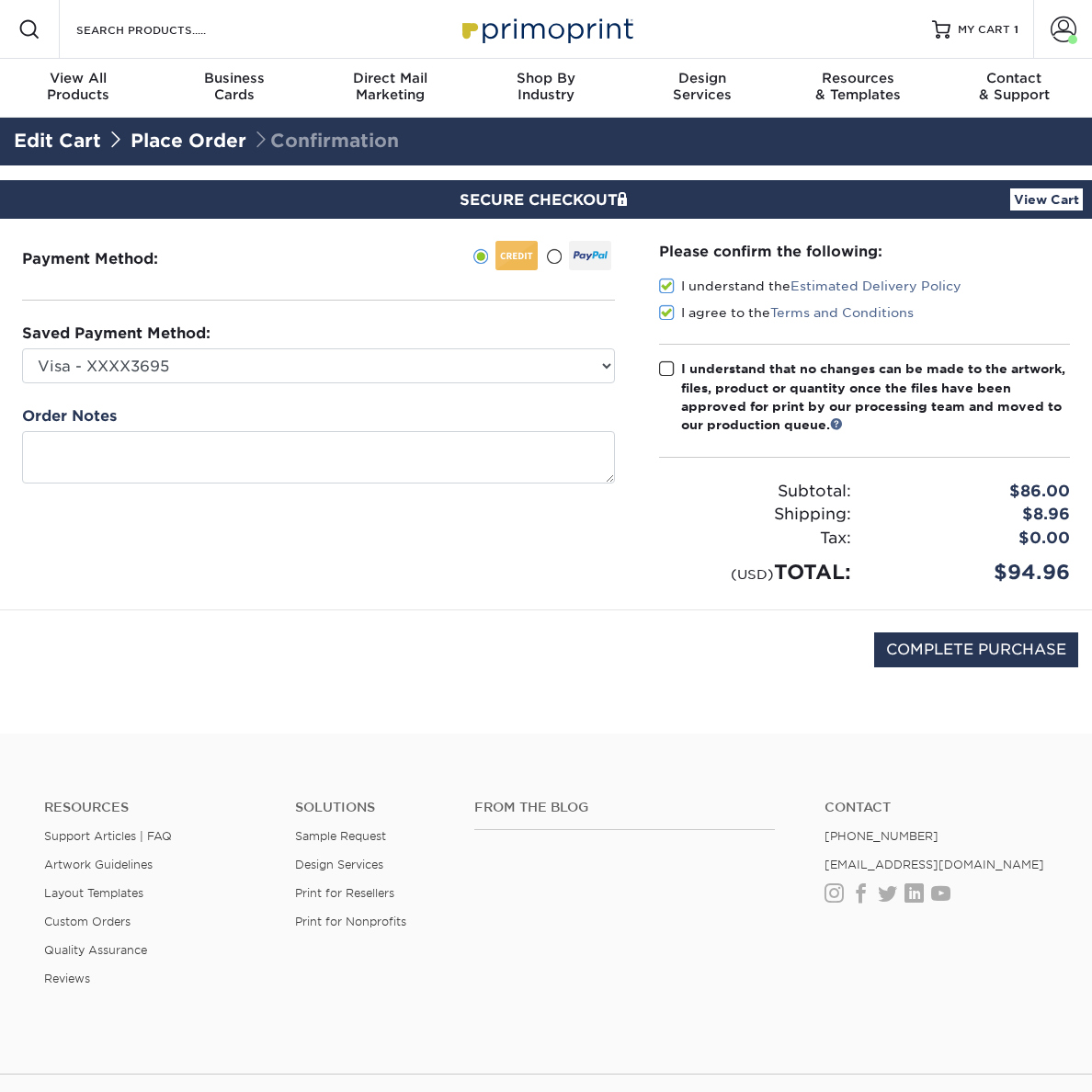
click at [0, 0] on input "I understand that no changes can be made to the artwork, files, product or quan…" at bounding box center [0, 0] width 0 height 0
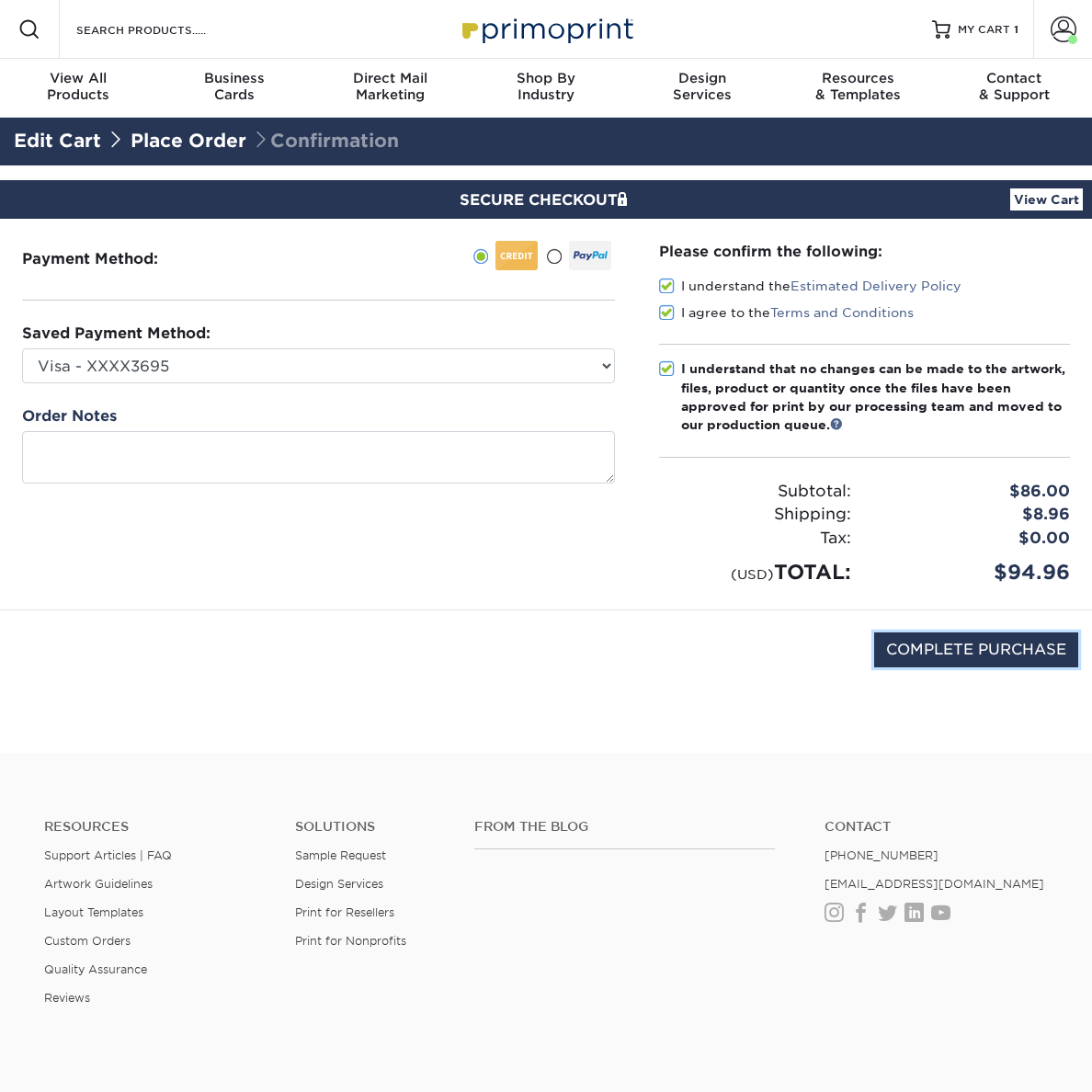
drag, startPoint x: 988, startPoint y: 656, endPoint x: 151, endPoint y: 592, distance: 839.4
click at [988, 656] on input "COMPLETE PURCHASE" at bounding box center [976, 650] width 204 height 35
type input "PROCESSING, PLEASE WAIT..."
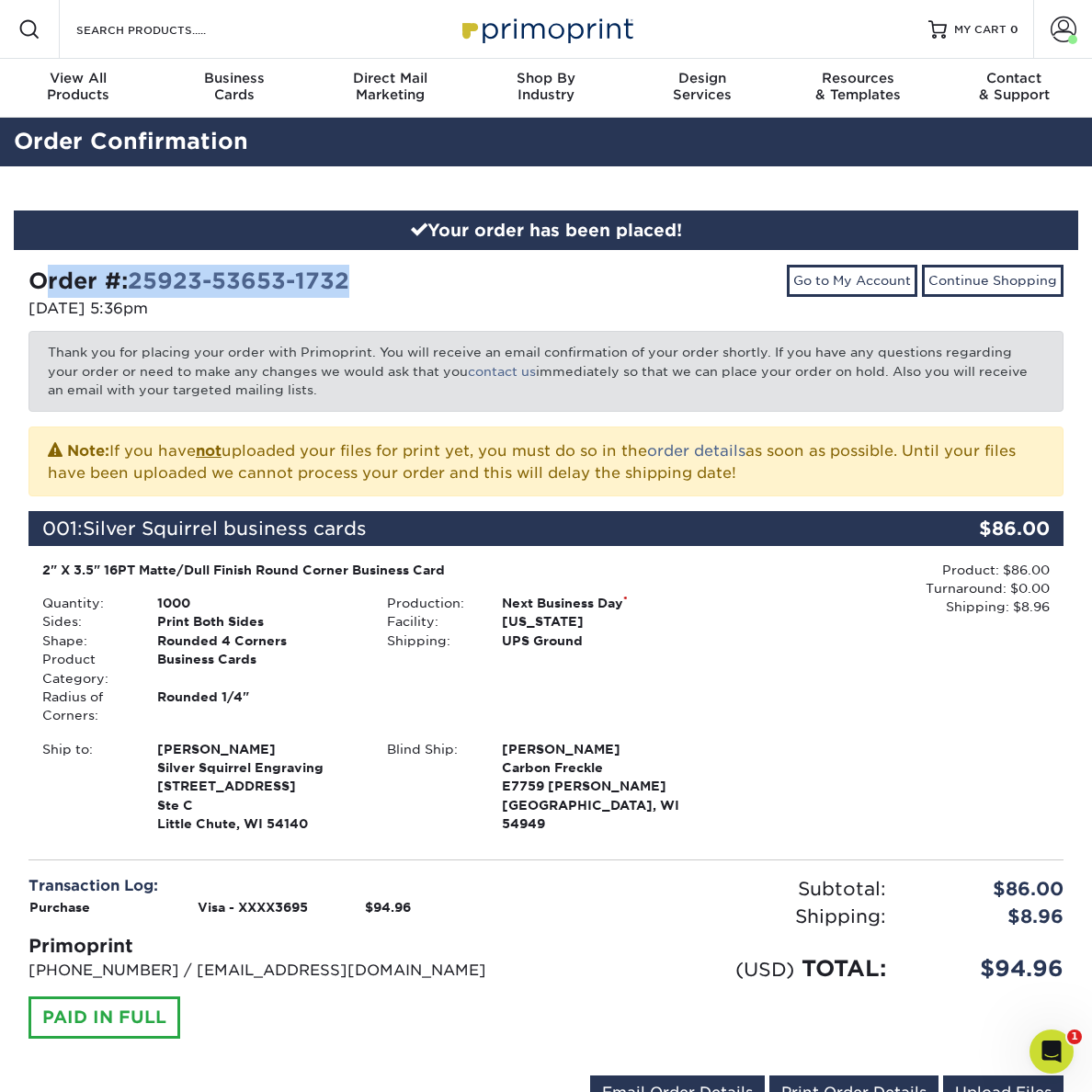
drag, startPoint x: 31, startPoint y: 282, endPoint x: 363, endPoint y: 279, distance: 332.0
click at [363, 279] on div "Order #: 25923-53653-1732" at bounding box center [280, 281] width 504 height 33
copy strong "Order #: 25923-53653-1732"
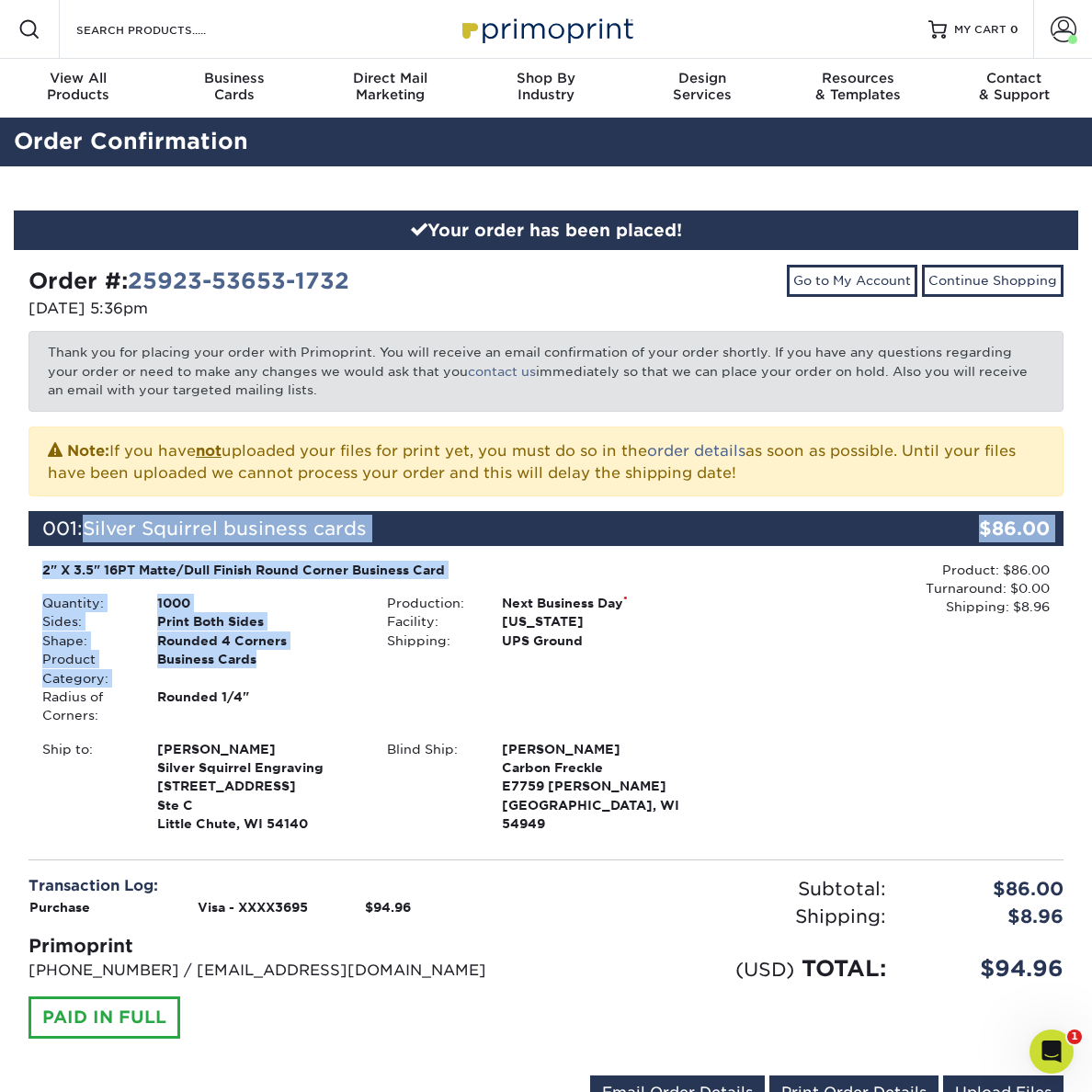
drag, startPoint x: 108, startPoint y: 537, endPoint x: 256, endPoint y: 660, distance: 192.4
click at [256, 660] on div "001: Silver Squirrel business cards $86.00 2" X 3.5" 16PT Matte/Dull Finish Rou…" at bounding box center [546, 675] width 1008 height 327
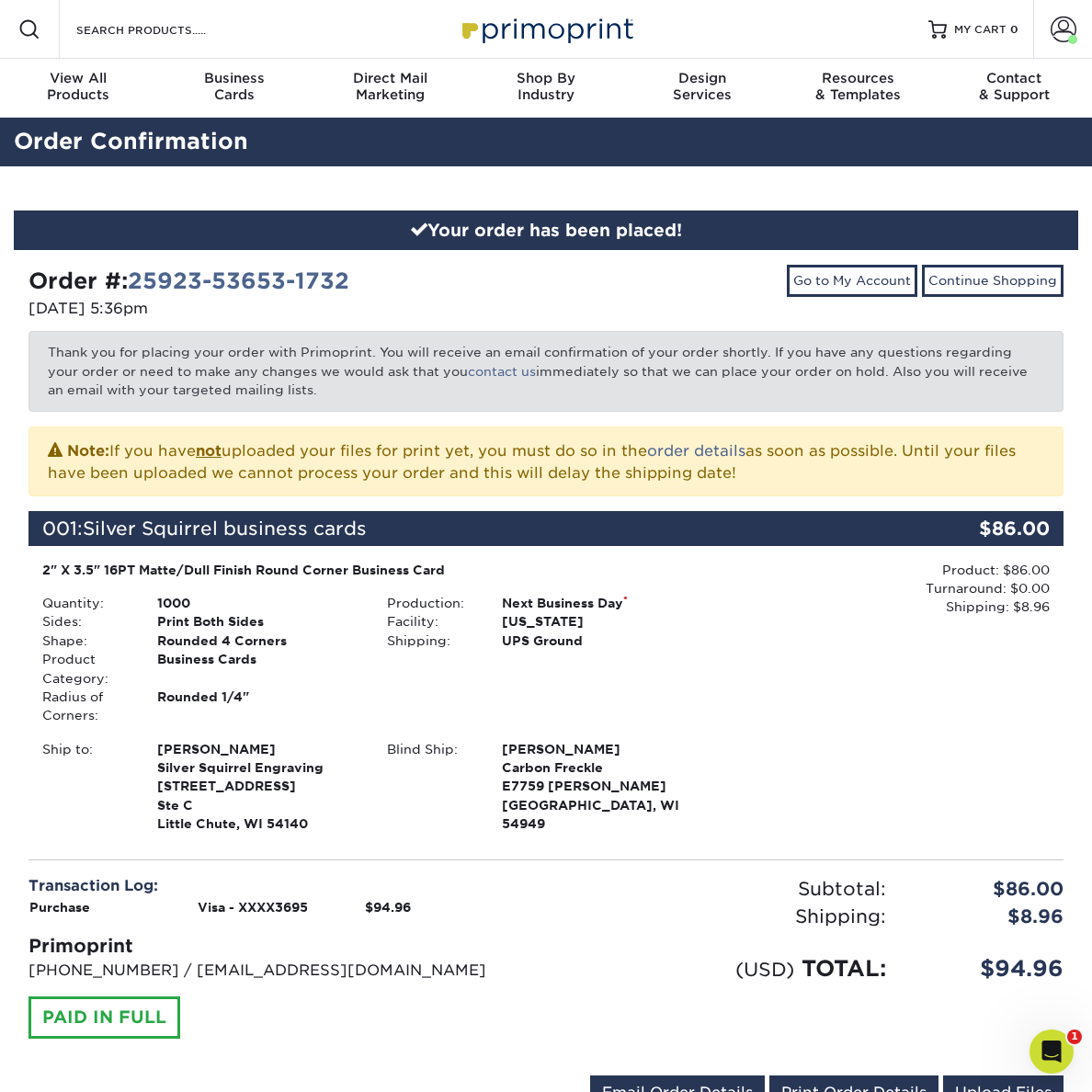
drag, startPoint x: 245, startPoint y: 686, endPoint x: 236, endPoint y: 660, distance: 27.5
click at [245, 686] on div "Business Cards" at bounding box center [257, 669] width 230 height 38
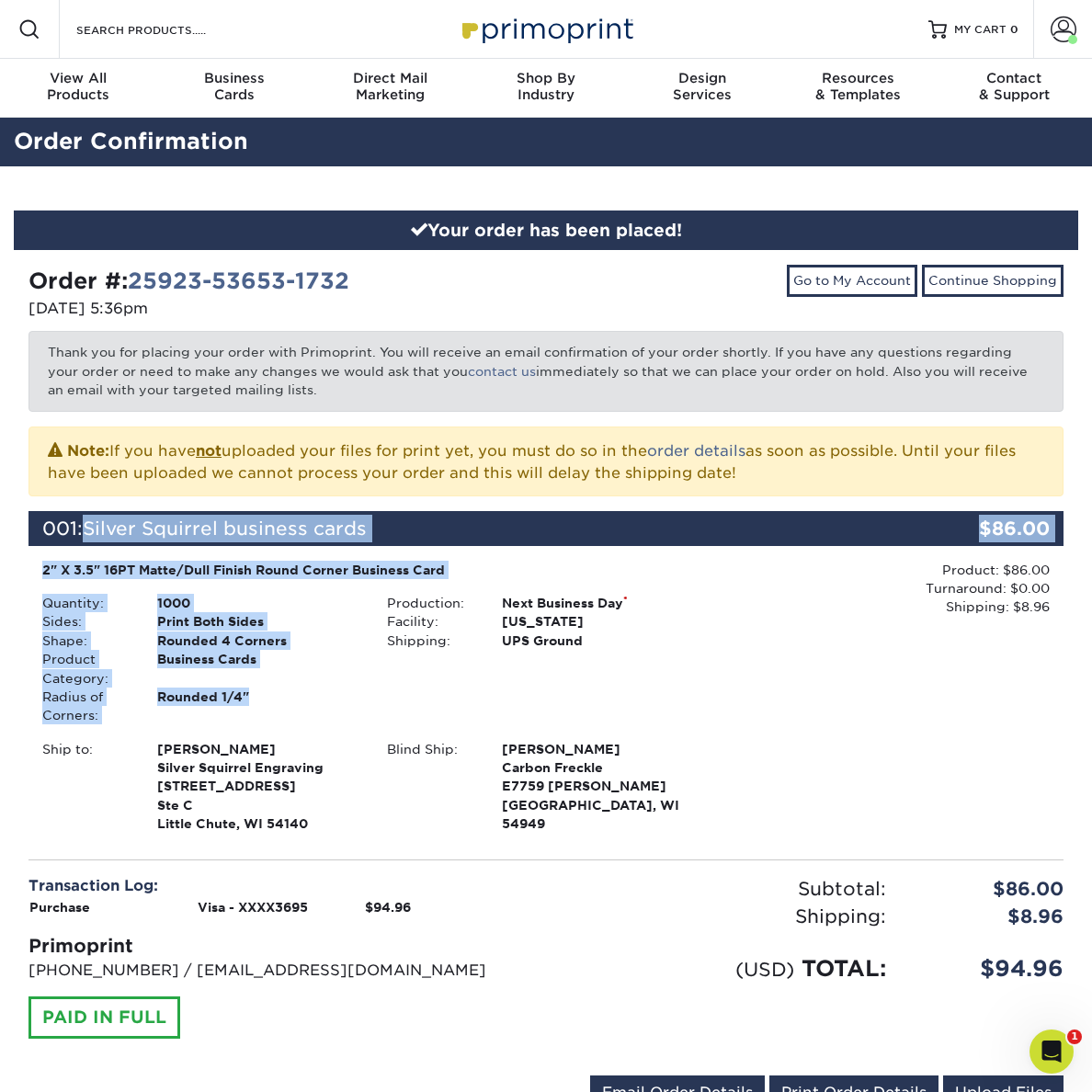
drag, startPoint x: 90, startPoint y: 524, endPoint x: 266, endPoint y: 696, distance: 246.1
click at [250, 695] on div "001: Silver Squirrel business cards $86.00 2" X 3.5" 16PT Matte/Dull Finish Rou…" at bounding box center [546, 675] width 1008 height 327
copy div "Silver Squirrel business cards $86.00 2" X 3.5" 16PT Matte/Dull Finish Round Co…"
